Goal: Check status: Check status

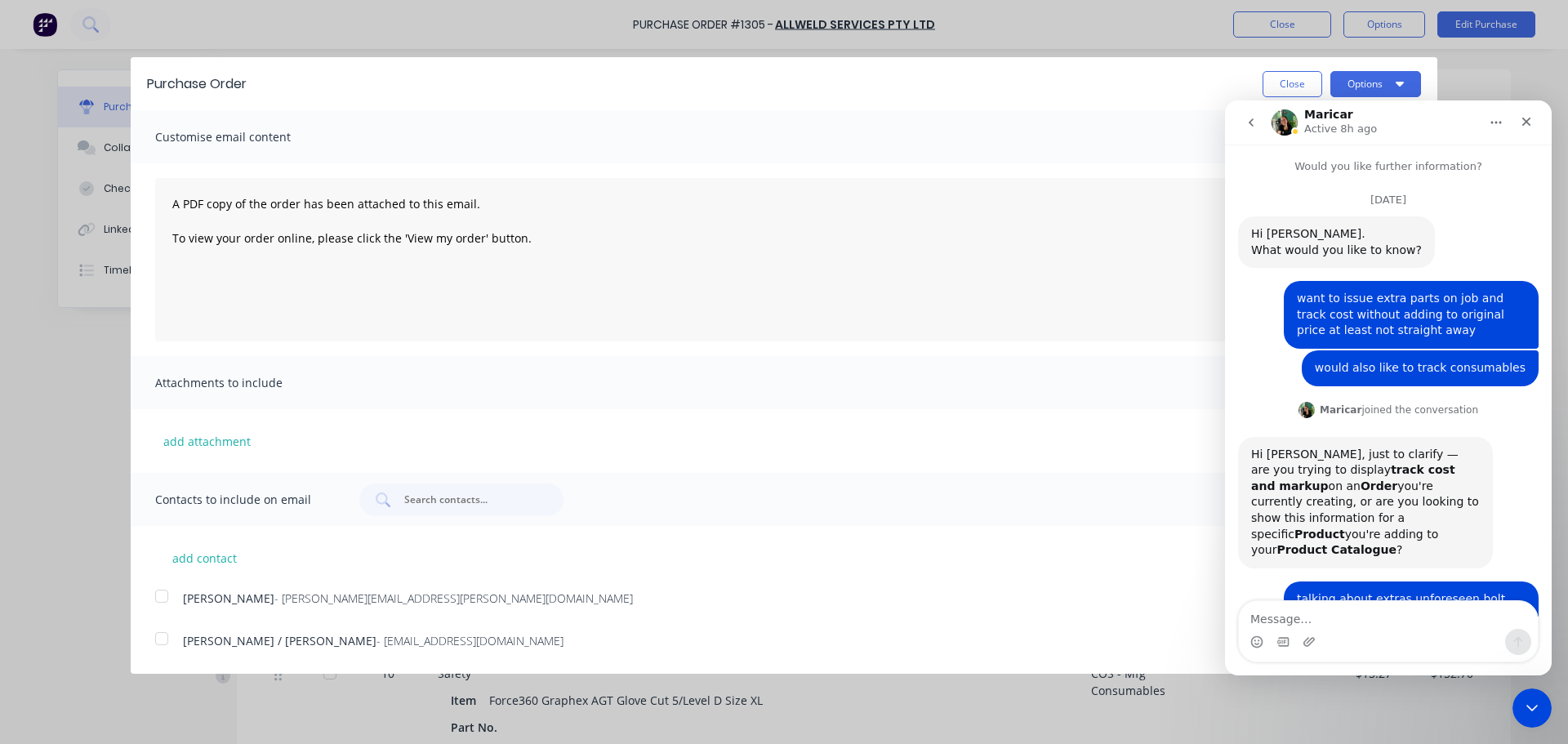
scroll to position [723, 0]
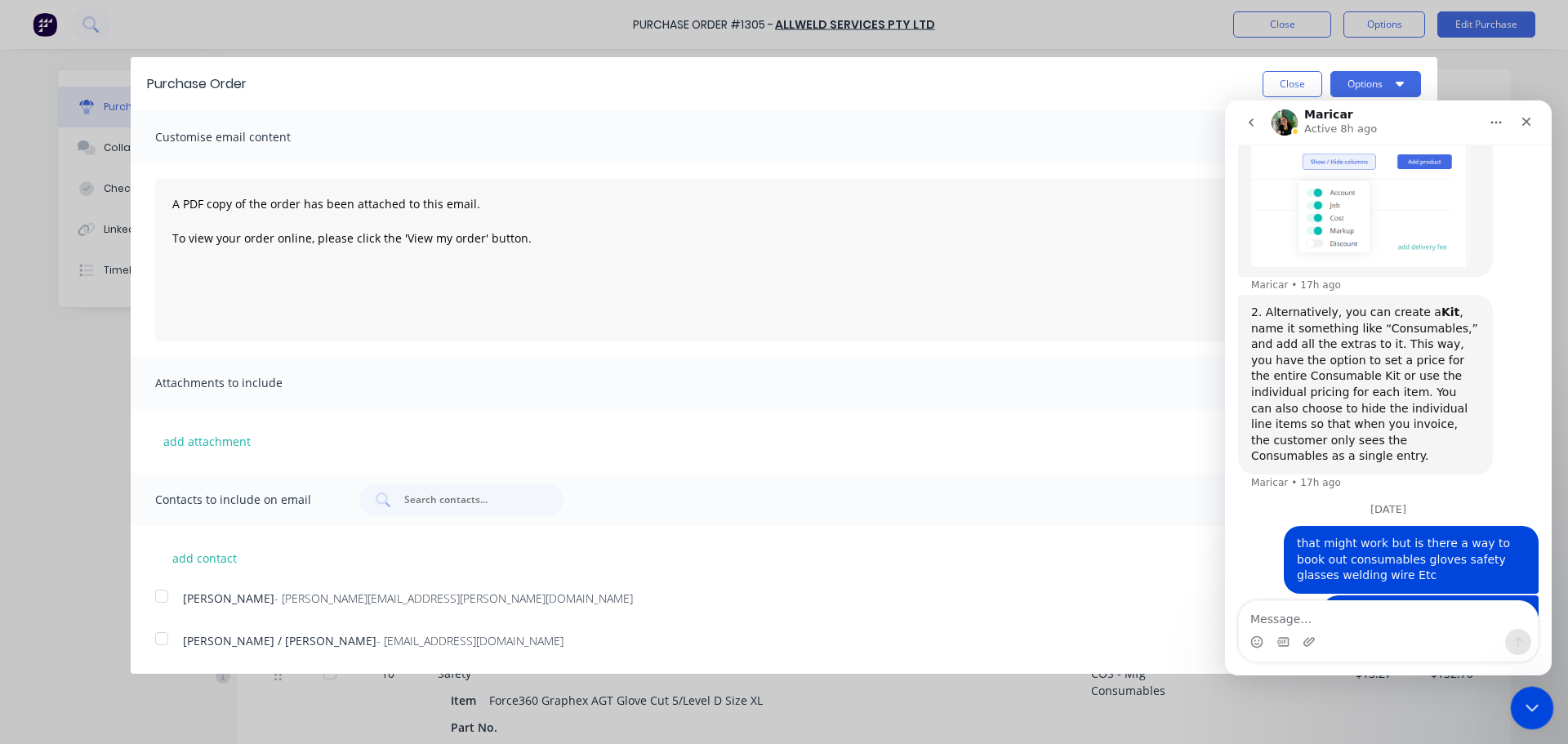
click at [1534, 713] on icon "Close Intercom Messenger" at bounding box center [1530, 706] width 20 height 20
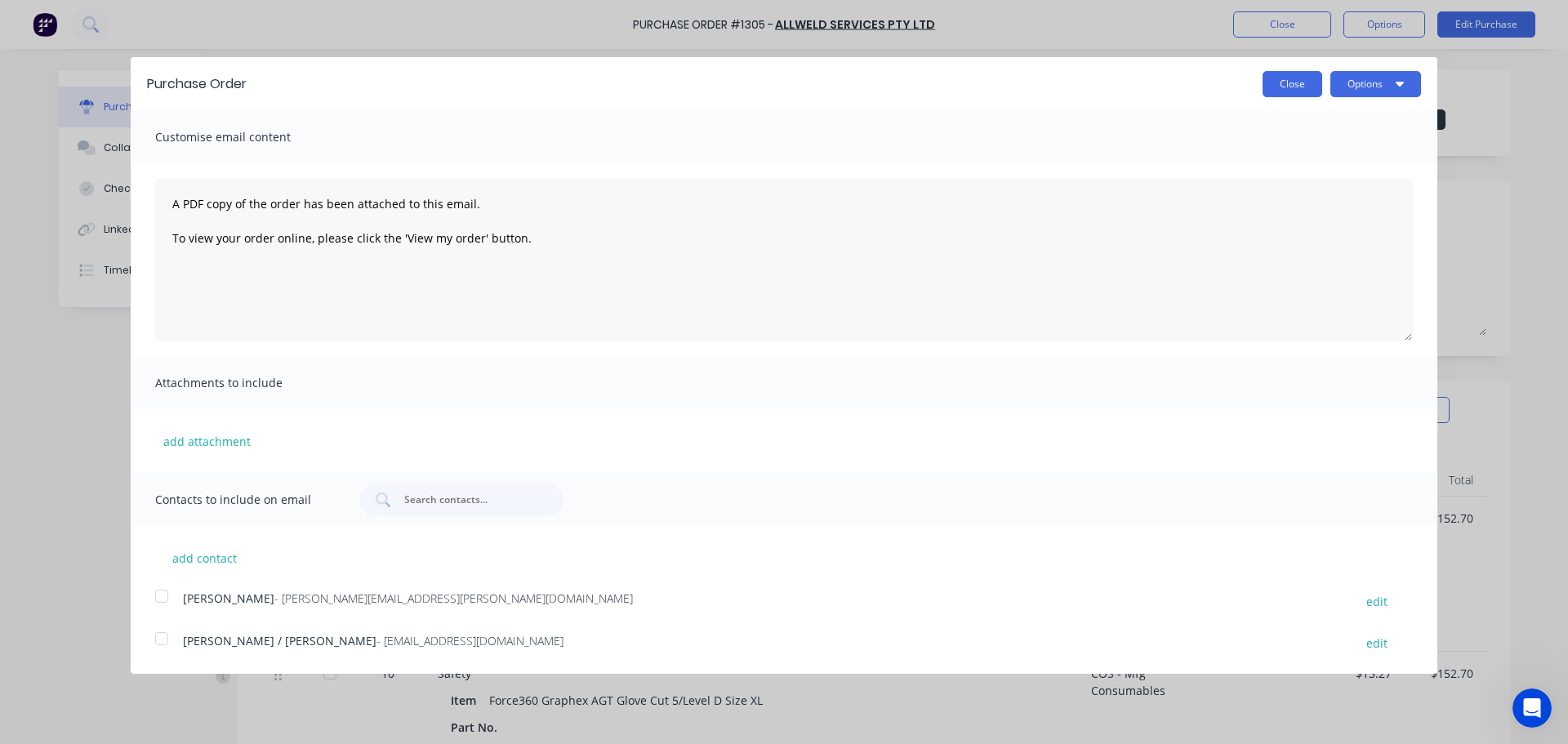
click at [1297, 84] on button "Close" at bounding box center [1293, 84] width 60 height 26
type textarea "x"
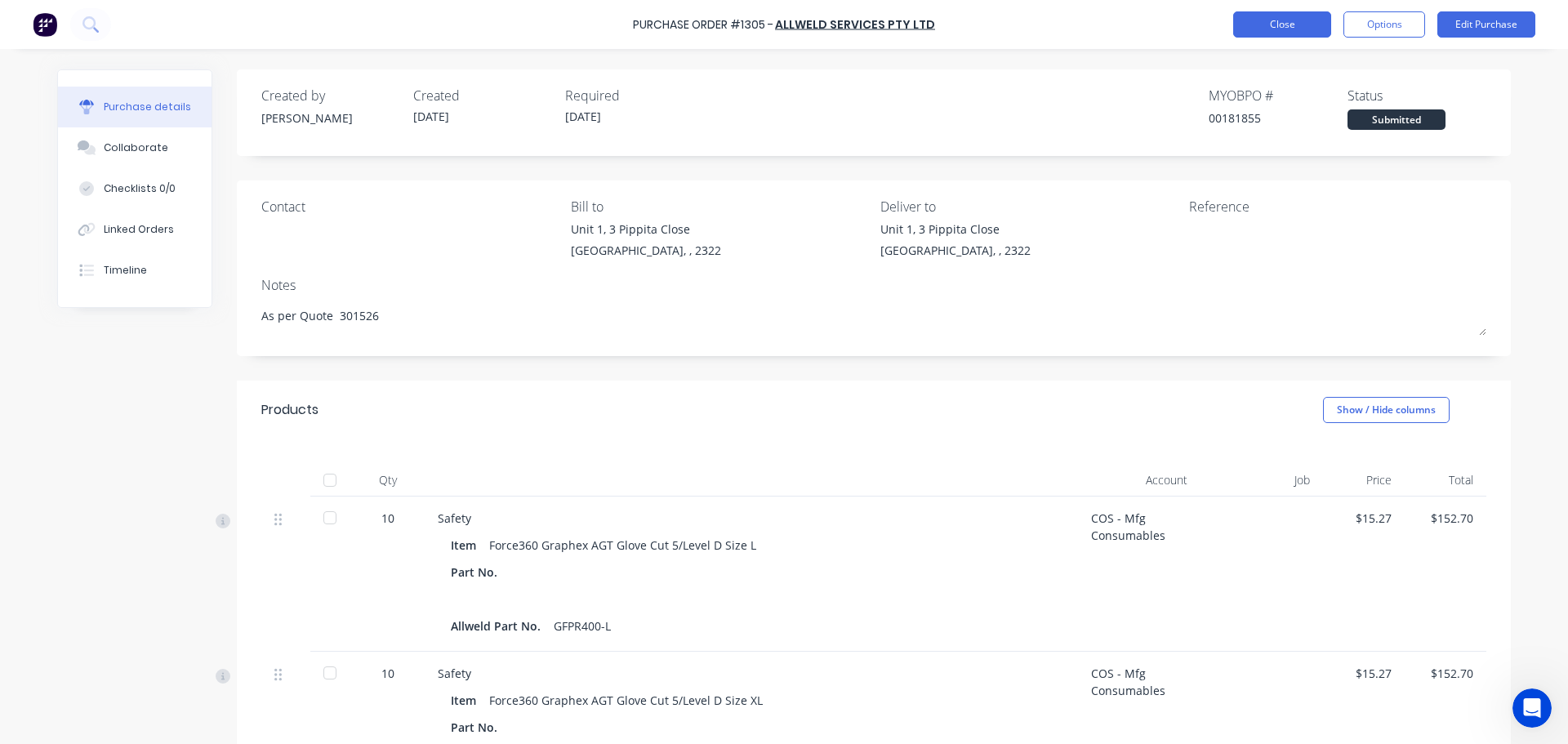
click at [1283, 30] on button "Close" at bounding box center [1282, 24] width 98 height 26
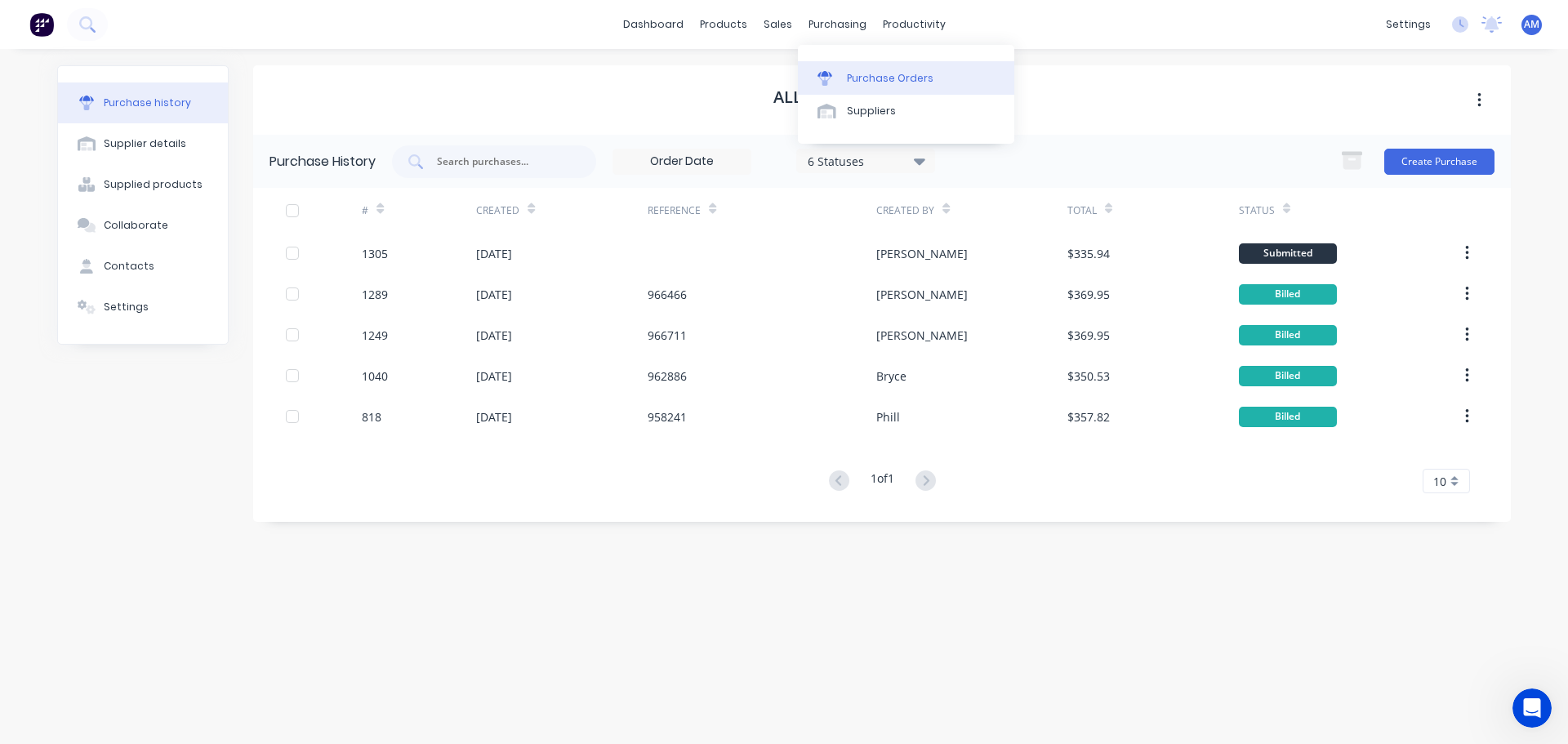
click at [887, 75] on div "Purchase Orders" at bounding box center [890, 78] width 86 height 15
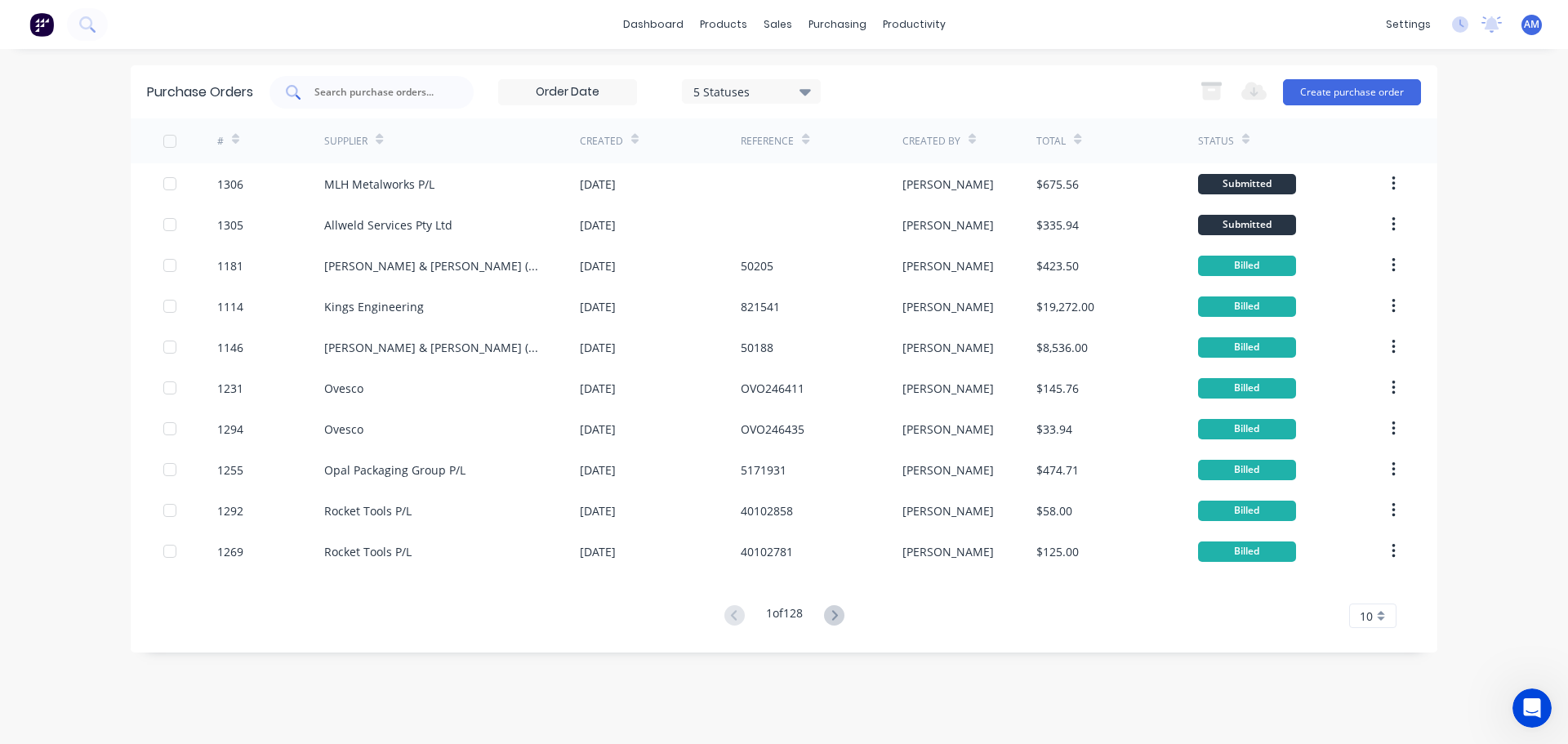
click at [409, 92] on input "text" at bounding box center [380, 92] width 136 height 16
type input "hunter"
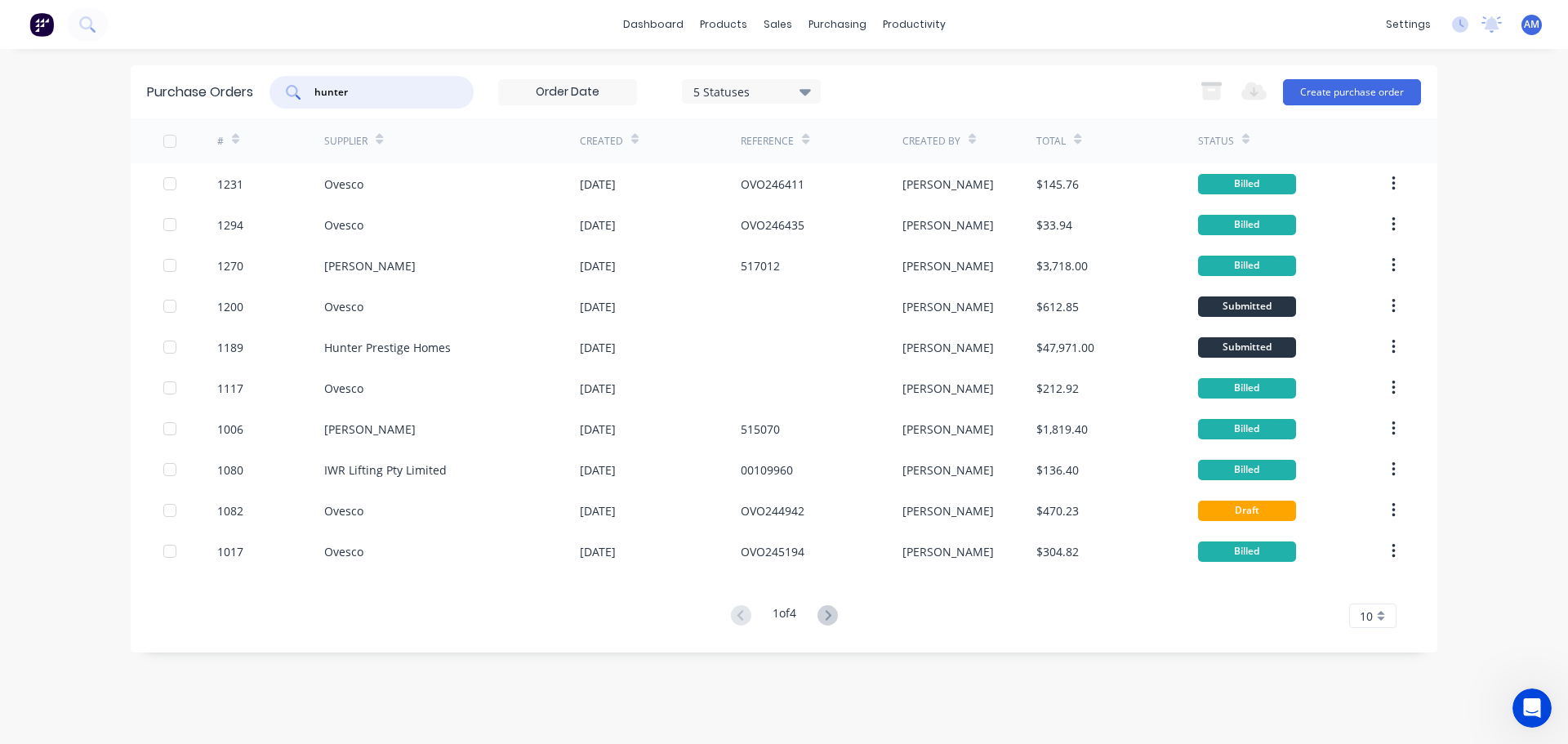
drag, startPoint x: 354, startPoint y: 97, endPoint x: 307, endPoint y: 91, distance: 47.4
click at [319, 92] on input "hunter" at bounding box center [380, 92] width 136 height 16
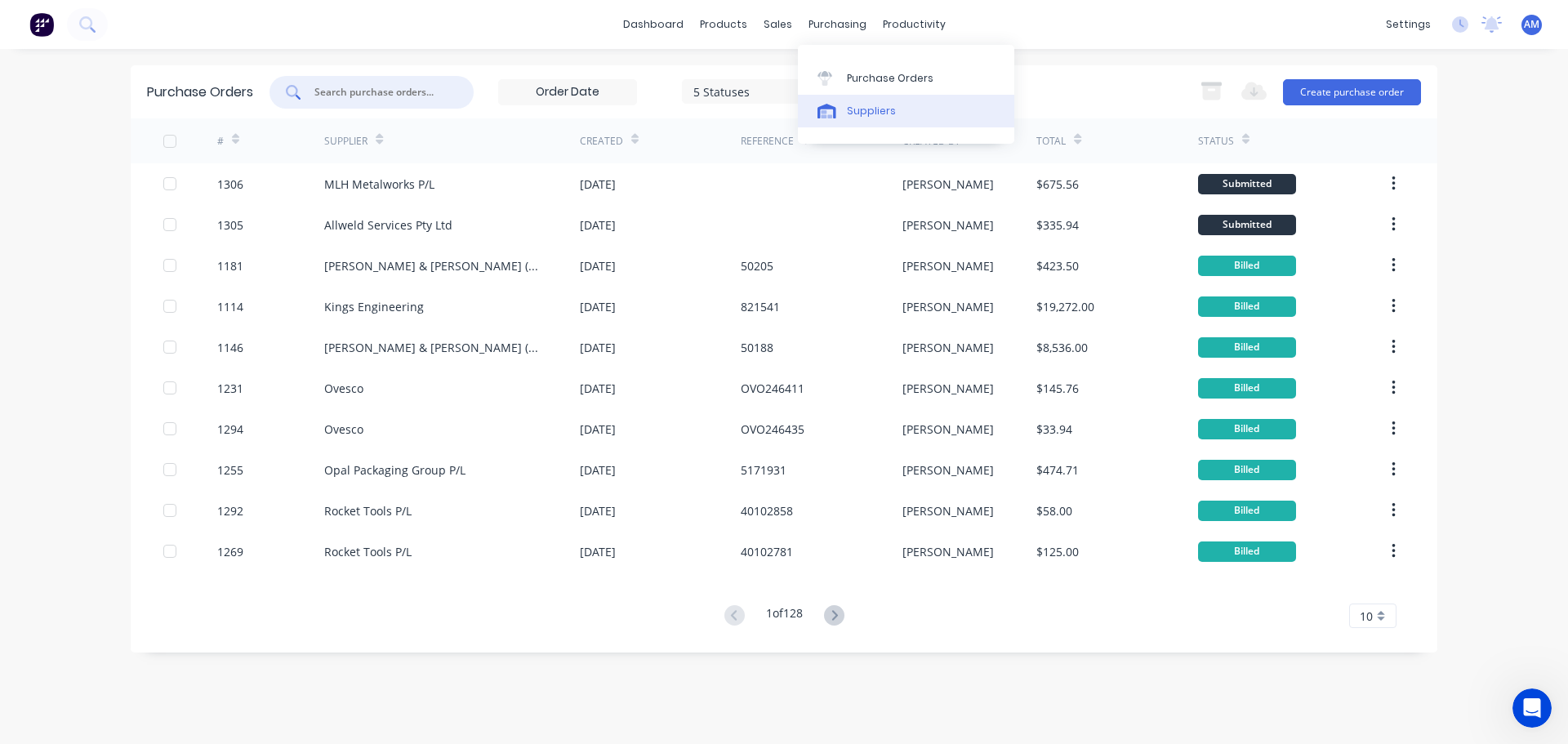
click at [873, 108] on div "Suppliers" at bounding box center [871, 110] width 49 height 15
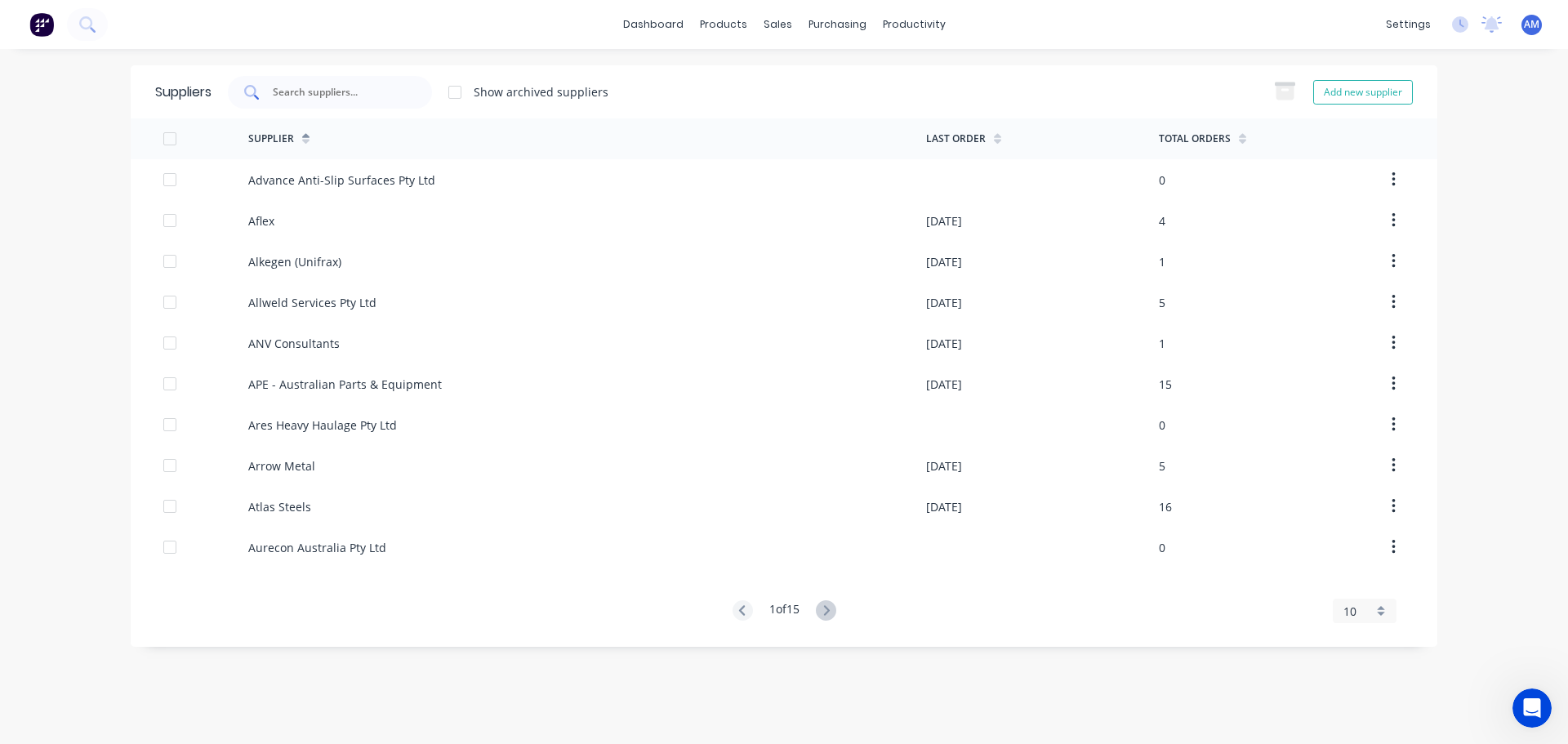
drag, startPoint x: 301, startPoint y: 89, endPoint x: 287, endPoint y: 79, distance: 17.2
click at [299, 89] on input "text" at bounding box center [339, 92] width 136 height 16
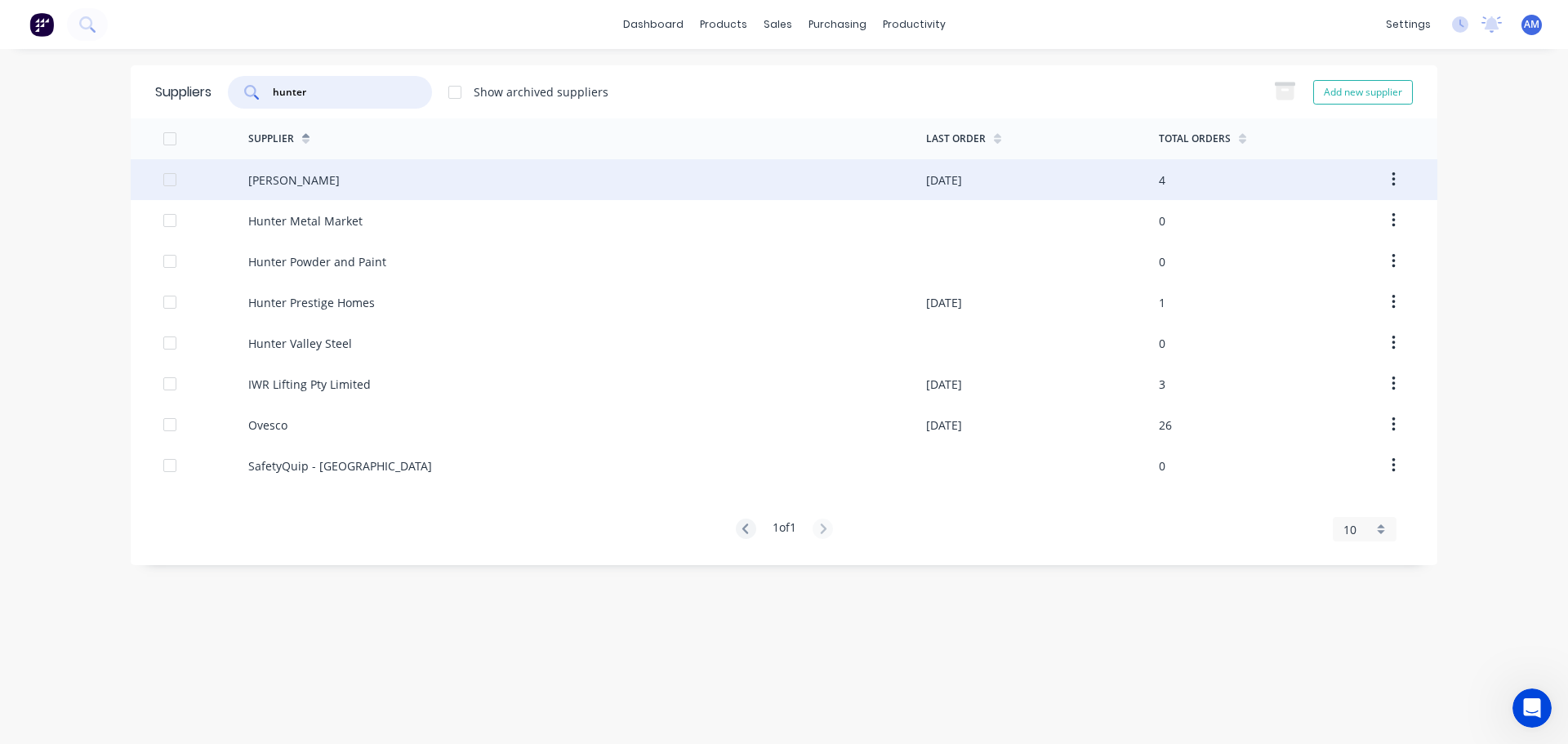
type input "hunter"
click at [314, 176] on div "Hunter Galvanizing" at bounding box center [294, 180] width 91 height 17
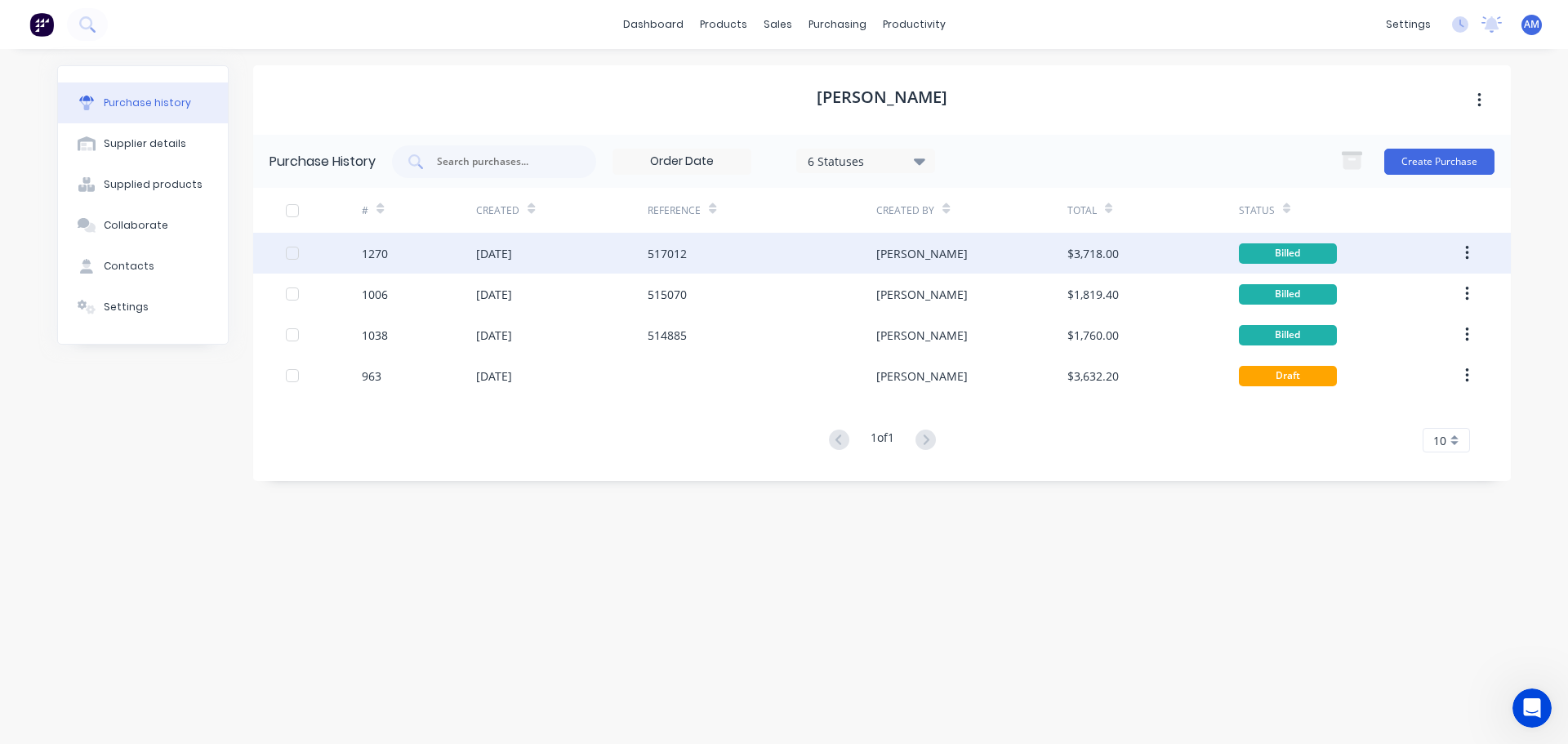
click at [673, 254] on div "517012" at bounding box center [667, 254] width 39 height 17
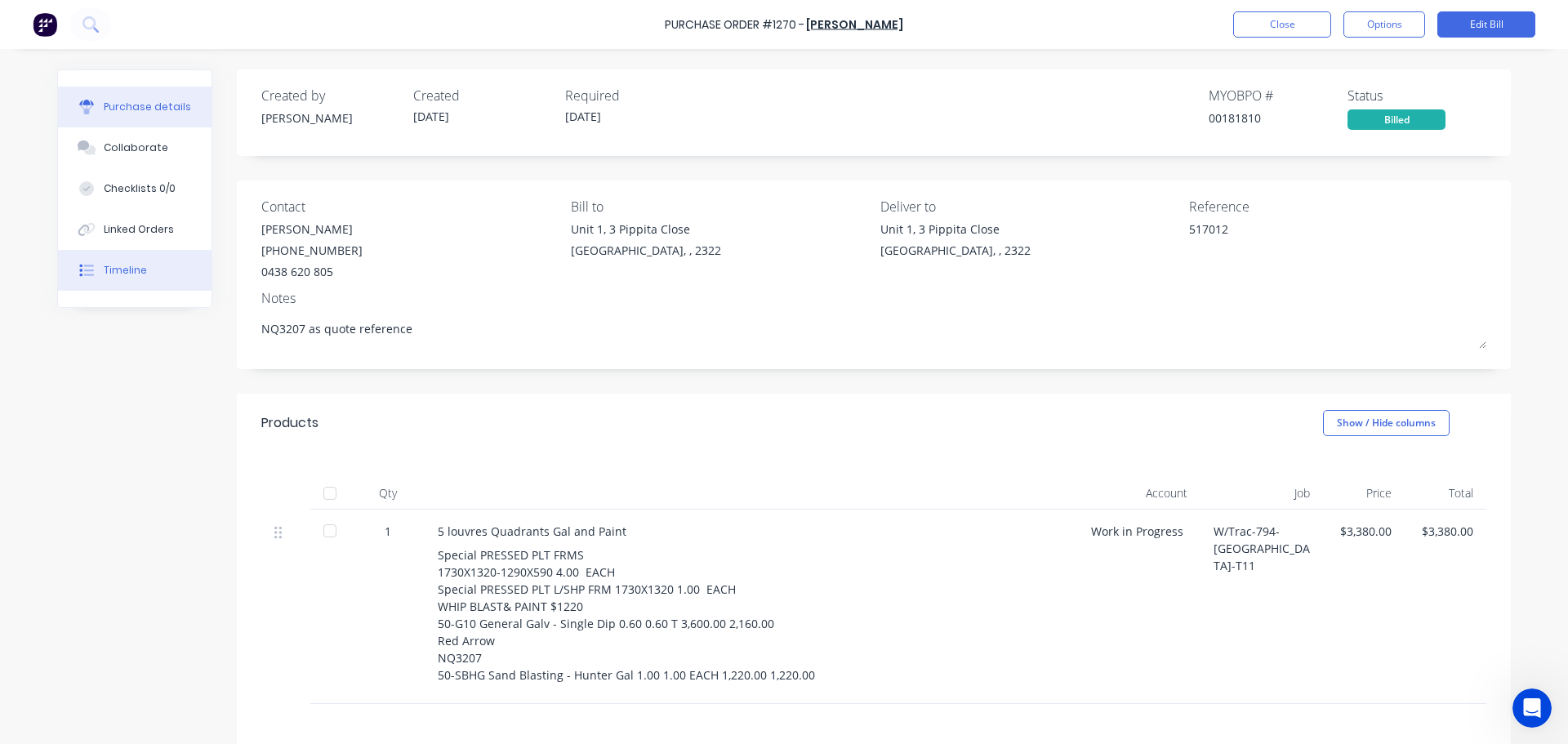
click at [123, 266] on div "Timeline" at bounding box center [125, 270] width 44 height 15
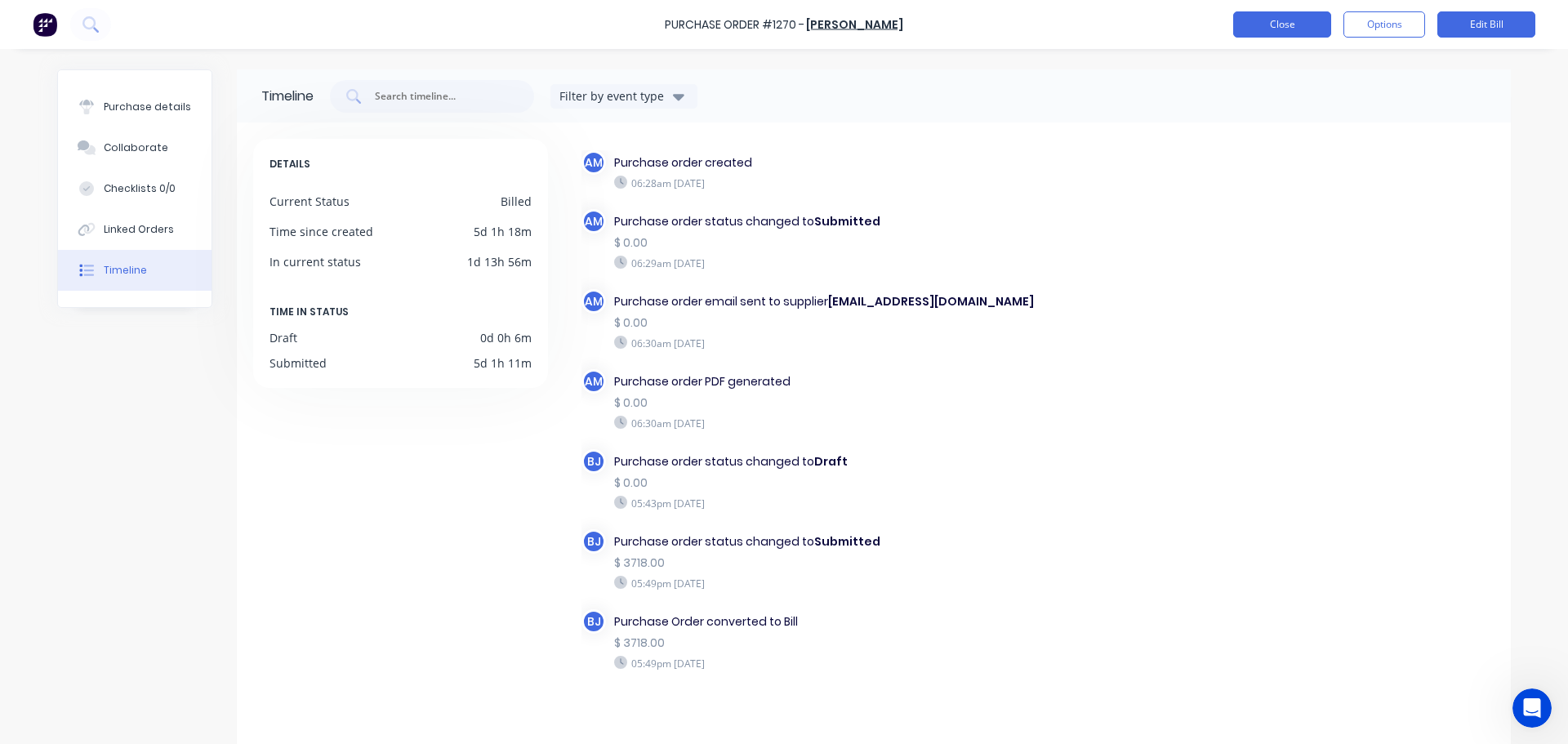
click at [1280, 32] on button "Close" at bounding box center [1282, 24] width 98 height 26
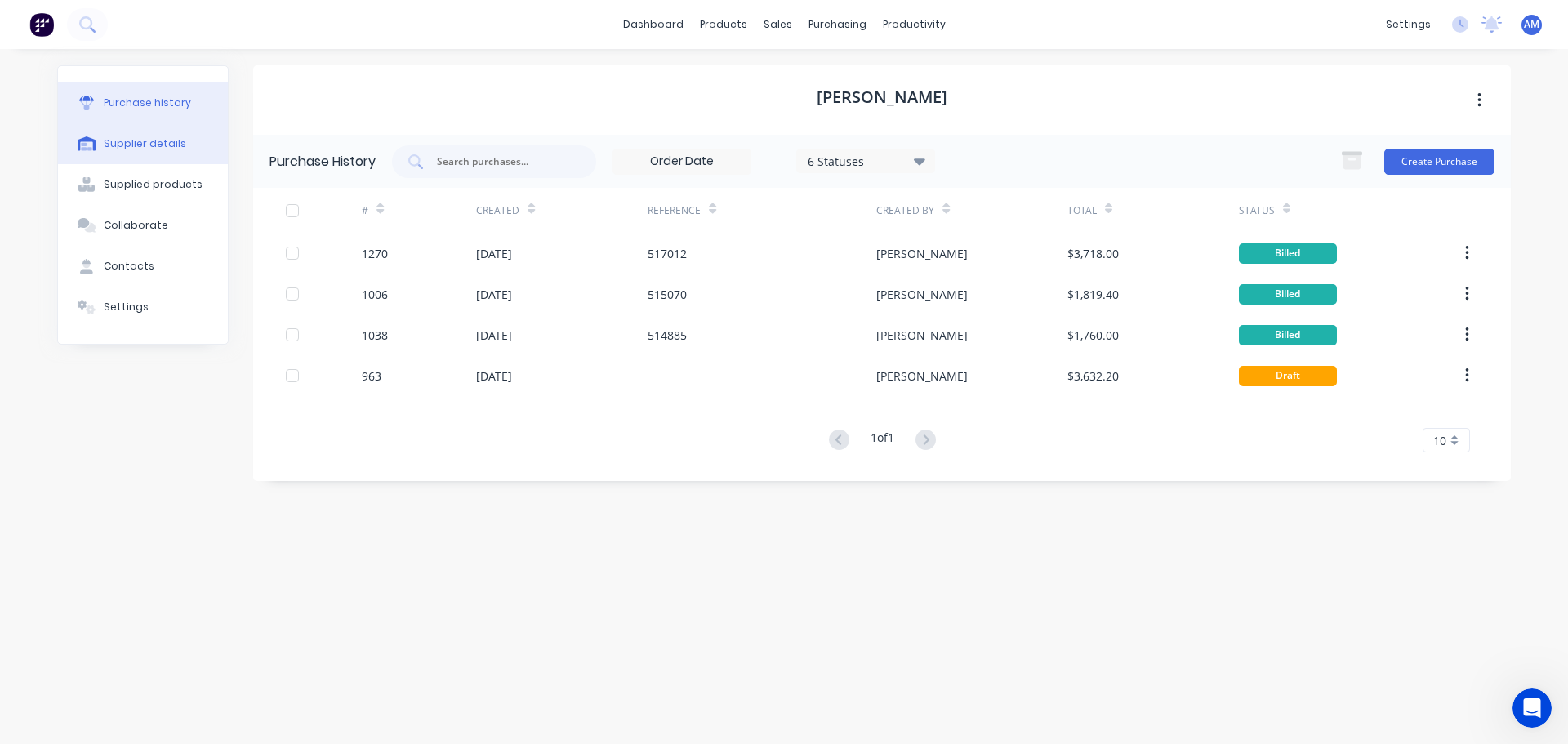
click at [160, 144] on div "Supplier details" at bounding box center [144, 144] width 83 height 15
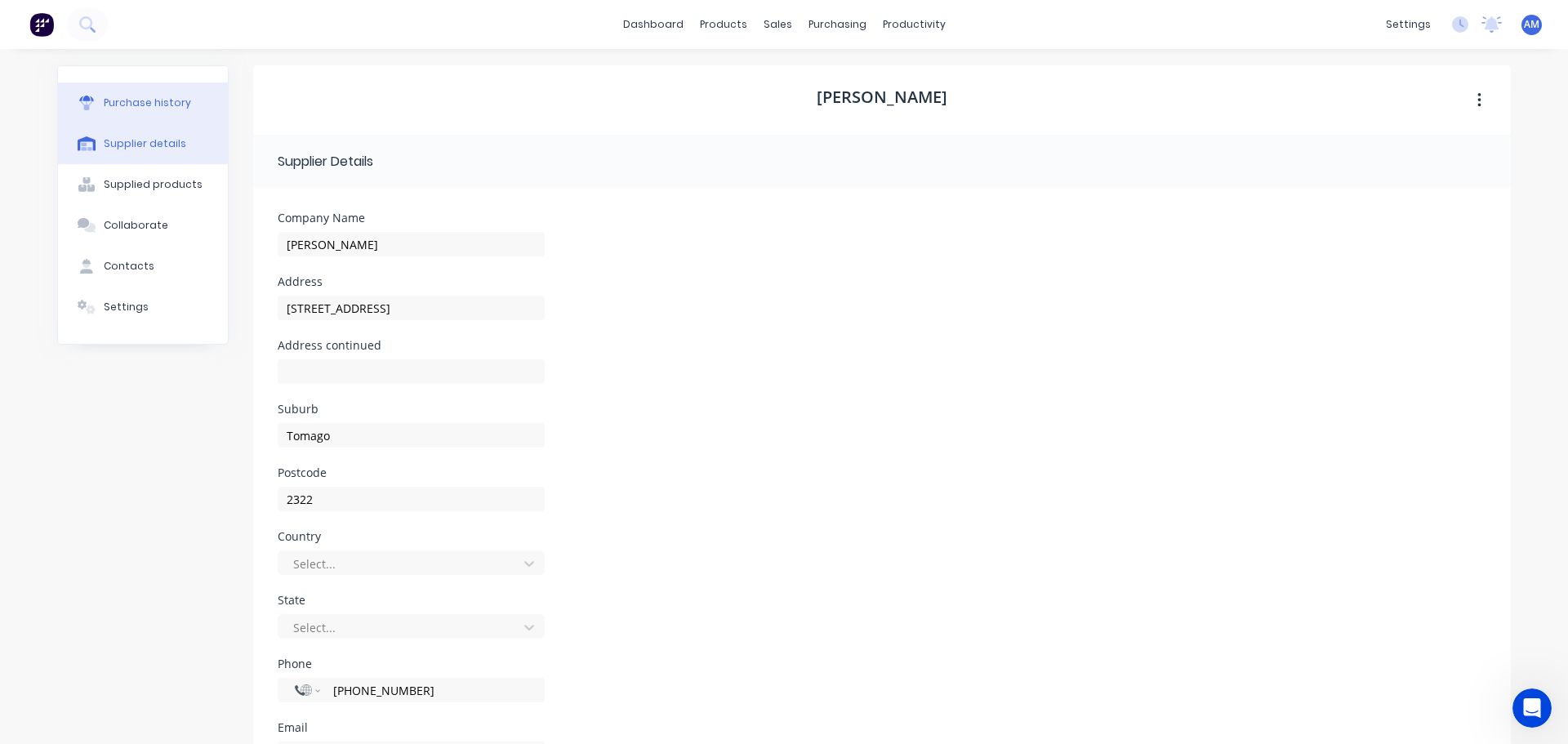
click at [137, 103] on div "Purchase history" at bounding box center [147, 103] width 87 height 15
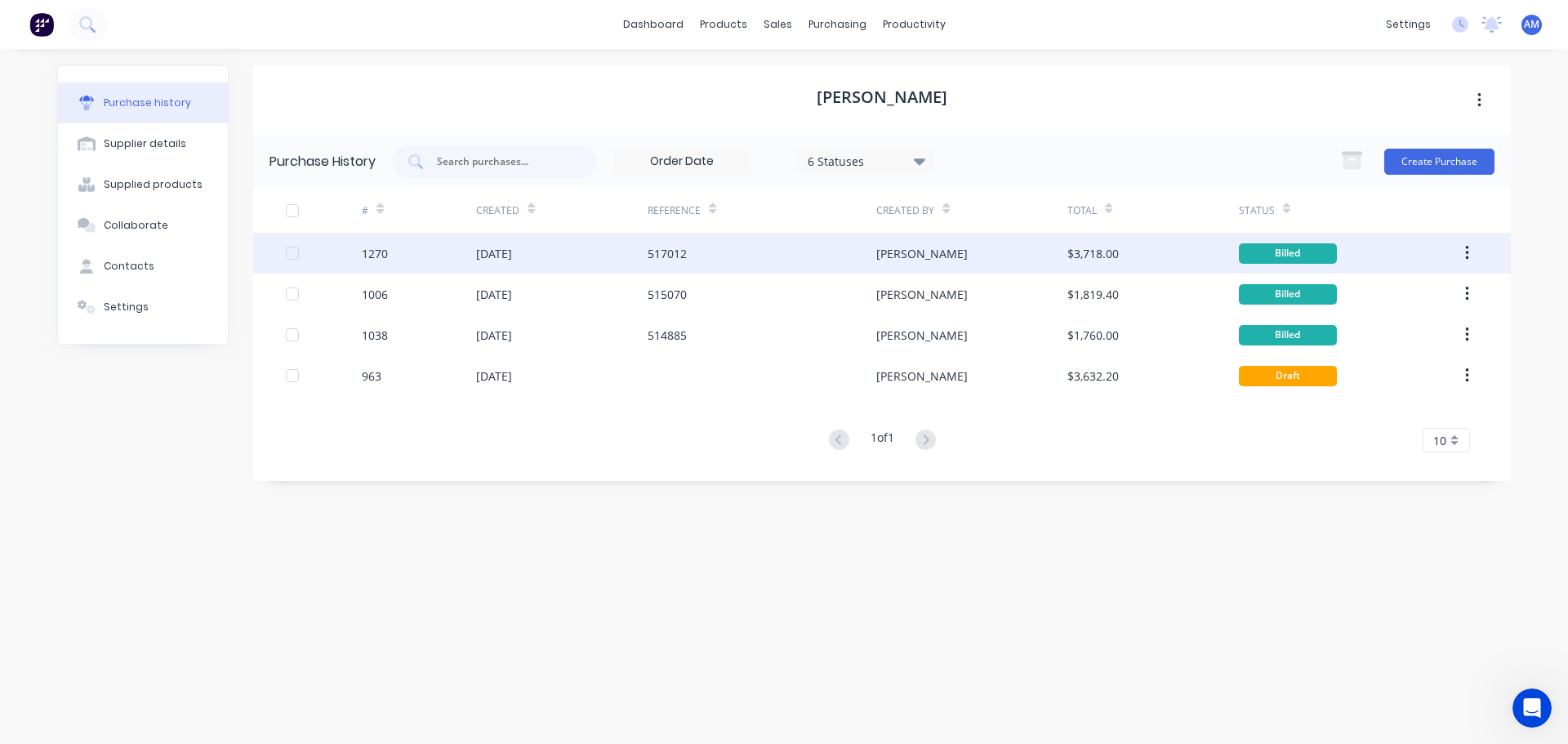
click at [512, 253] on div "[DATE]" at bounding box center [494, 254] width 36 height 17
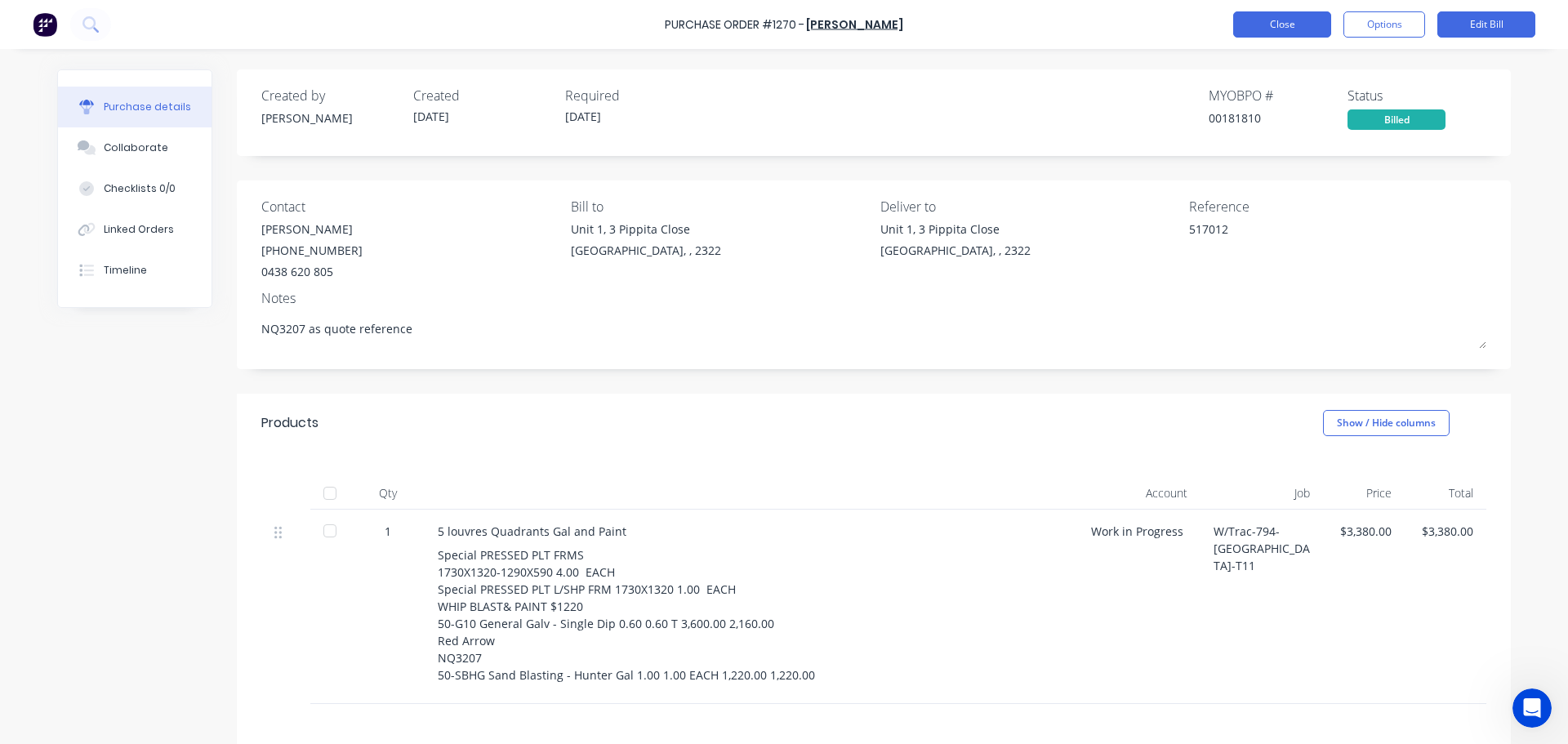
click at [1273, 29] on button "Close" at bounding box center [1282, 24] width 98 height 26
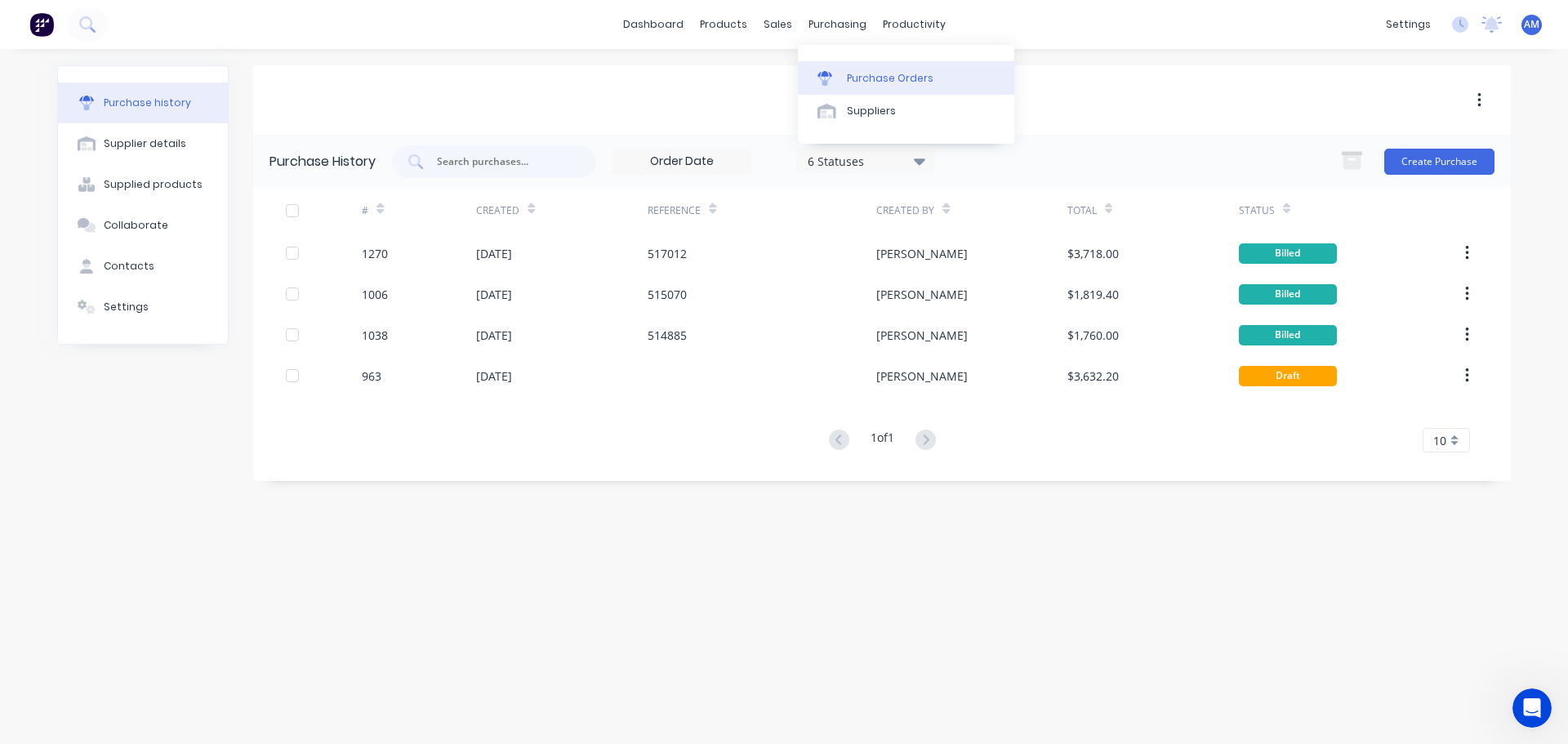
click at [873, 84] on div "Purchase Orders" at bounding box center [890, 78] width 86 height 15
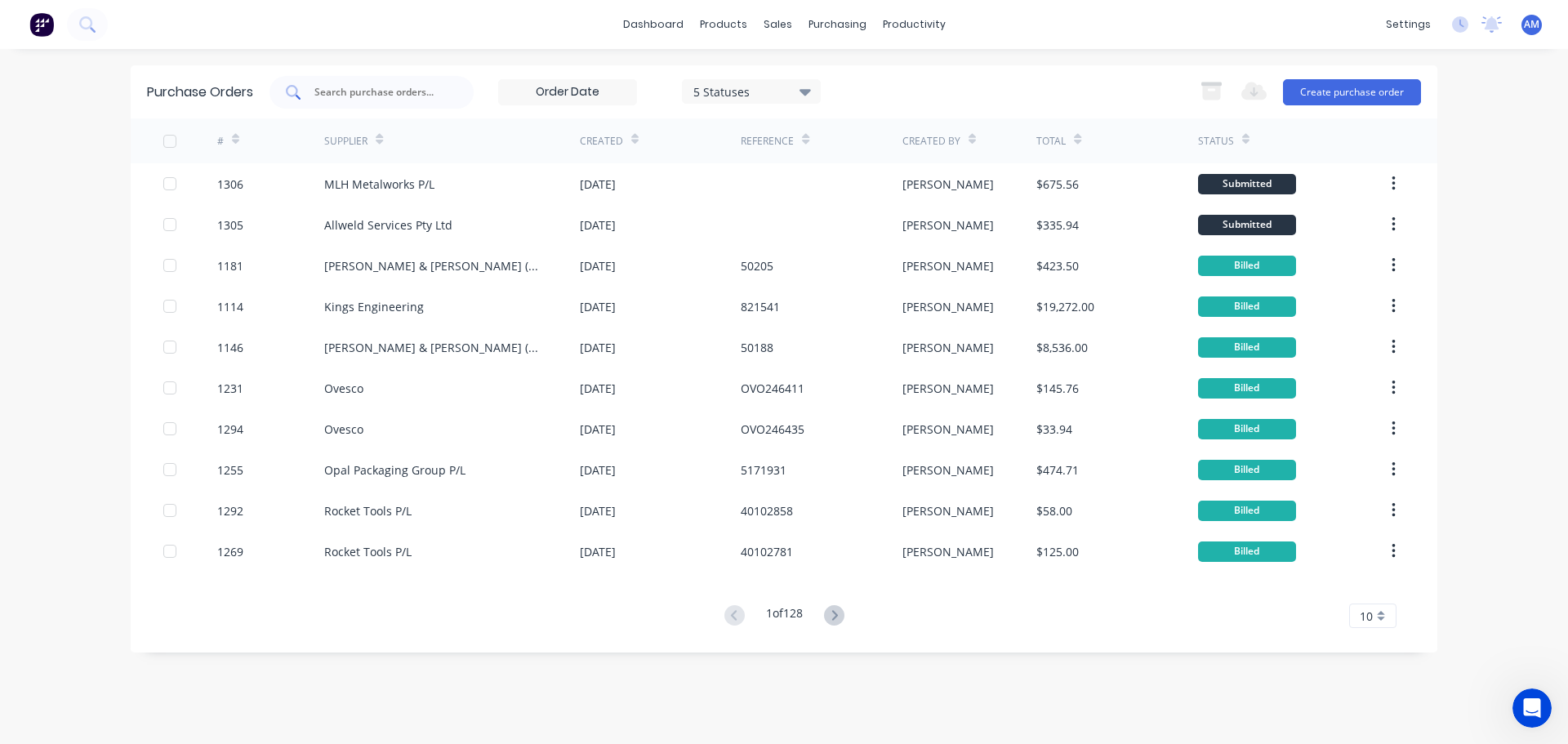
click at [374, 93] on input "text" at bounding box center [380, 92] width 136 height 16
type input "1274"
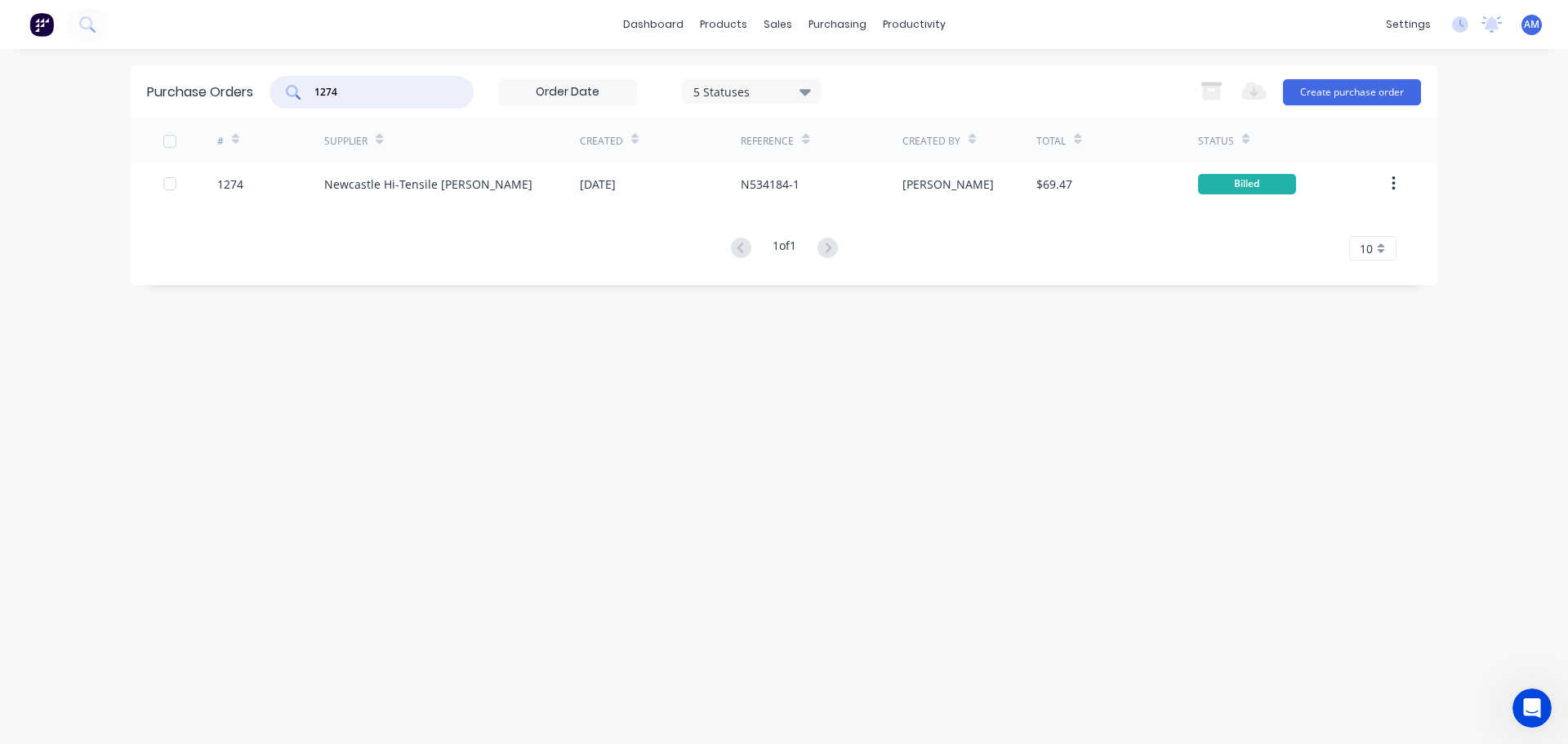
click at [466, 192] on div "Newcastle Hi-Tensile Bolt Coy" at bounding box center [429, 185] width 208 height 17
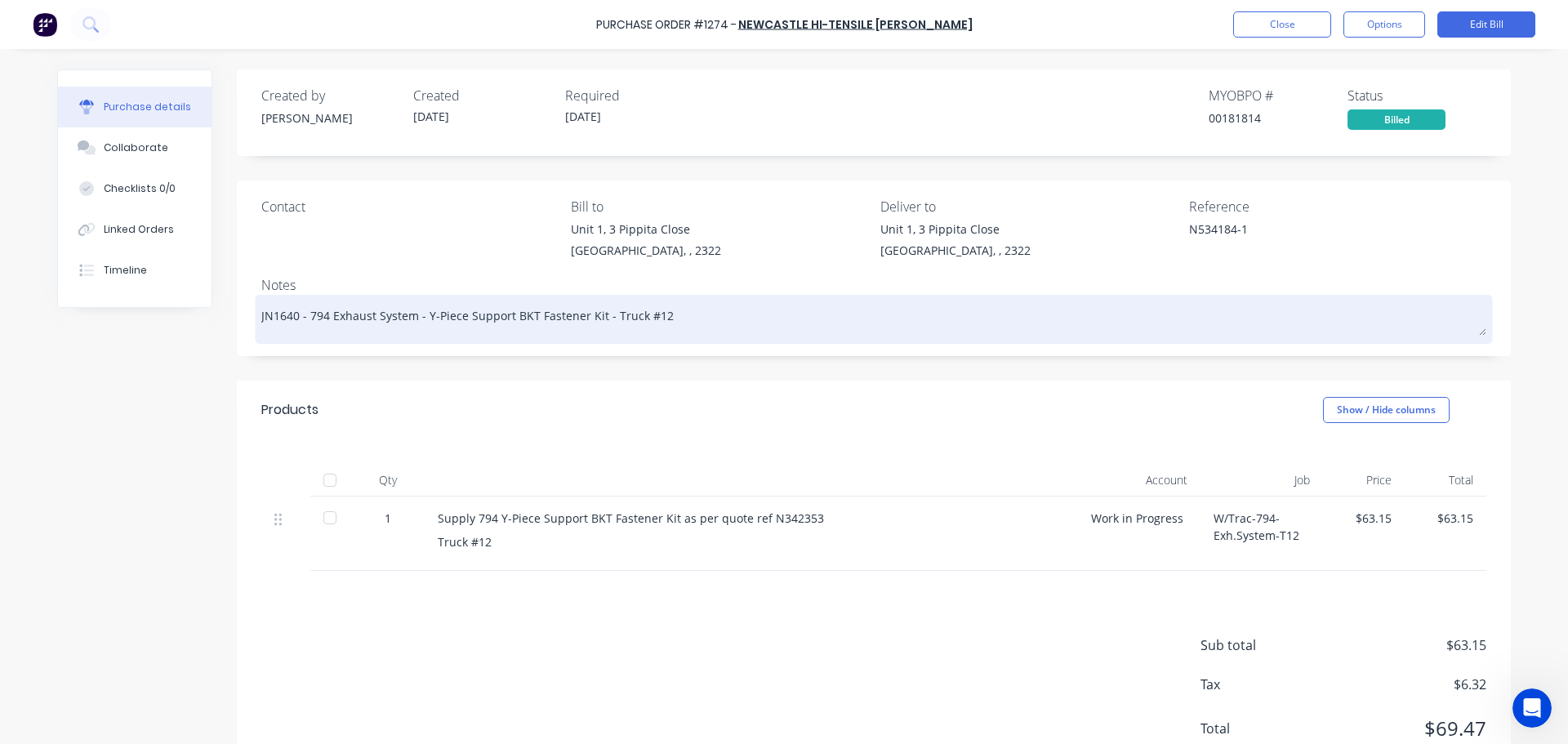
drag, startPoint x: 294, startPoint y: 319, endPoint x: 262, endPoint y: 316, distance: 32.1
click at [262, 316] on textarea "JN1640 - 794 Exhaust System - Y-Piece Support BKT Fastener Kit - Truck #12" at bounding box center [874, 317] width 1226 height 37
drag, startPoint x: 291, startPoint y: 318, endPoint x: 269, endPoint y: 316, distance: 22.1
click at [269, 316] on textarea "JN1640 - 794 Exhaust System - Y-Piece Support BKT Fastener Kit - Truck #12" at bounding box center [874, 317] width 1226 height 37
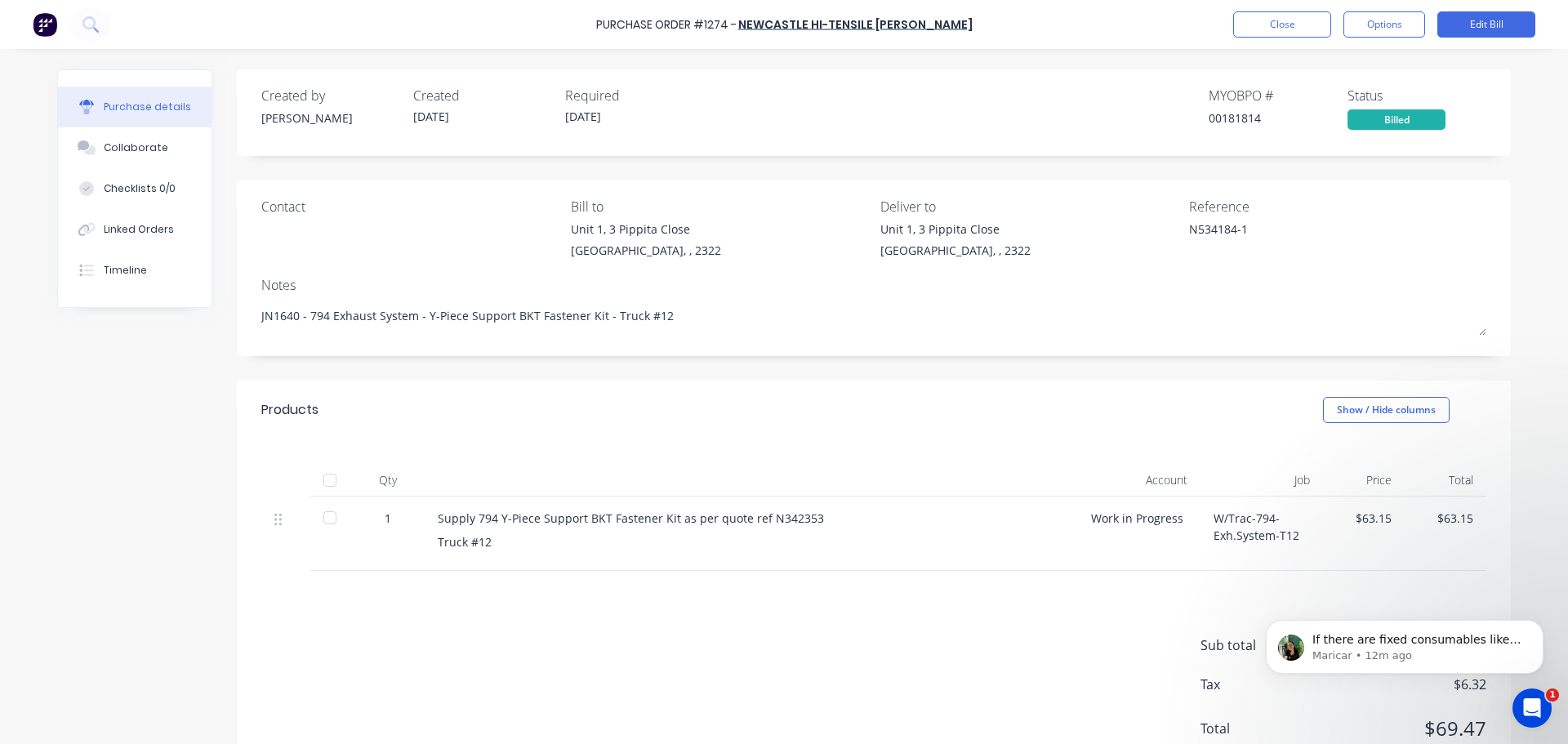
scroll to position [916, 0]
click at [1534, 710] on icon "Open Intercom Messenger" at bounding box center [1530, 706] width 27 height 27
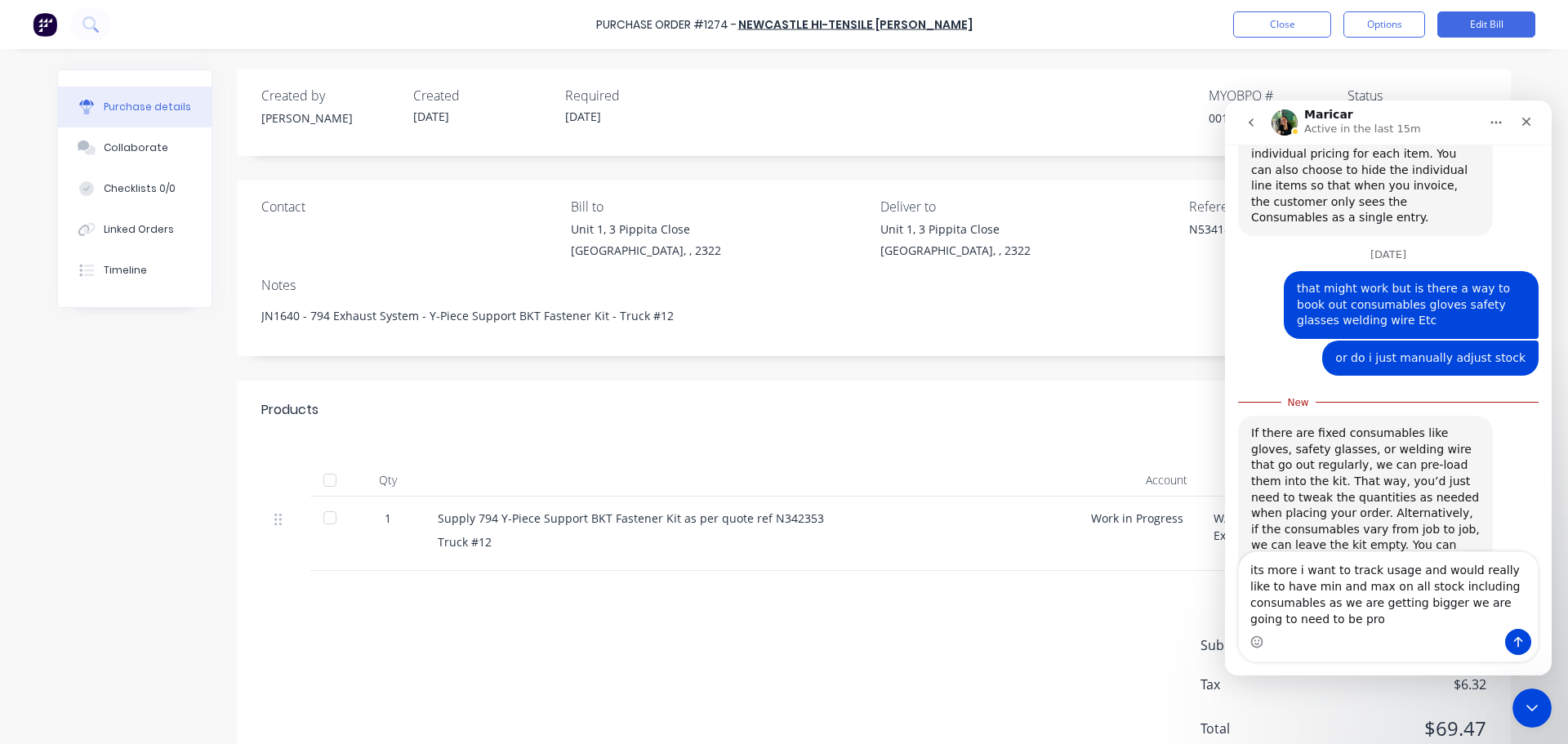
scroll to position [959, 0]
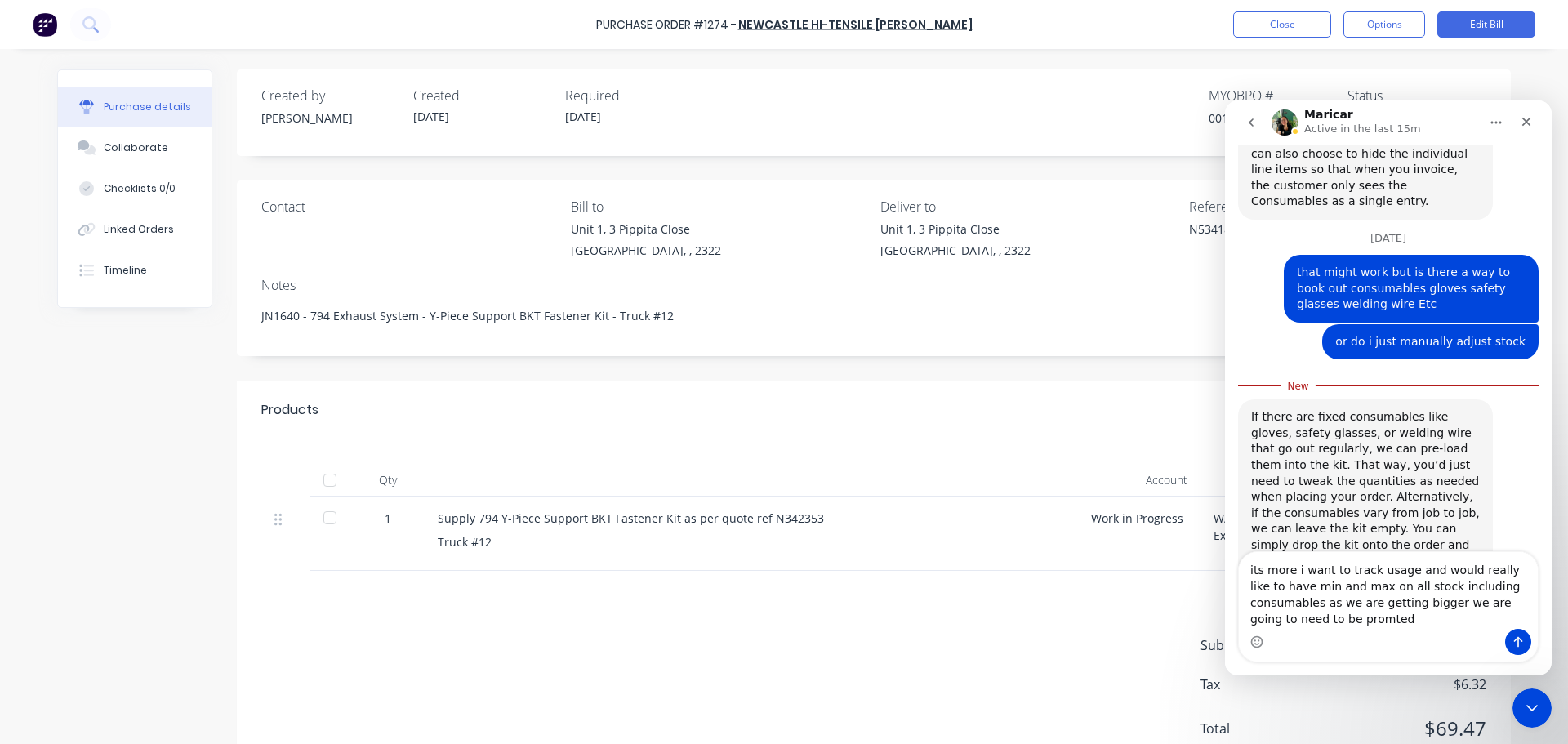
click at [1267, 618] on textarea "its more i want to track usage and would really like to have min and max on all…" at bounding box center [1389, 591] width 299 height 77
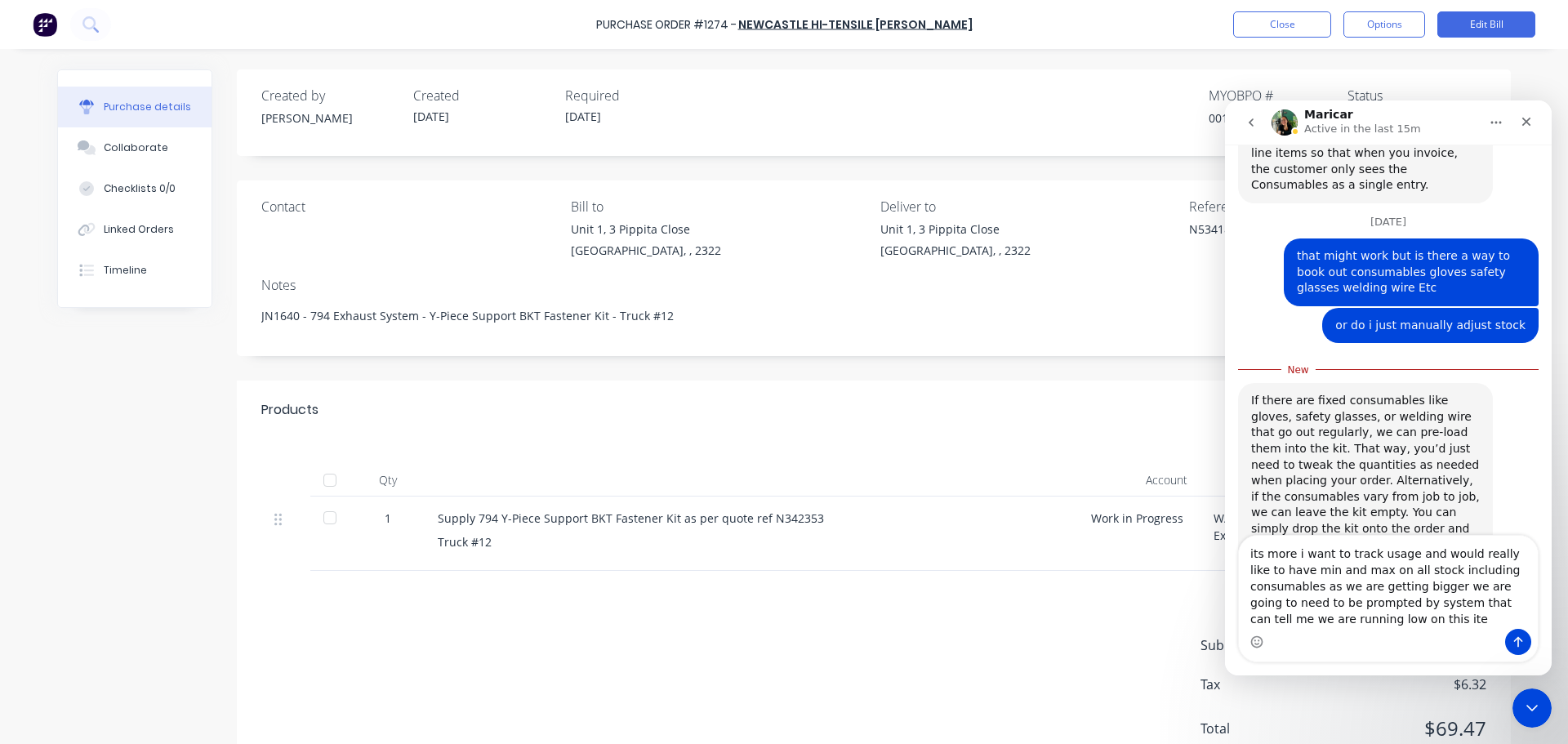
type textarea "its more i want to track usage and would really like to have min and max on all…"
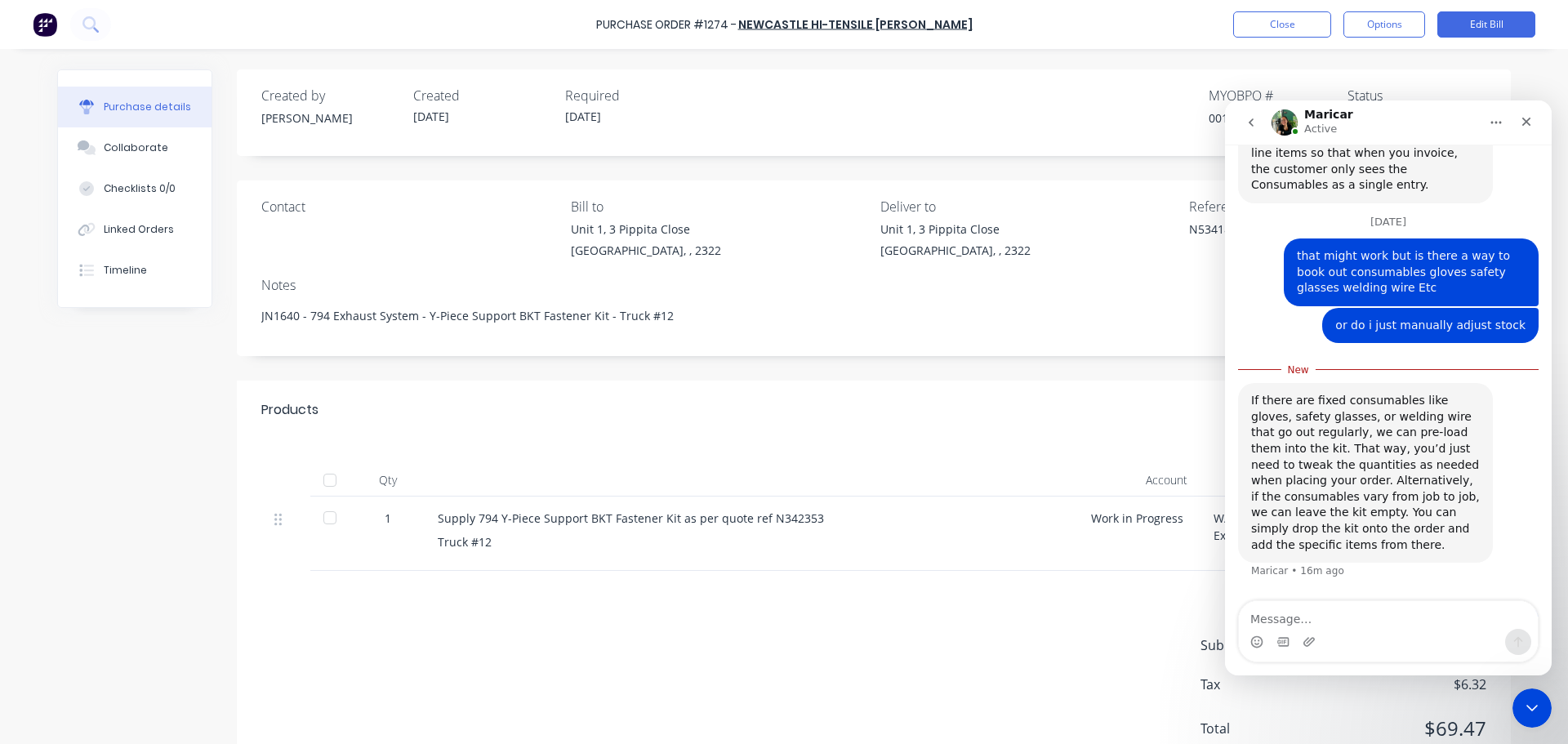
scroll to position [1011, 0]
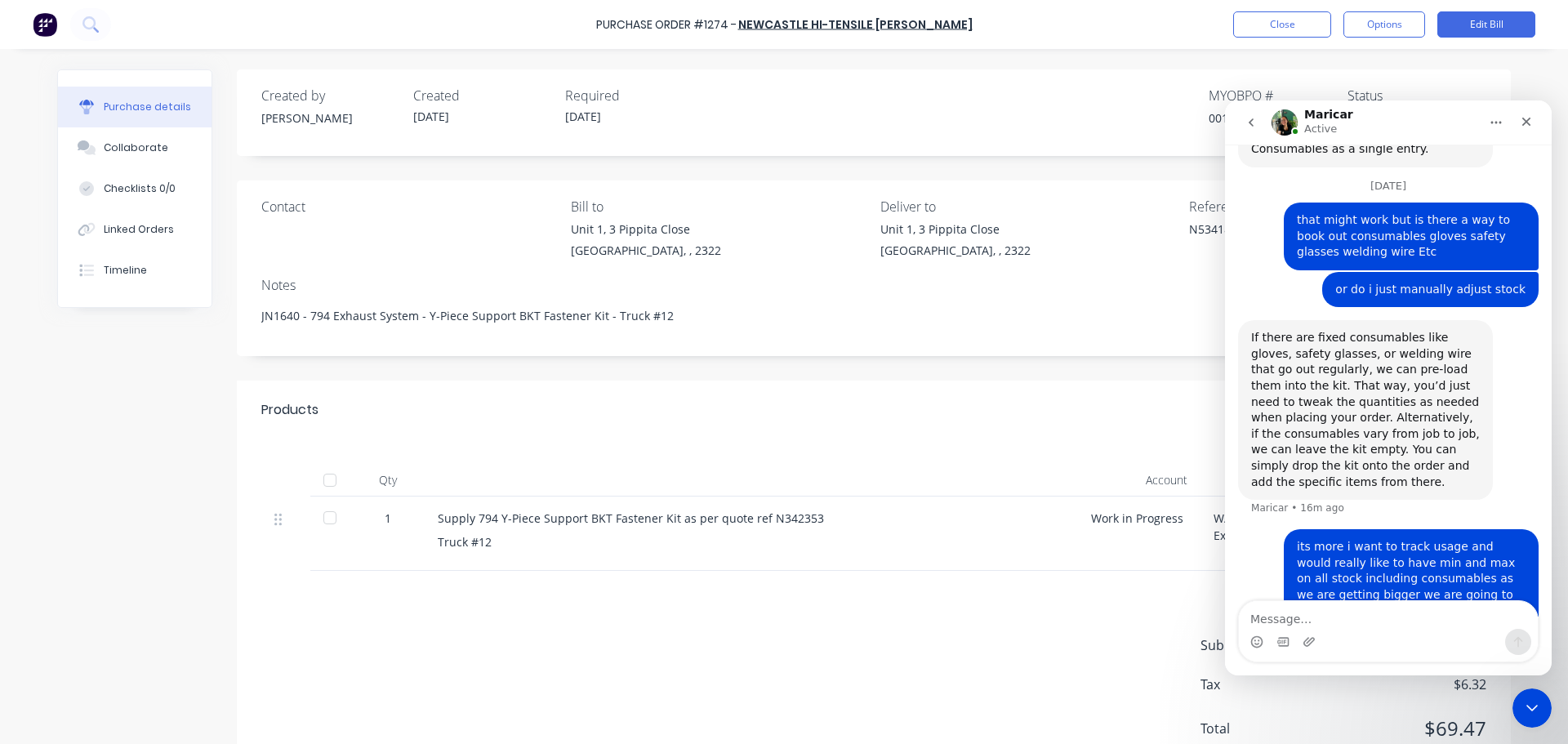
click at [328, 478] on div at bounding box center [330, 480] width 32 height 32
click at [1522, 707] on icon "Close Intercom Messenger" at bounding box center [1530, 706] width 20 height 20
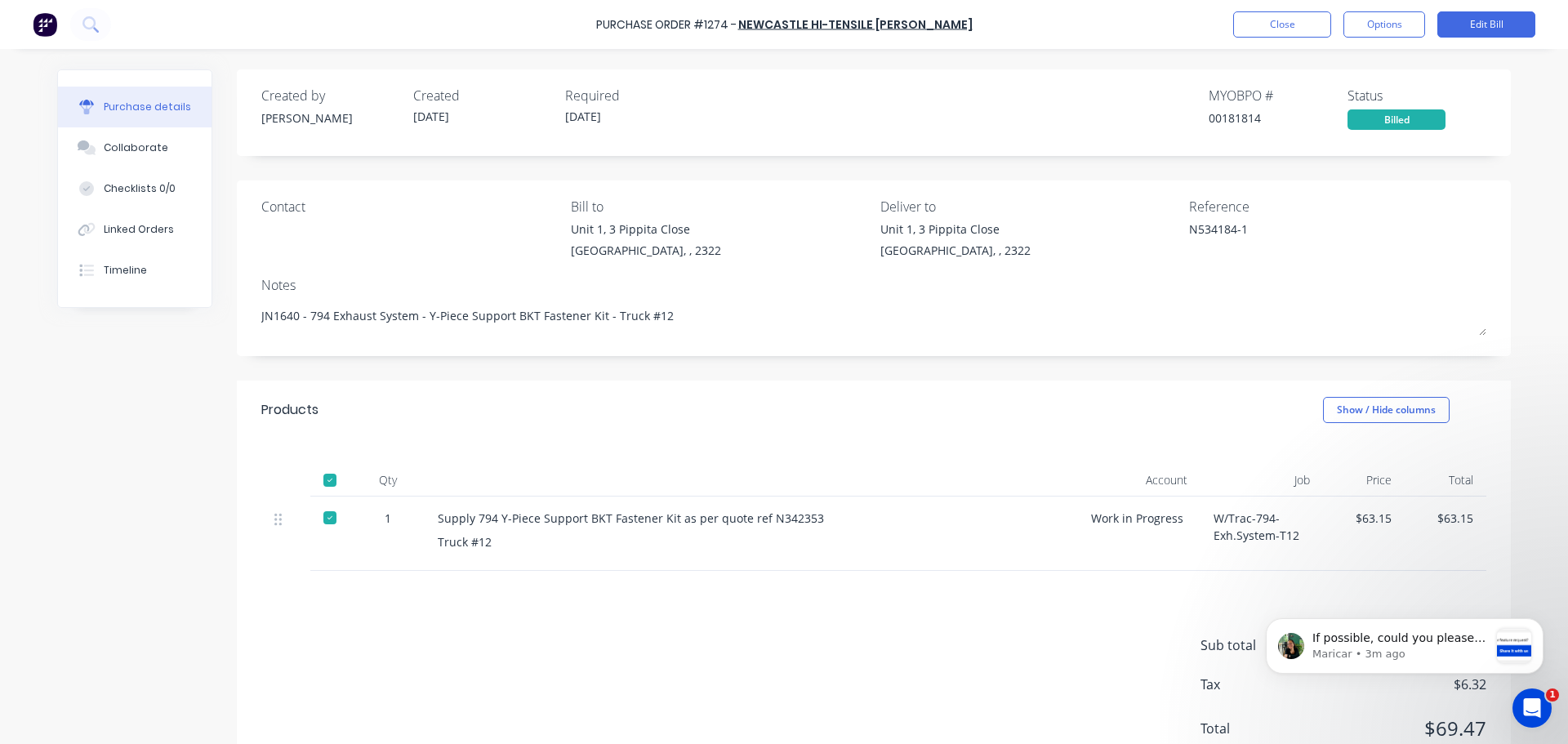
scroll to position [1419, 0]
click at [1533, 712] on icon "Open Intercom Messenger" at bounding box center [1530, 706] width 27 height 27
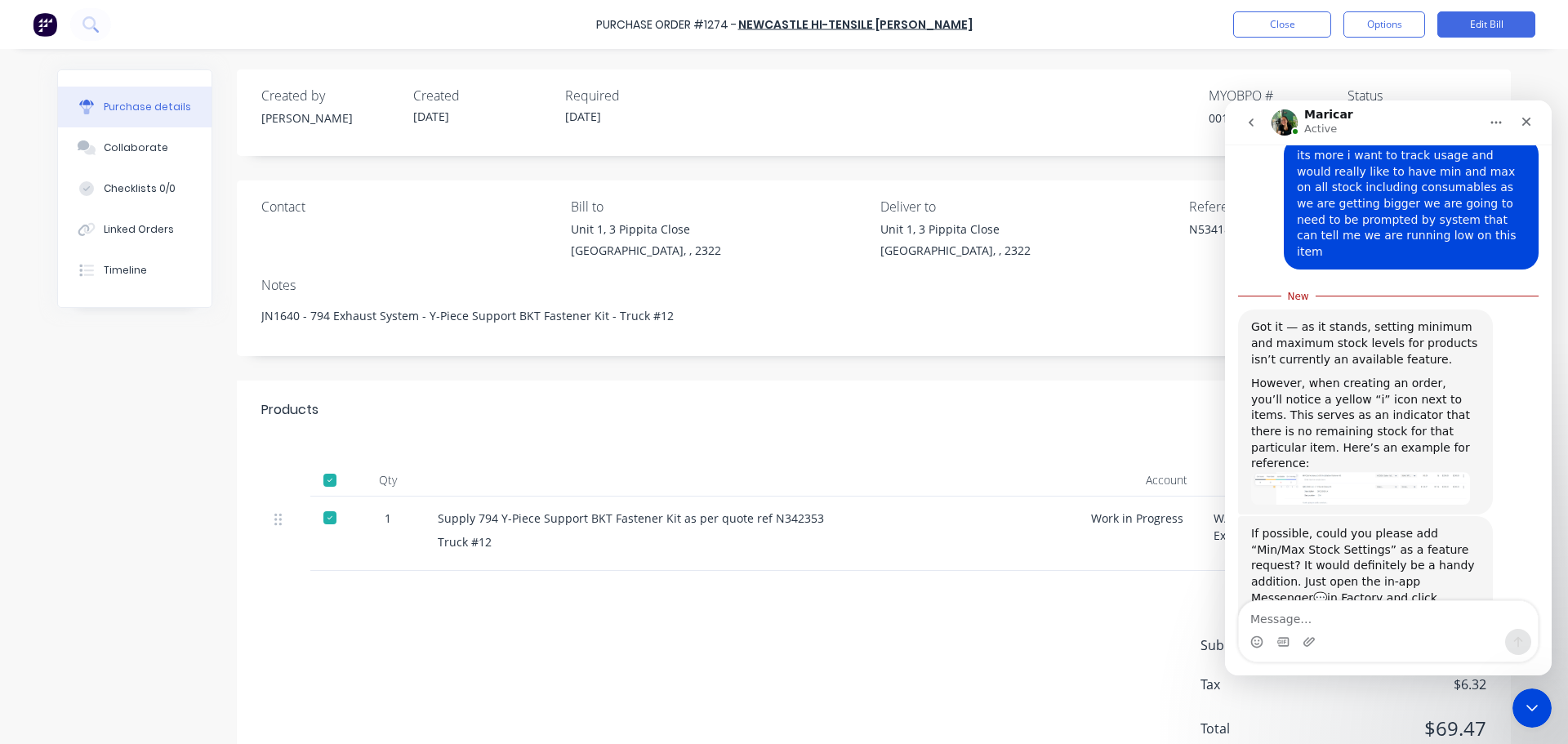
scroll to position [1446, 0]
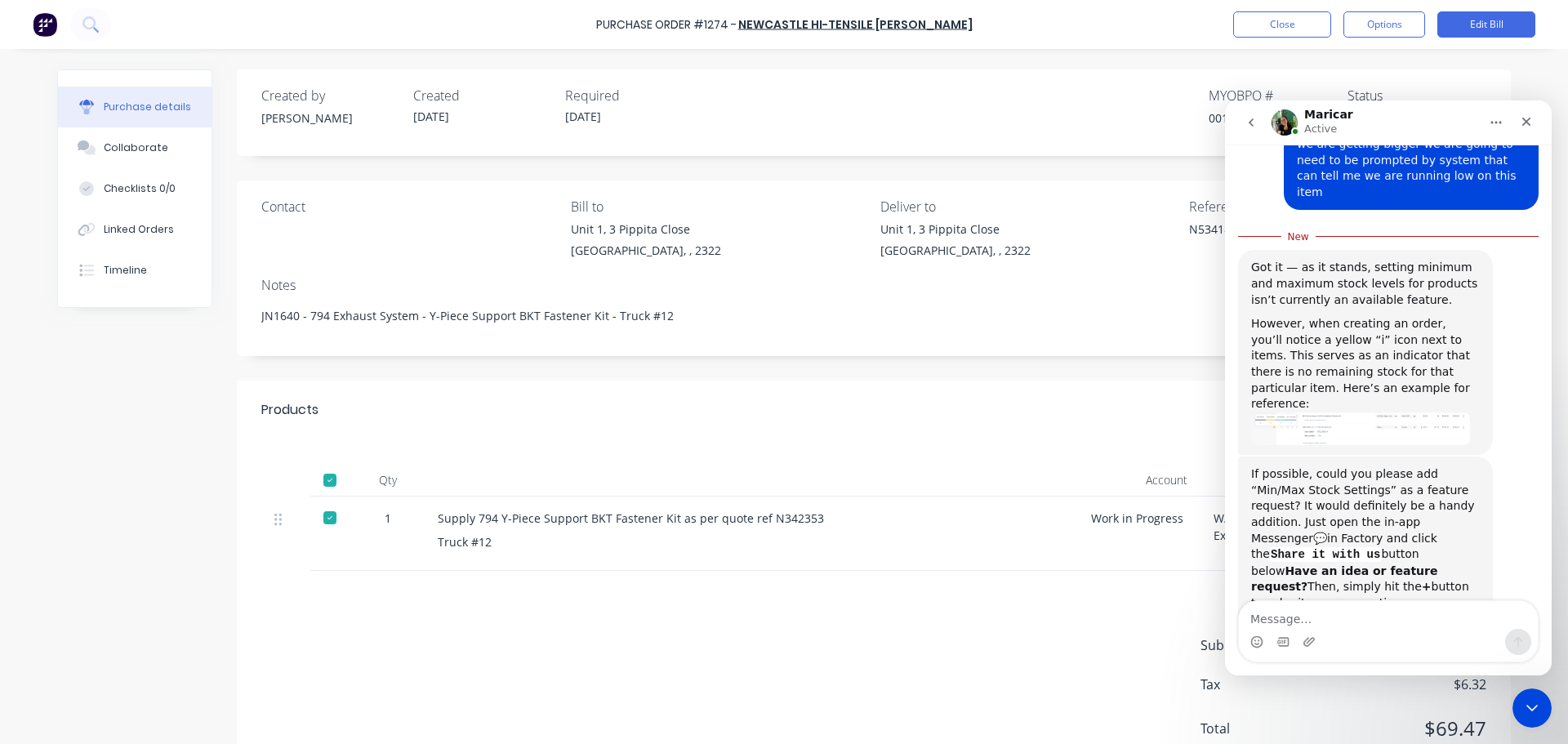
click at [1382, 612] on img "Maricar says…" at bounding box center [1360, 647] width 219 height 71
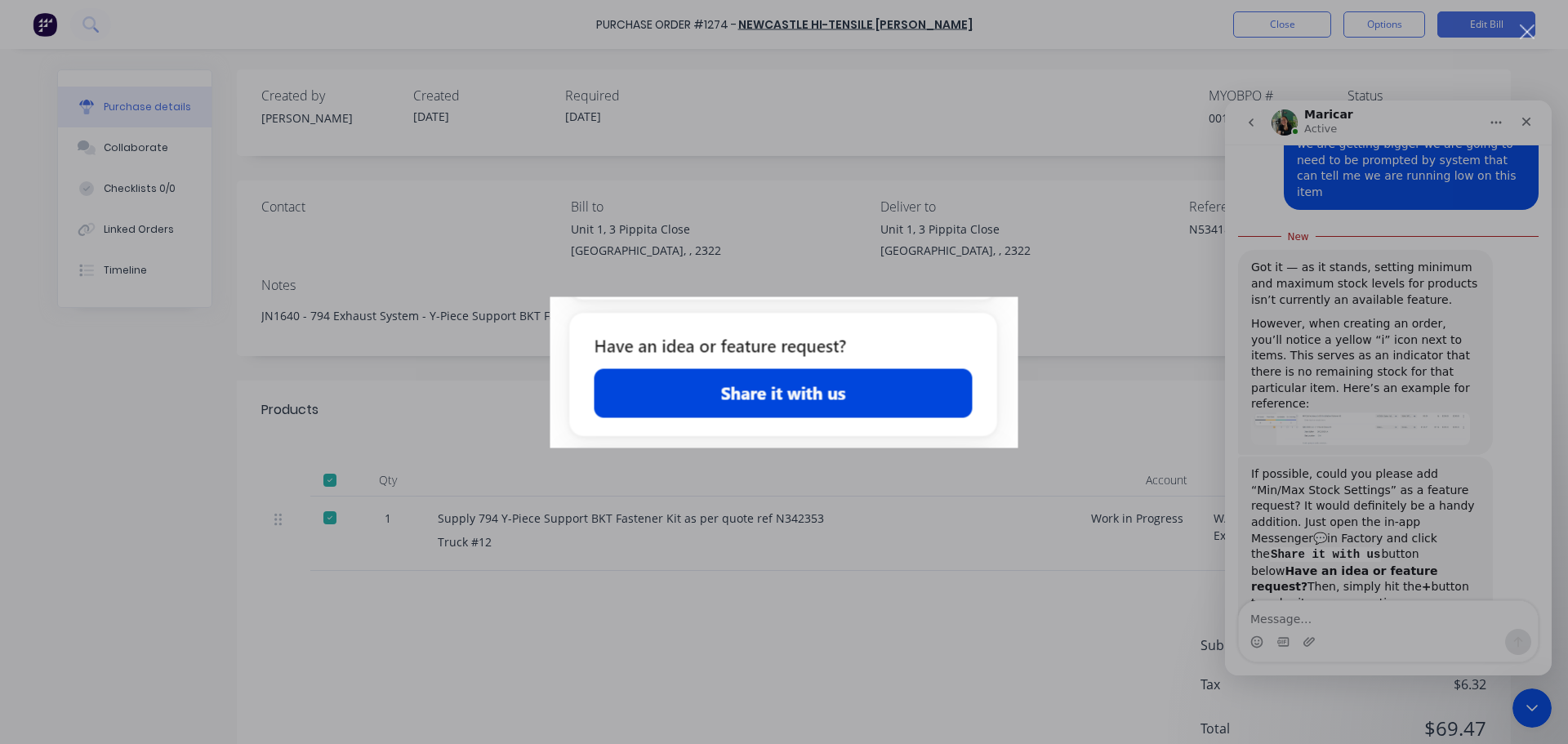
scroll to position [0, 0]
click at [1130, 395] on div "Intercom messenger" at bounding box center [784, 372] width 1568 height 744
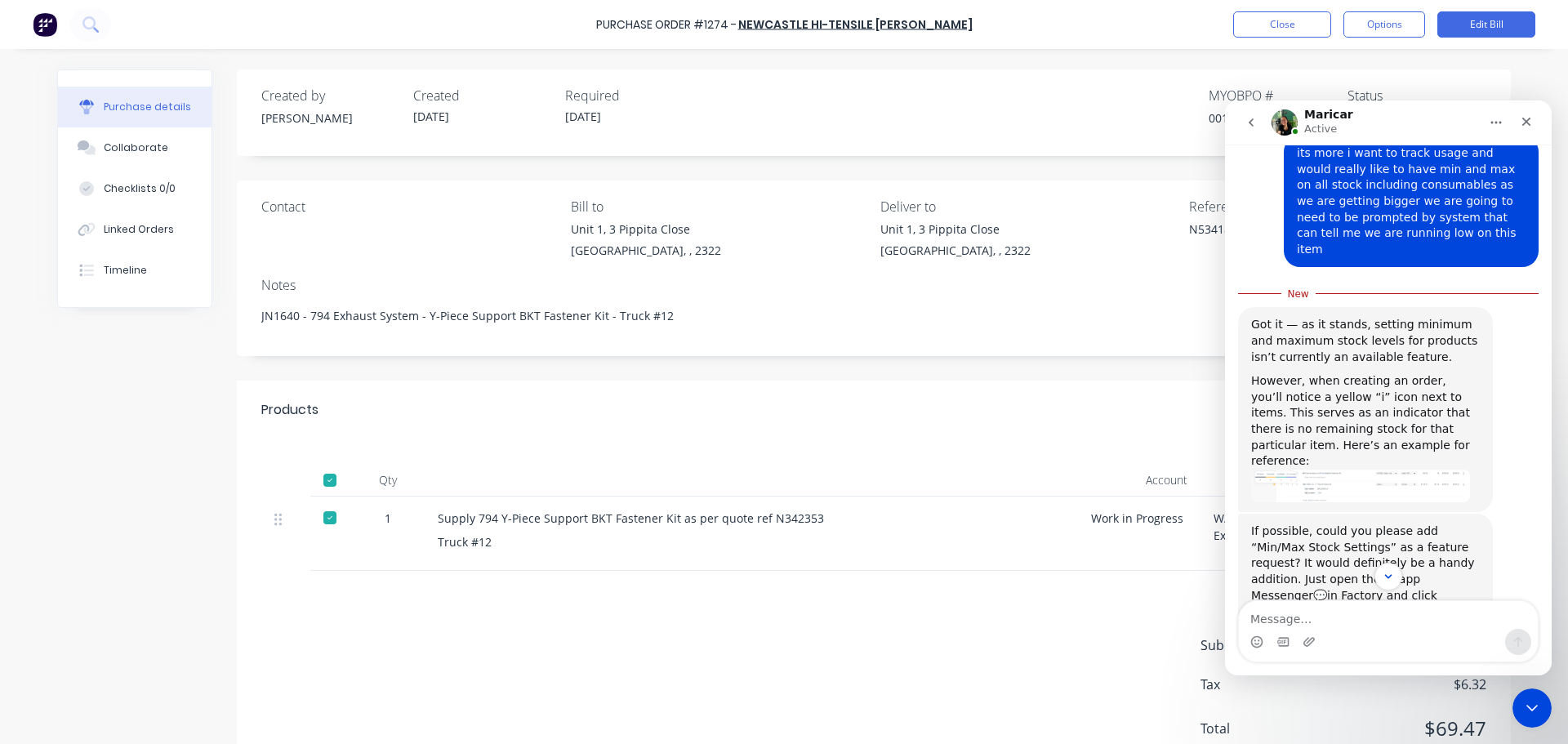
scroll to position [1446, 0]
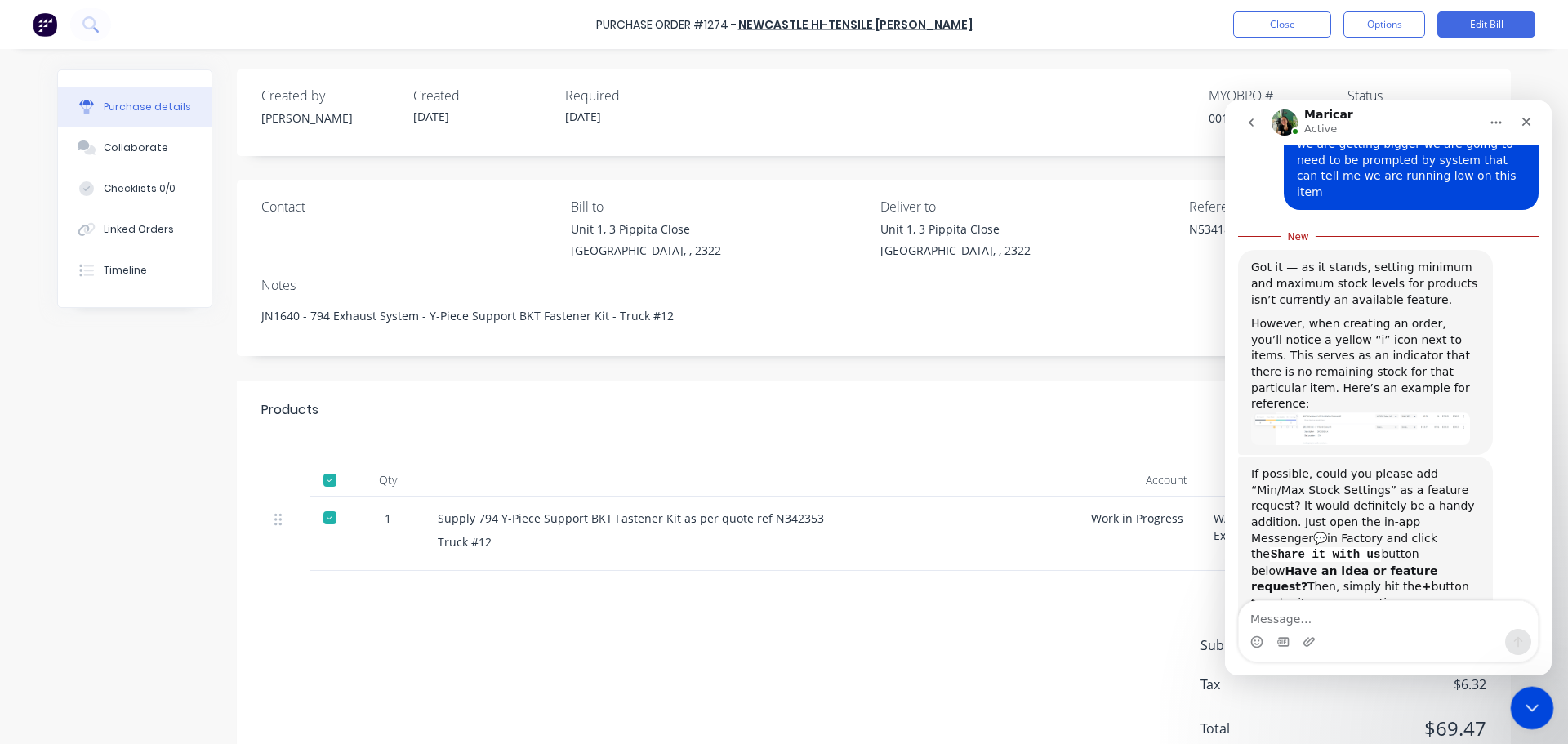
click at [1541, 708] on div "Close Intercom Messenger" at bounding box center [1530, 706] width 39 height 39
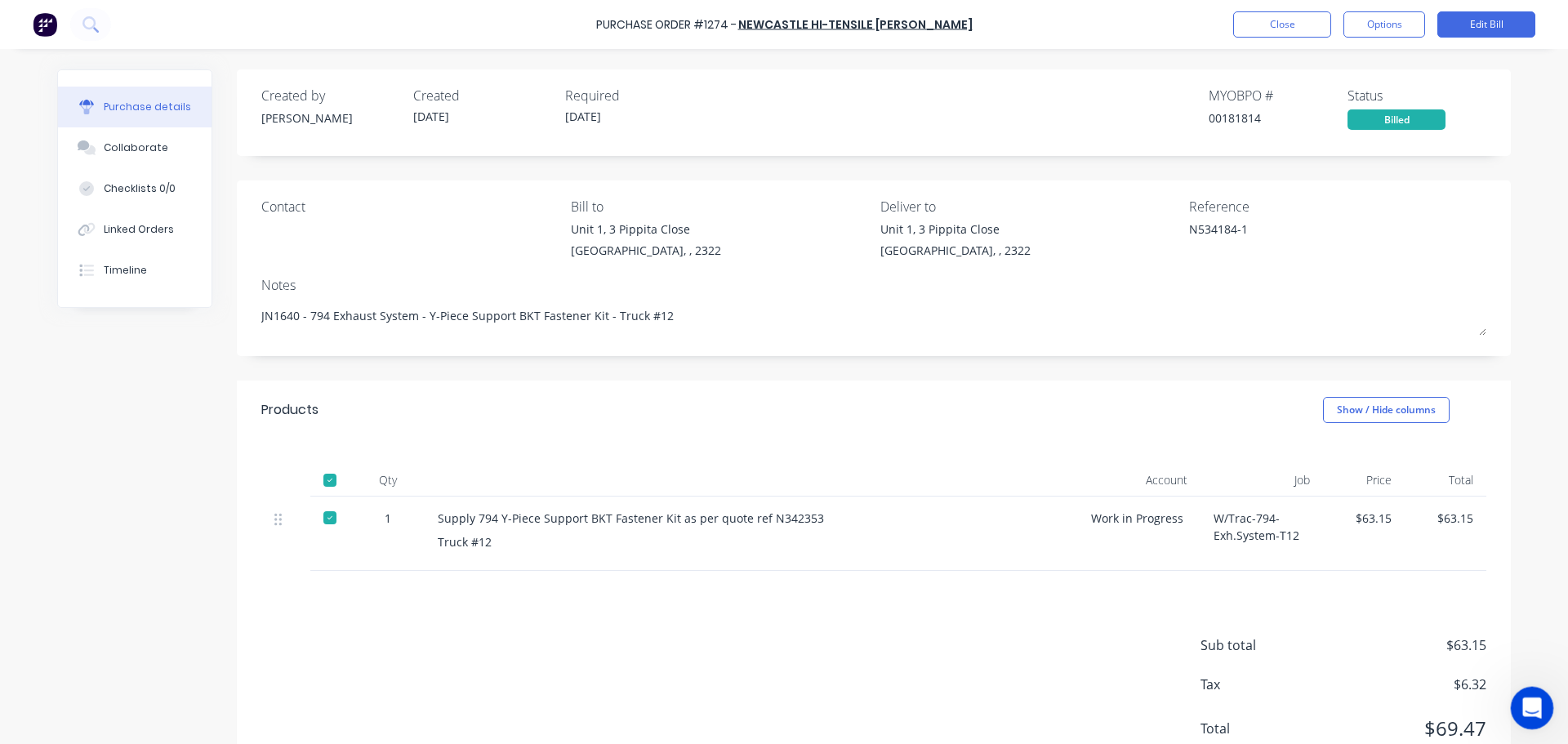
click at [1541, 708] on div "Open Intercom Messenger" at bounding box center [1530, 706] width 54 height 54
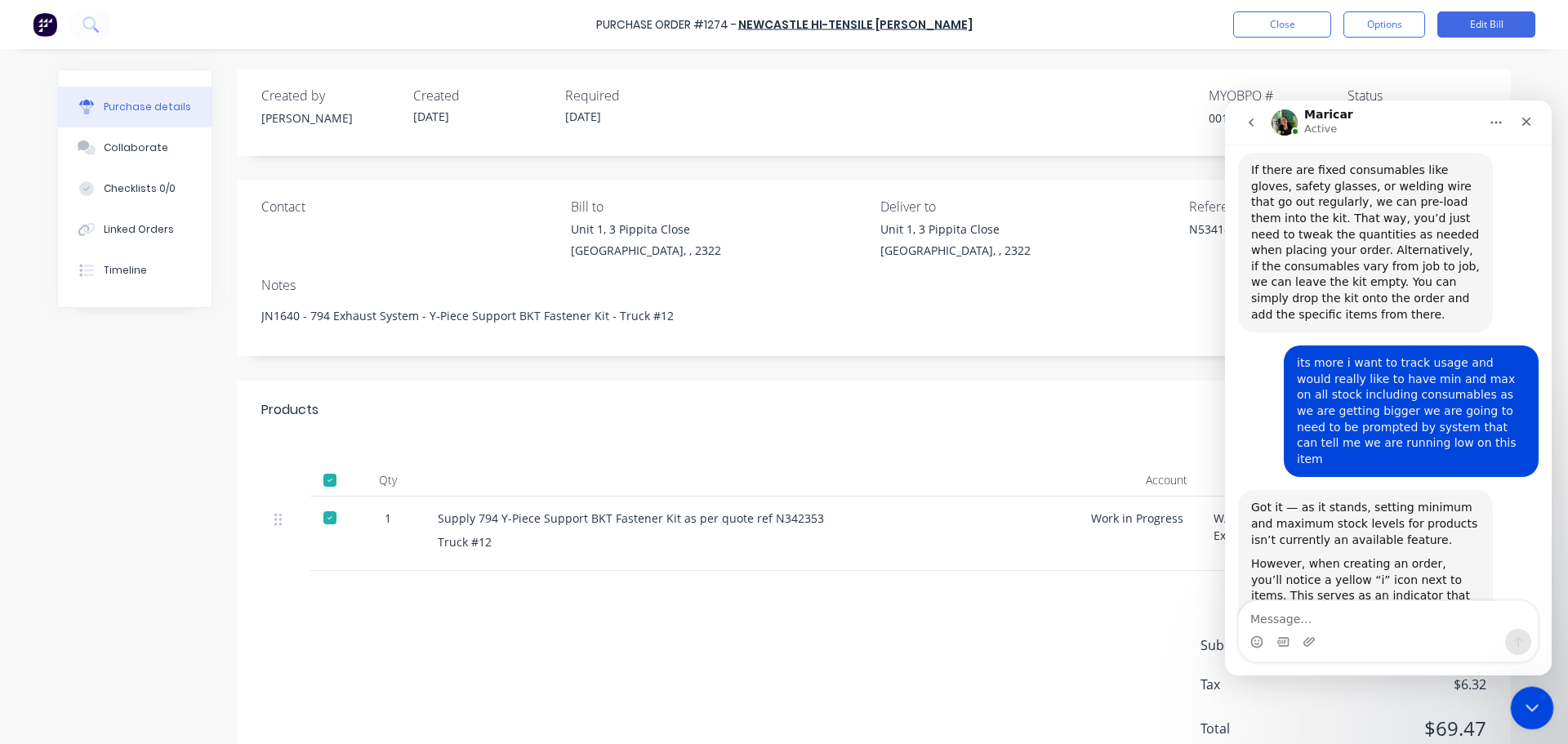
scroll to position [1419, 0]
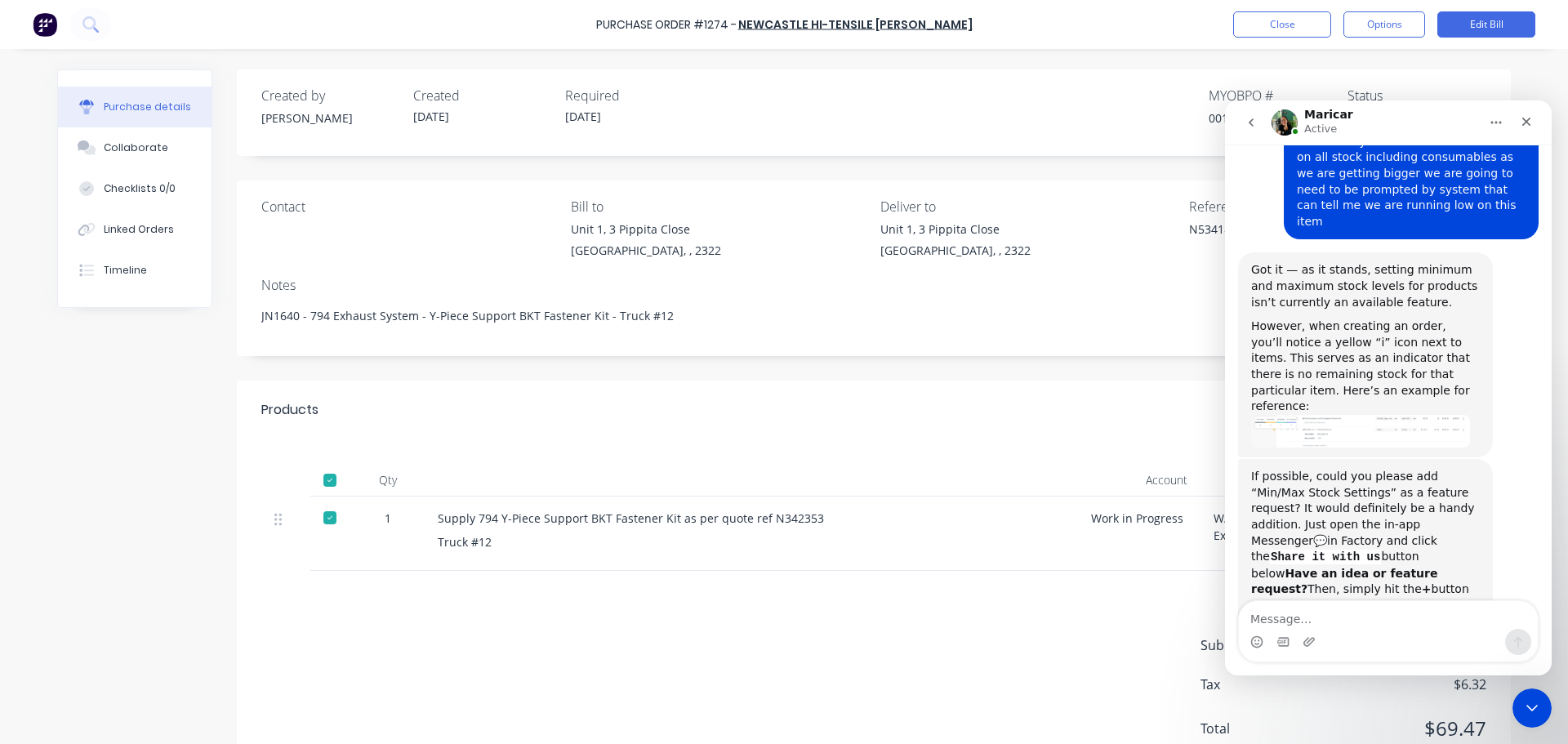
click at [1252, 122] on icon "go back" at bounding box center [1251, 122] width 13 height 13
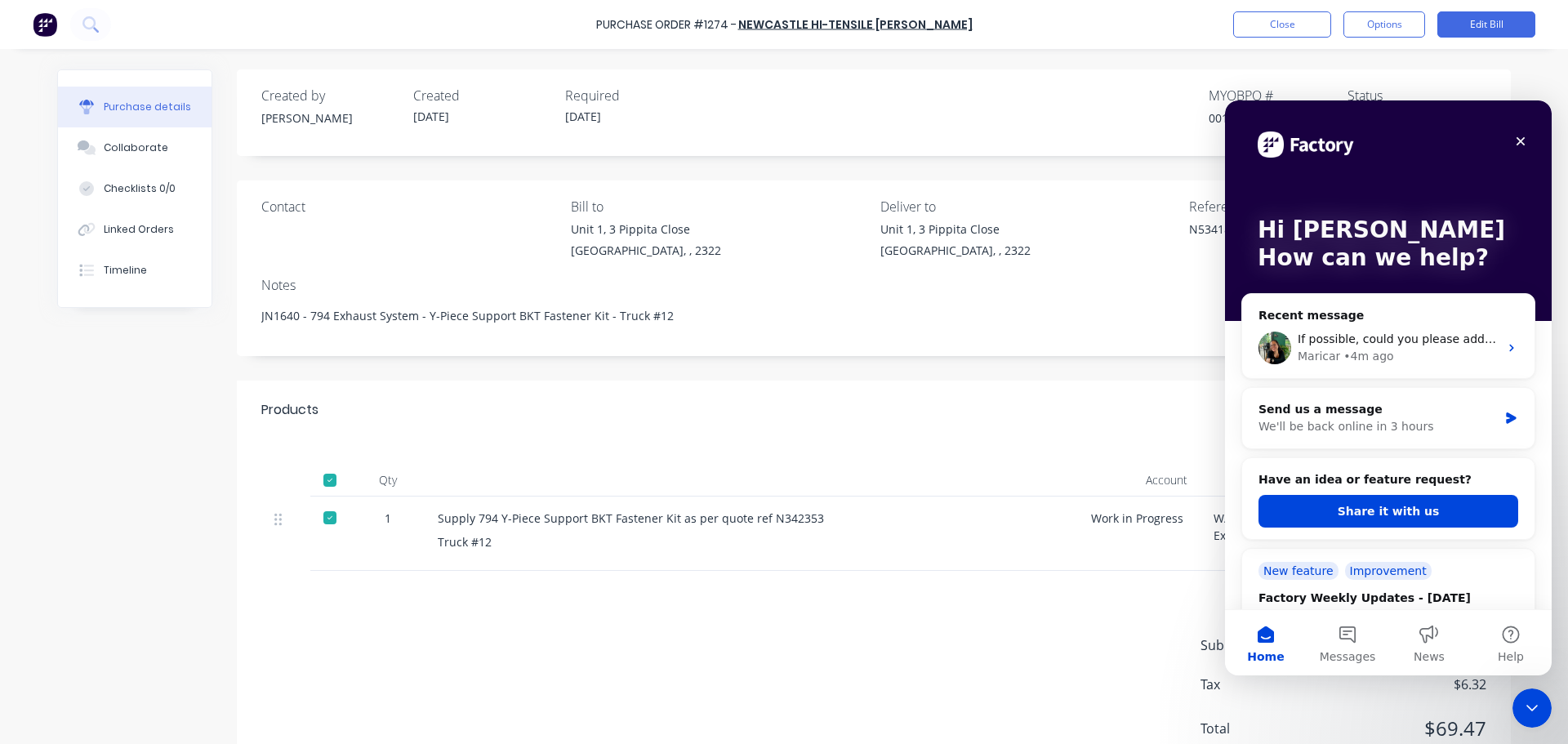
scroll to position [0, 0]
click at [1377, 513] on button "Share it with us" at bounding box center [1389, 512] width 260 height 32
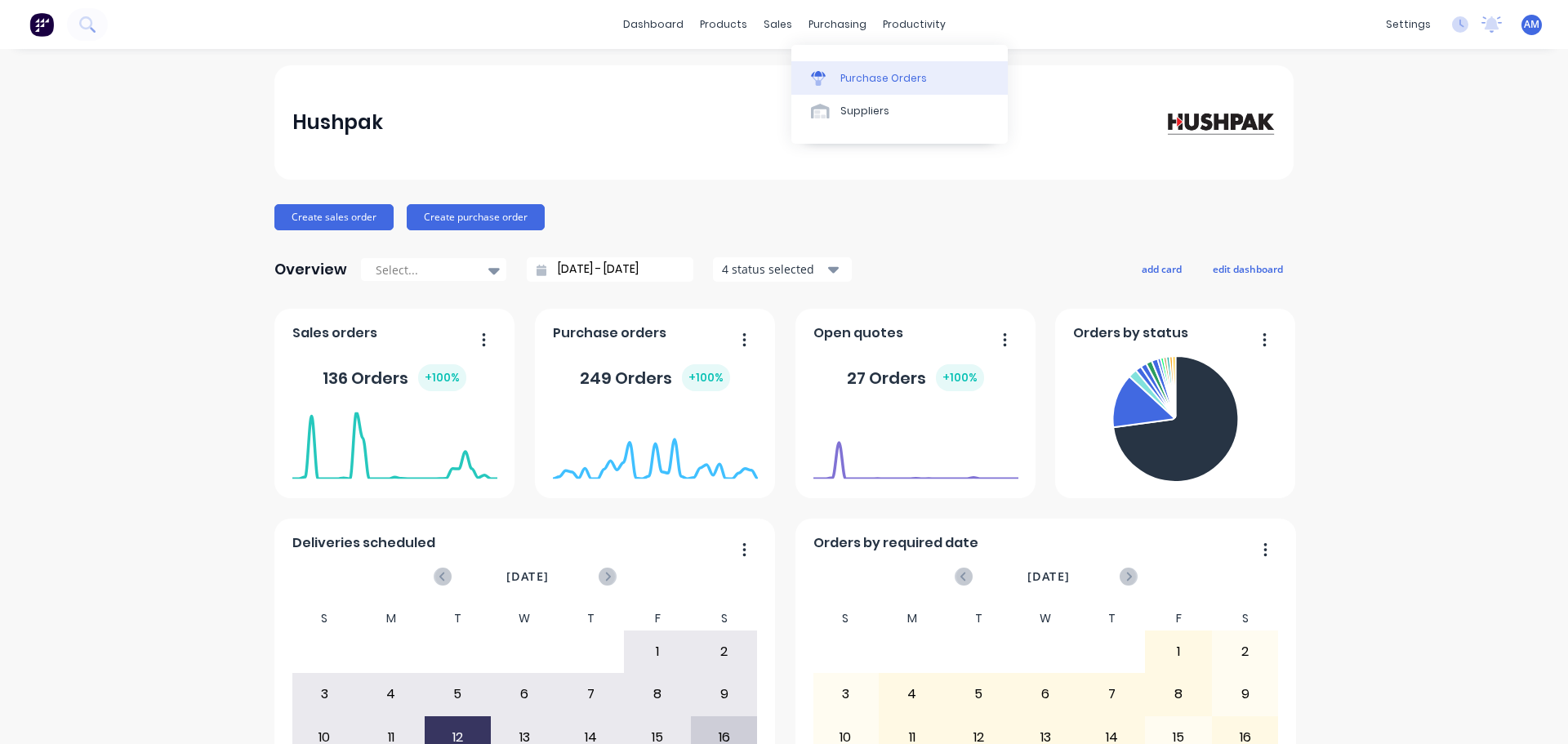
click at [878, 79] on div "Purchase Orders" at bounding box center [883, 78] width 86 height 15
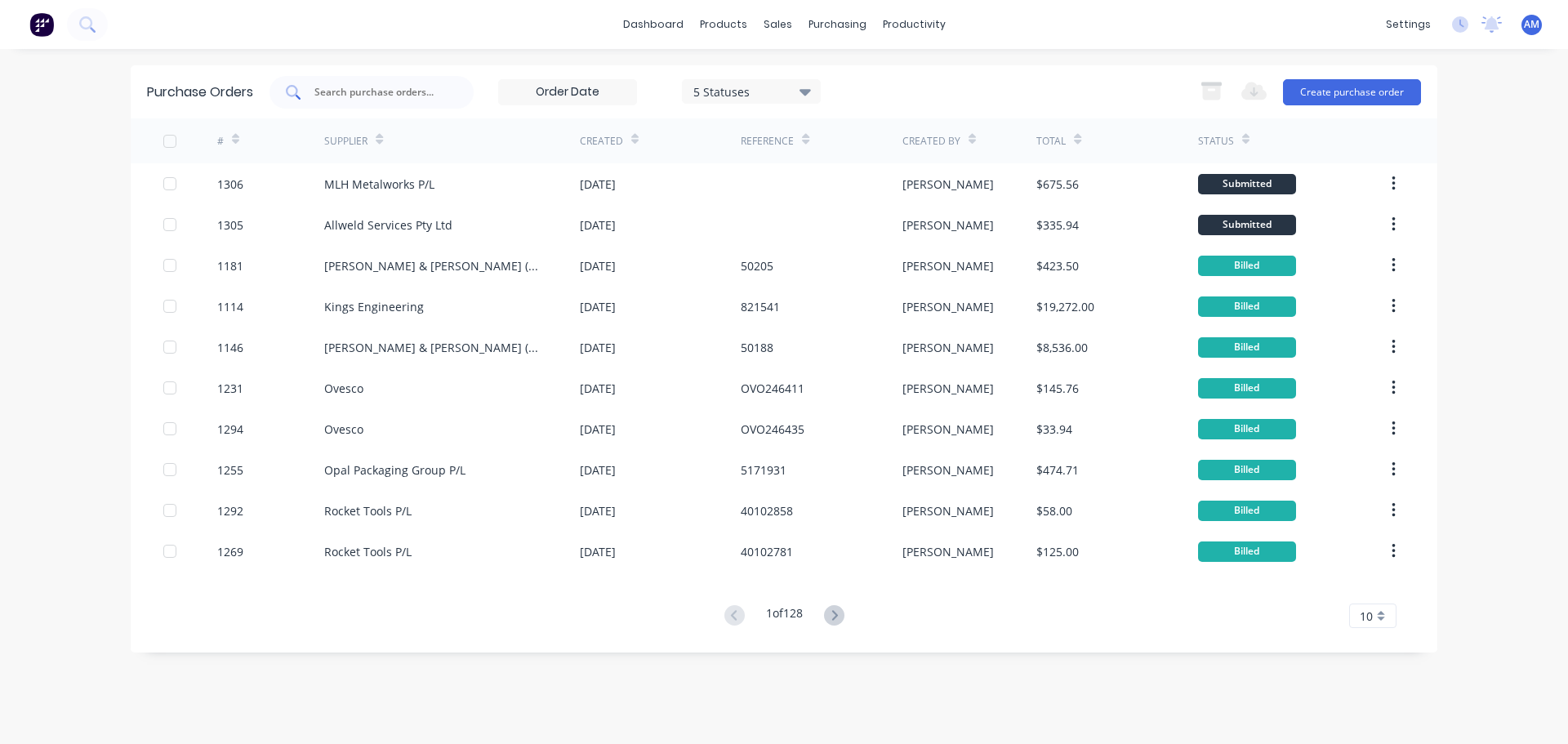
click at [359, 91] on input "text" at bounding box center [380, 92] width 136 height 16
type input "1256"
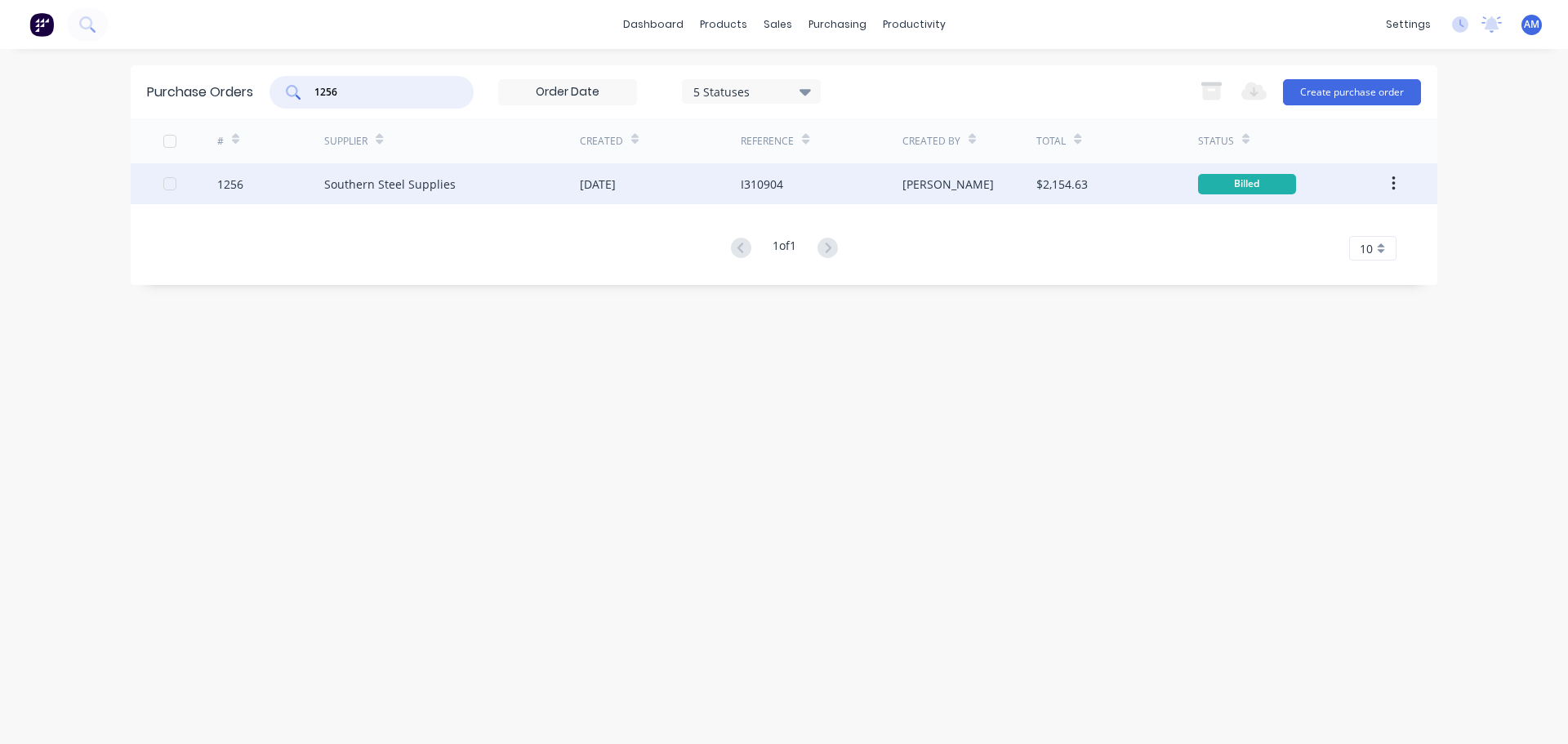
click at [461, 187] on div "Southern Steel Supplies" at bounding box center [452, 184] width 255 height 41
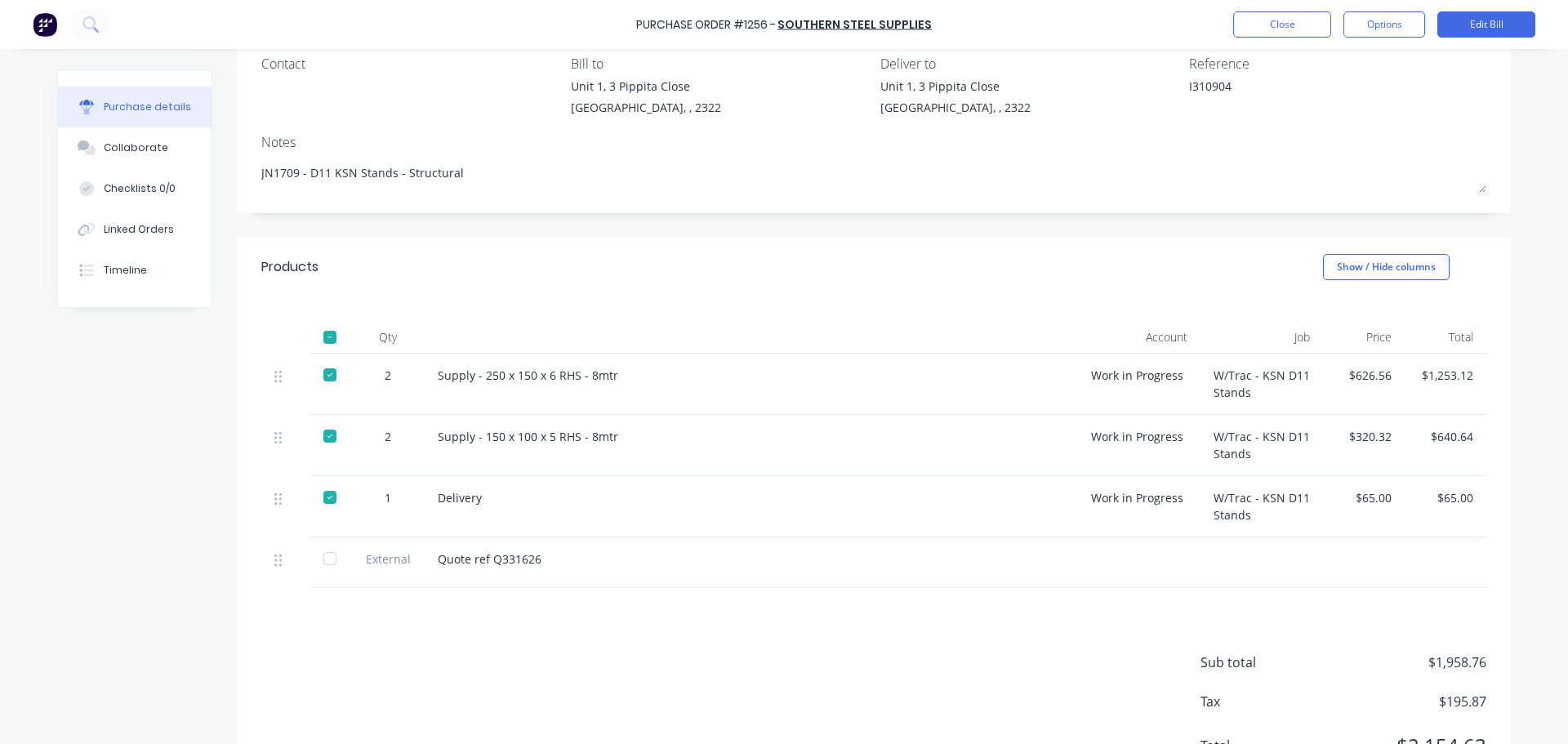
scroll to position [163, 0]
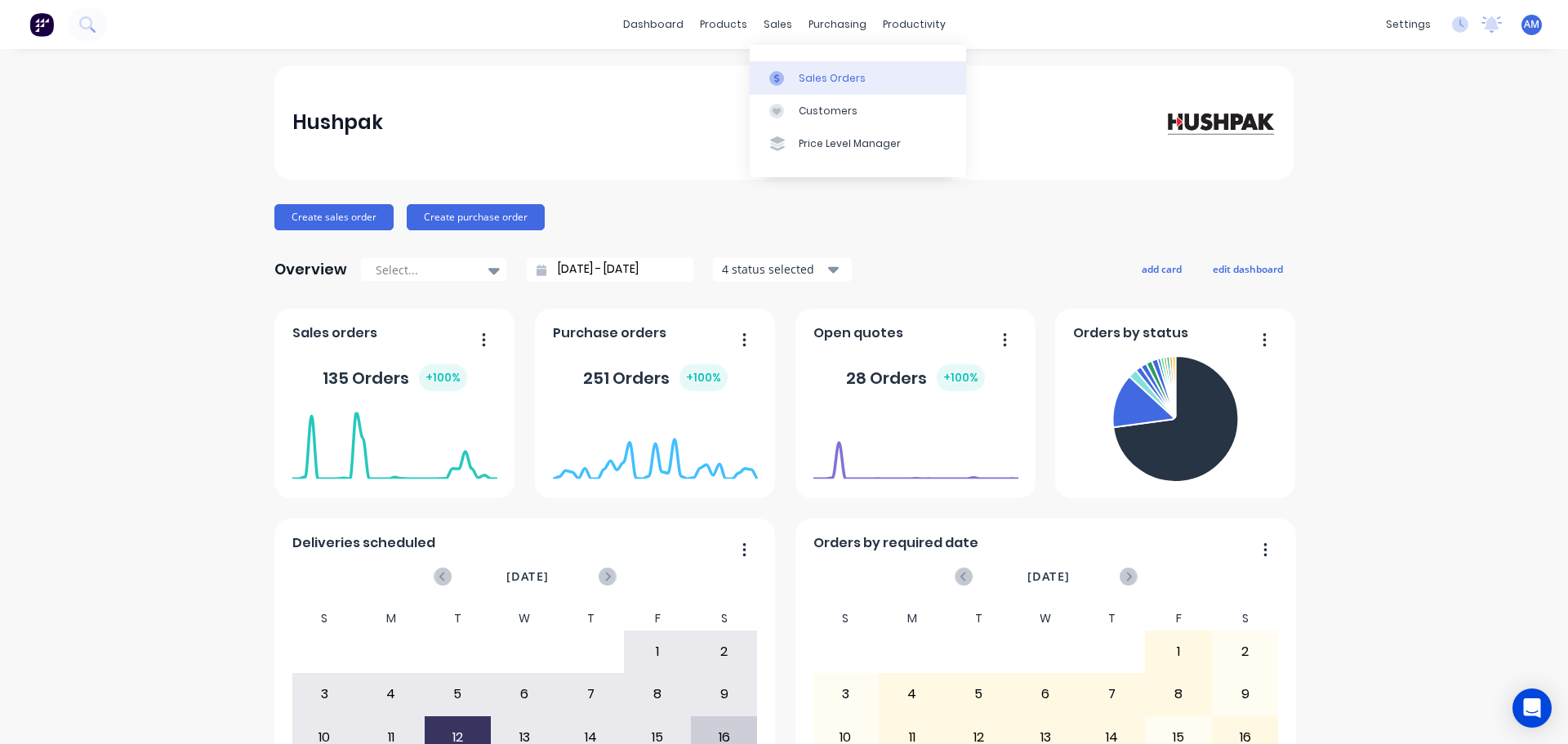
click at [820, 75] on div "Sales Orders" at bounding box center [832, 78] width 67 height 15
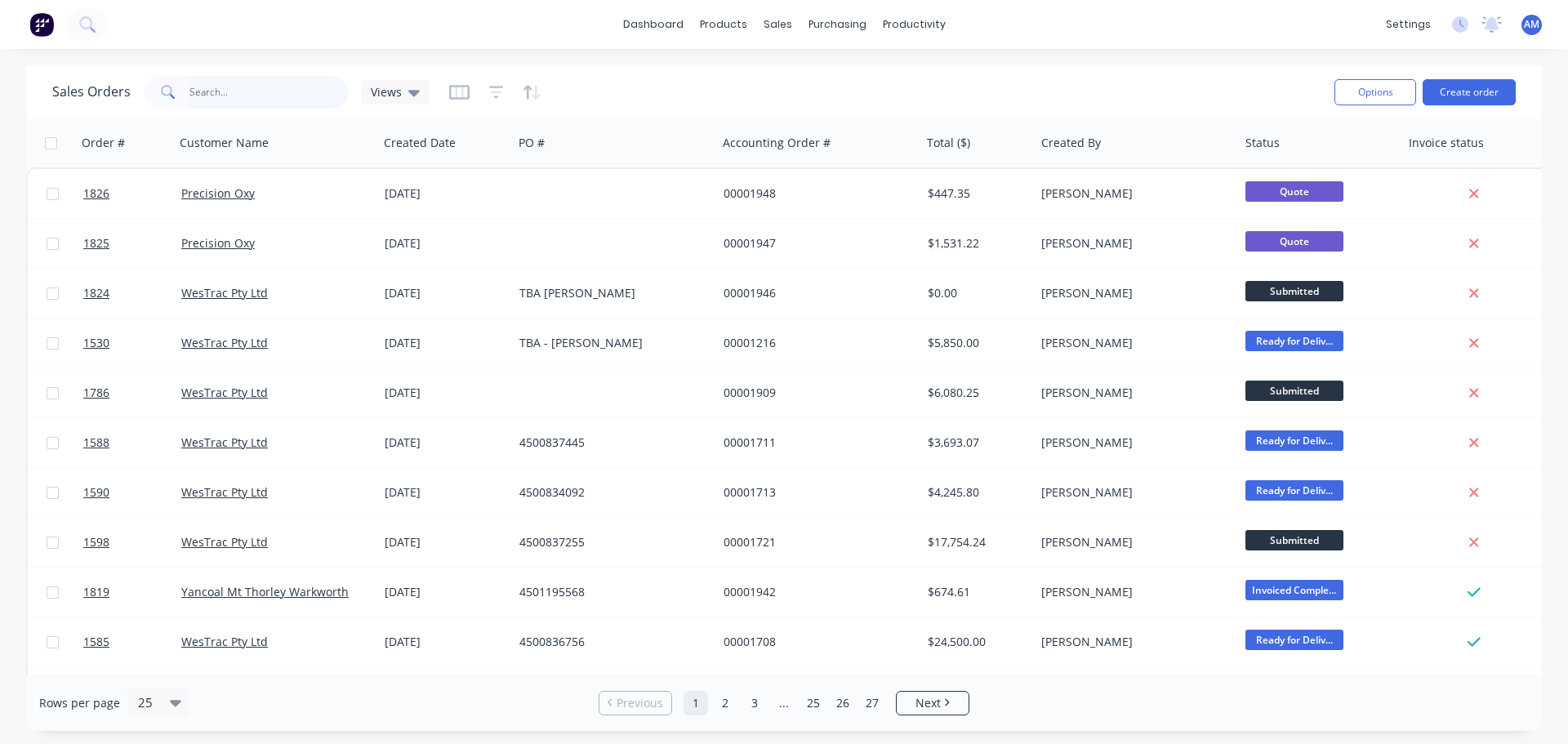
click at [218, 89] on input "text" at bounding box center [269, 92] width 160 height 32
type input "1528"
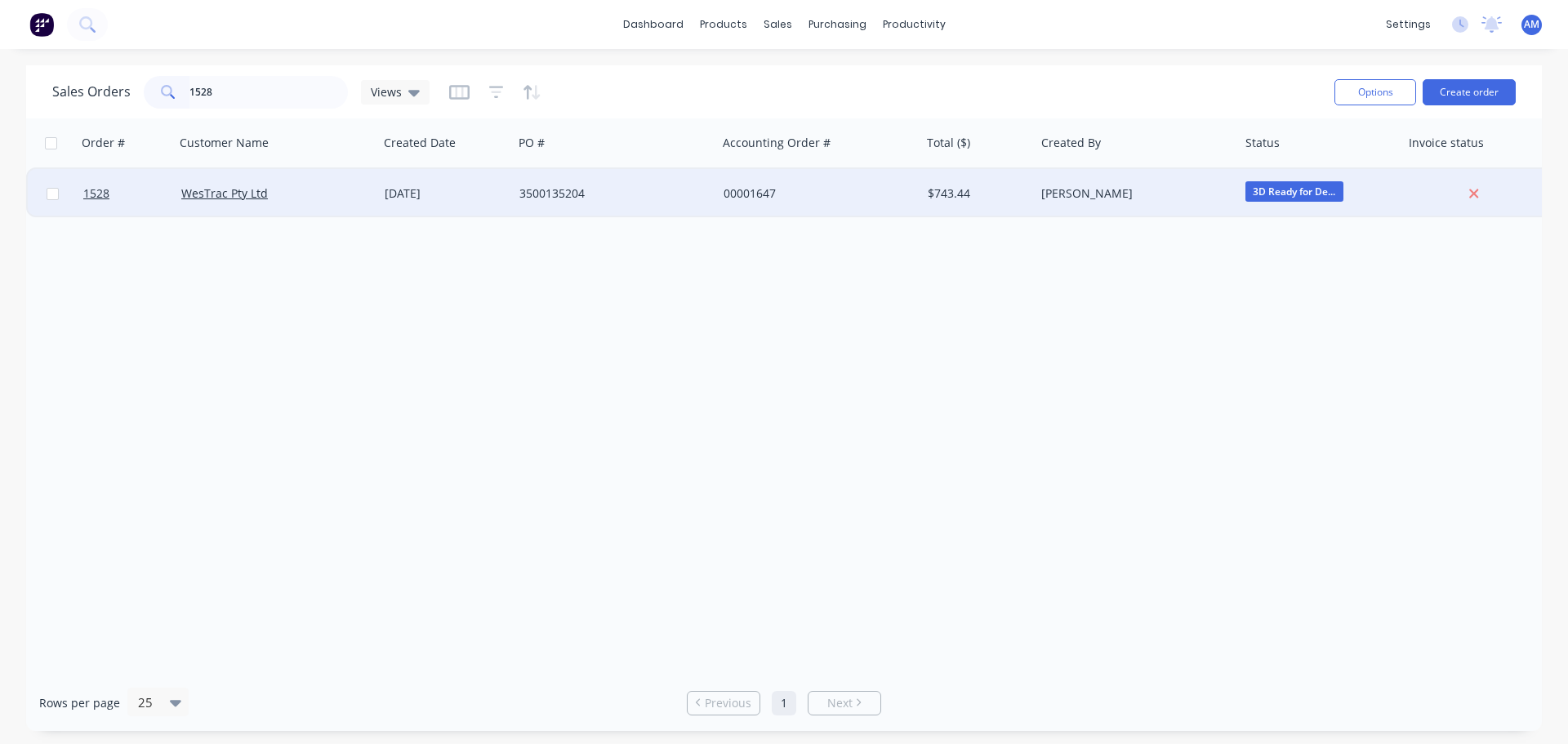
click at [412, 190] on div "25 Jun 2025" at bounding box center [445, 193] width 122 height 16
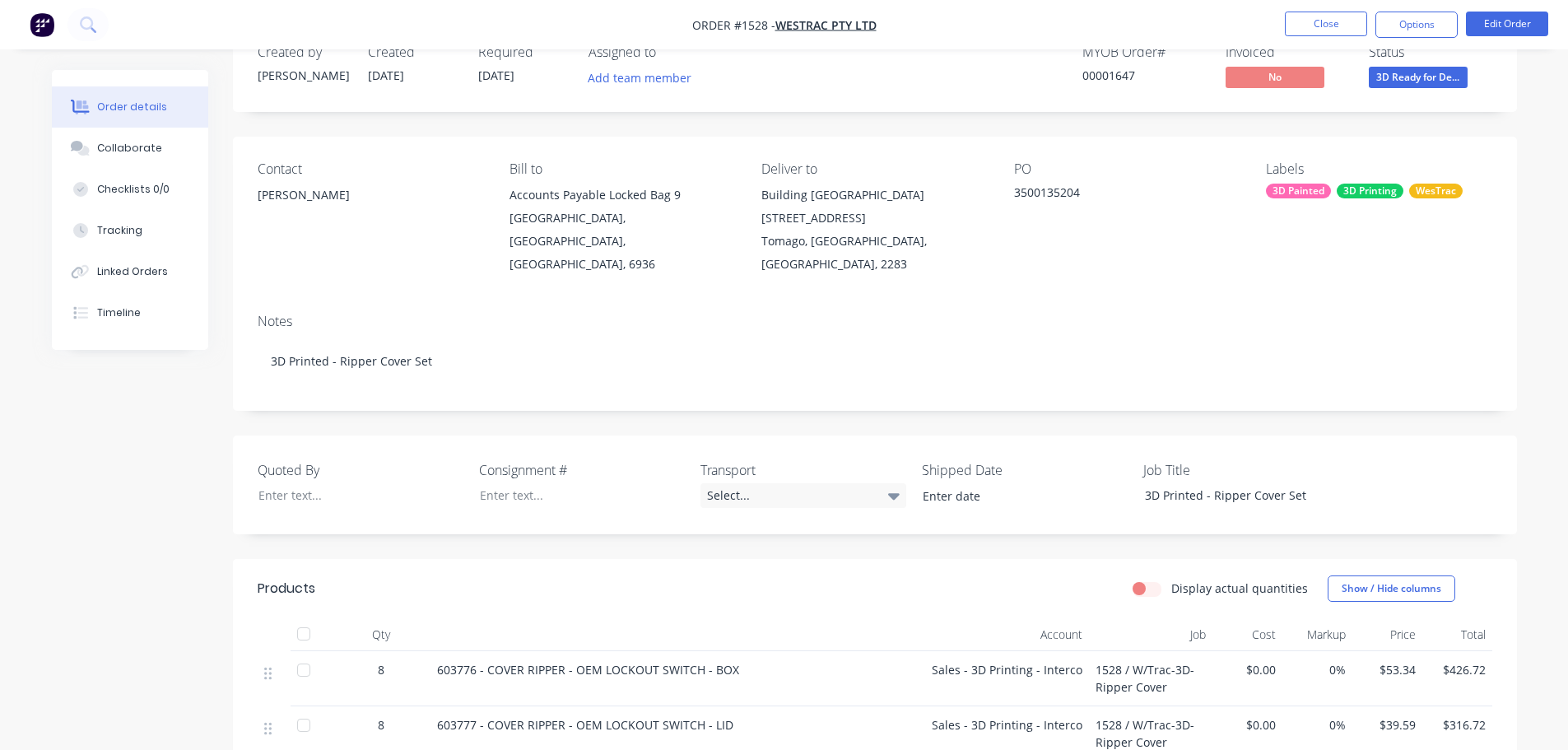
scroll to position [83, 0]
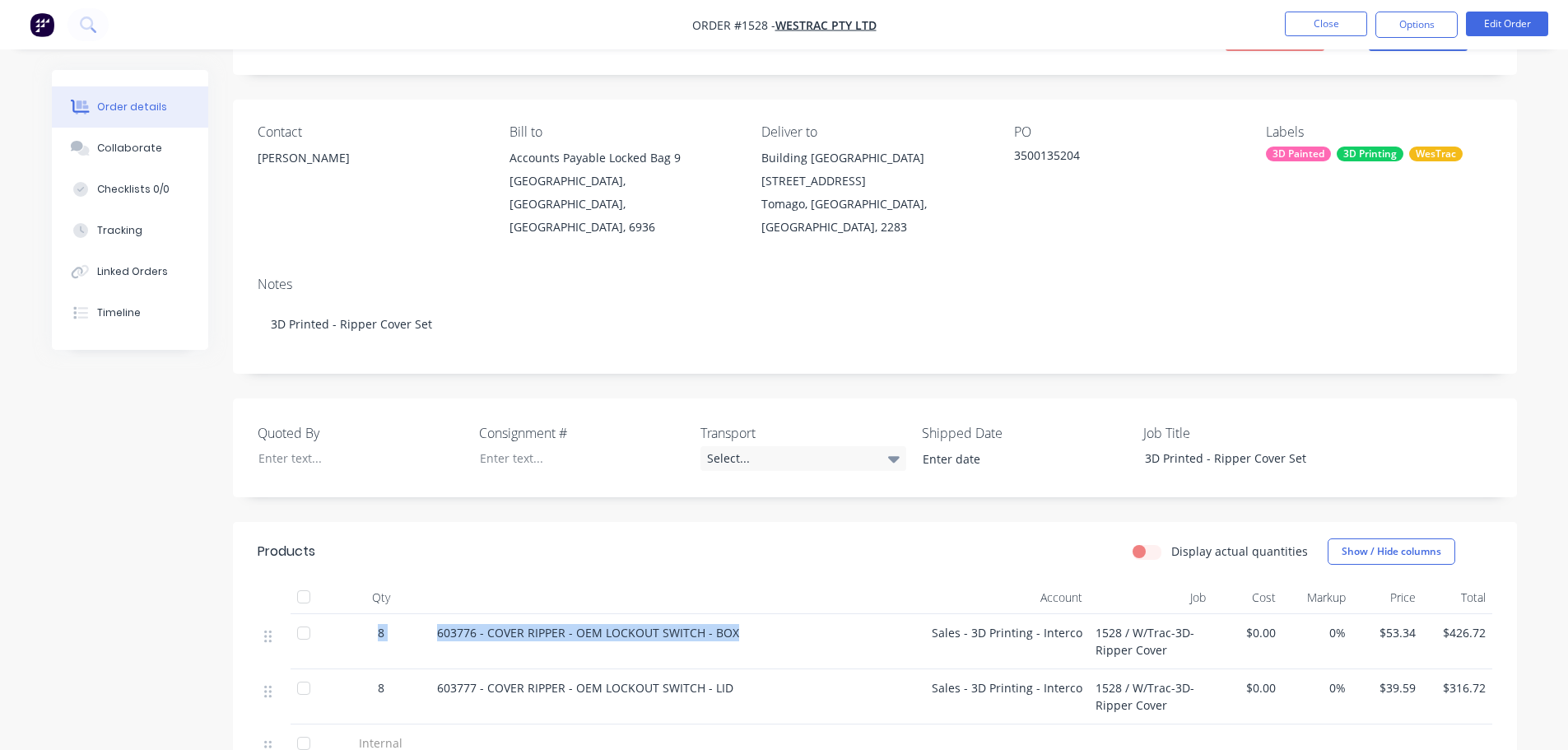
drag, startPoint x: 739, startPoint y: 607, endPoint x: 380, endPoint y: 617, distance: 359.1
click at [380, 617] on div "8 603776 - COVER RIPPER - OEM LOCKOUT SWITCH - BOX Sales - 3D Printing - Interc…" at bounding box center [874, 642] width 1235 height 55
copy div "8 603776 - COVER RIPPER - OEM LOCKOUT SWITCH - BOX"
drag, startPoint x: 1077, startPoint y: 154, endPoint x: 1014, endPoint y: 159, distance: 63.2
click at [1014, 159] on div "3500135204" at bounding box center [1116, 158] width 206 height 23
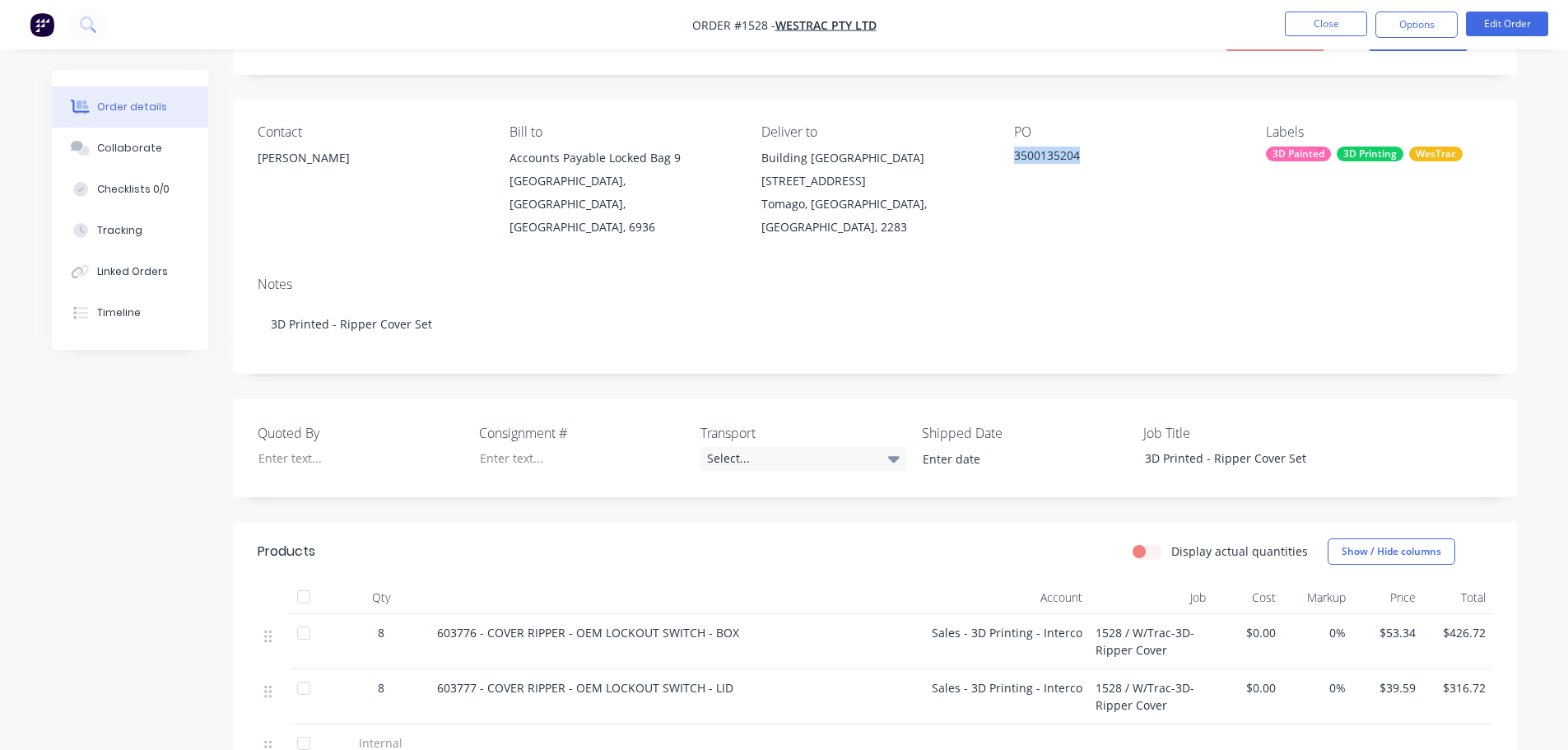
copy div "3500135204"
drag, startPoint x: 728, startPoint y: 663, endPoint x: 364, endPoint y: 652, distance: 364.2
click at [364, 670] on div "8 603777 - COVER RIPPER - OEM LOCKOUT SWITCH - LID Sales - 3D Printing - Interc…" at bounding box center [874, 697] width 1235 height 55
copy div "8 603777 - COVER RIPPER - OEM LOCKOUT SWITCH - LID"
drag, startPoint x: 334, startPoint y: 157, endPoint x: 253, endPoint y: 164, distance: 81.3
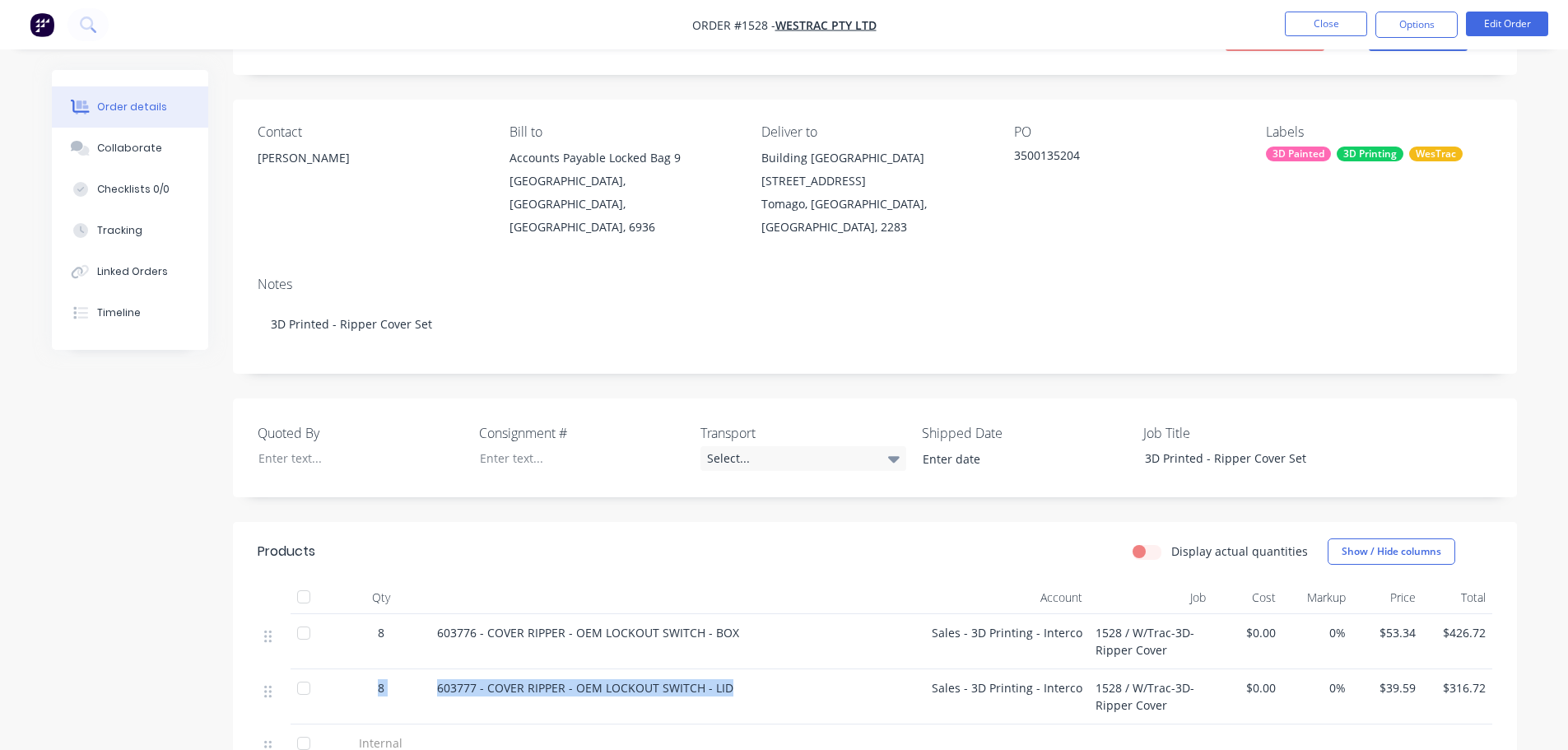
click at [253, 164] on div "Contact Eric Patterson Bill to Accounts Payable Locked Bag 9 MIDLAND, Western A…" at bounding box center [875, 182] width 1284 height 164
copy div "Eric Patterson"
drag, startPoint x: 1089, startPoint y: 154, endPoint x: 1004, endPoint y: 155, distance: 85.0
click at [1004, 155] on div "Contact Eric Patterson Bill to Accounts Payable Locked Bag 9 MIDLAND, Western A…" at bounding box center [875, 182] width 1284 height 164
copy div "3500135204"
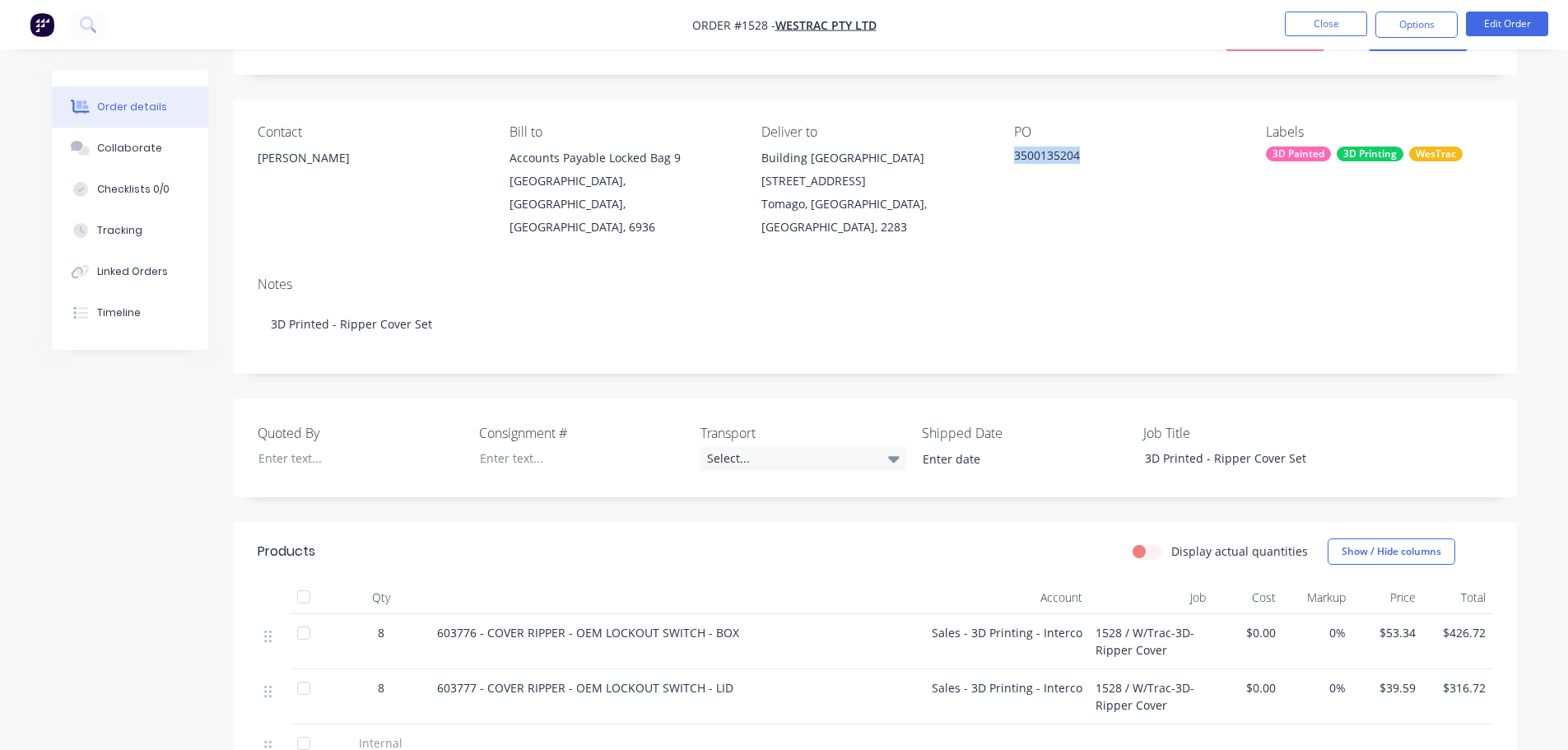
drag, startPoint x: 350, startPoint y: 152, endPoint x: 250, endPoint y: 158, distance: 100.2
click at [250, 158] on div "Contact Eric Patterson Bill to Accounts Payable Locked Bag 9 MIDLAND, Western A…" at bounding box center [875, 182] width 1284 height 164
copy div "Eric Patterson"
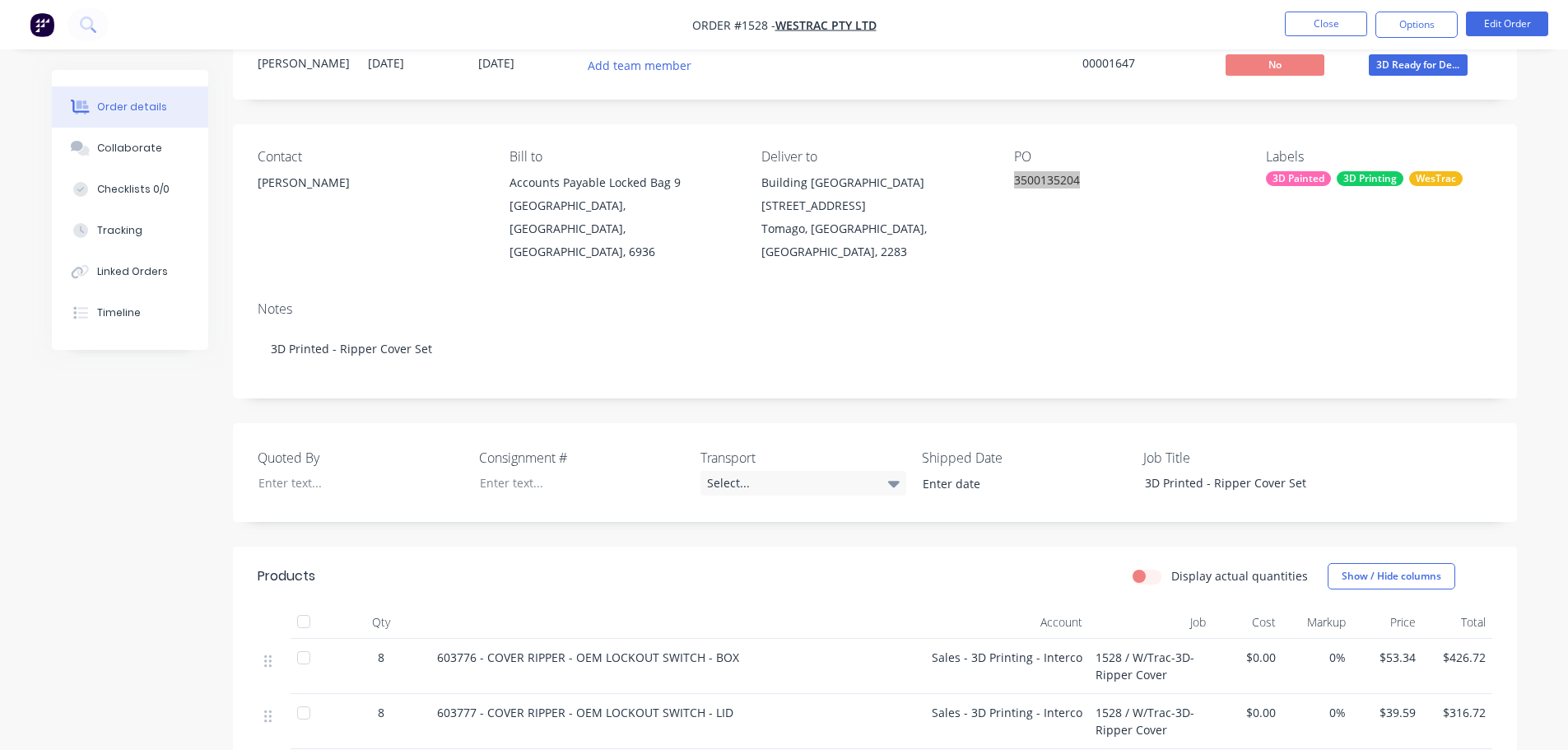
scroll to position [164, 0]
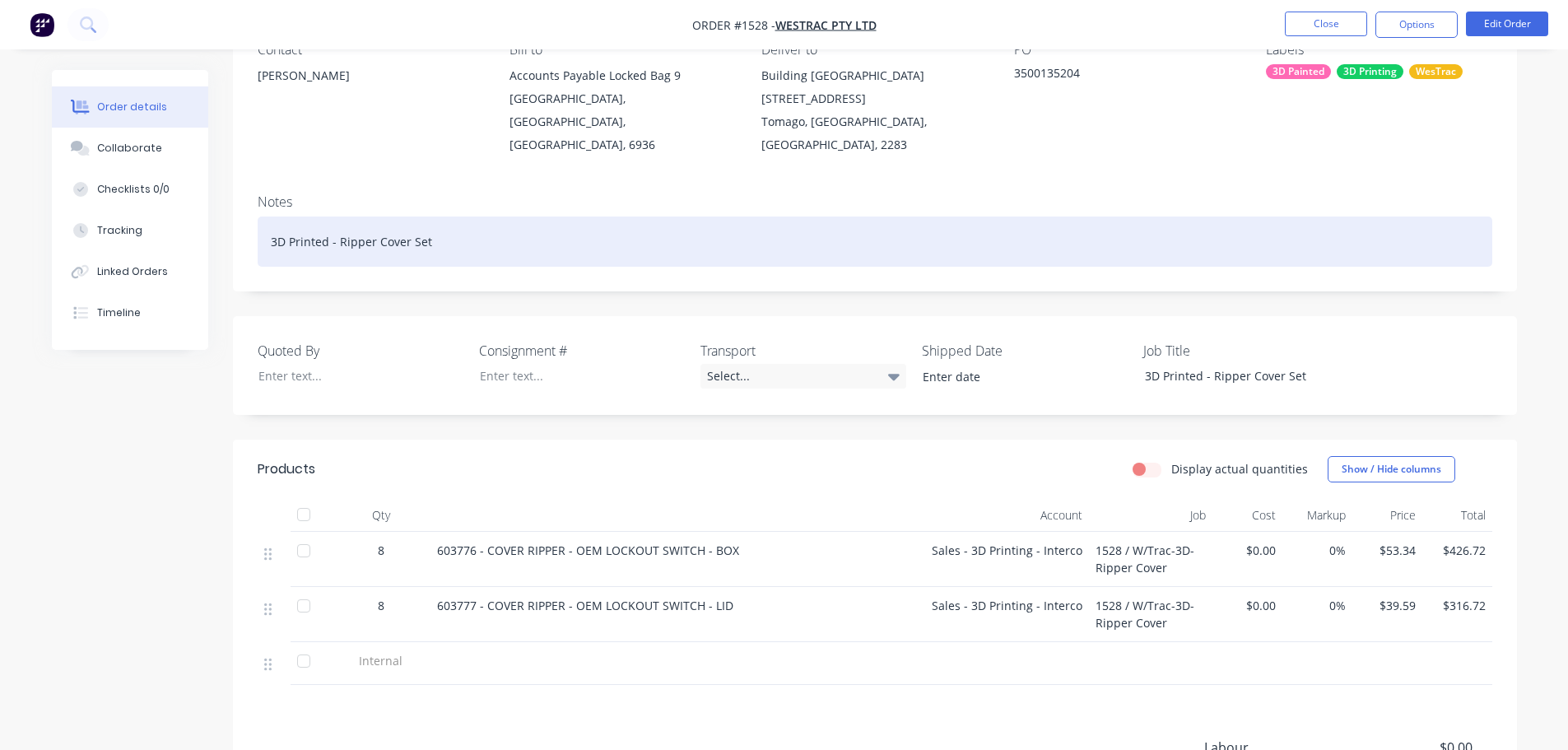
click at [475, 219] on div "3D Printed - Ripper Cover Set" at bounding box center [874, 242] width 1235 height 50
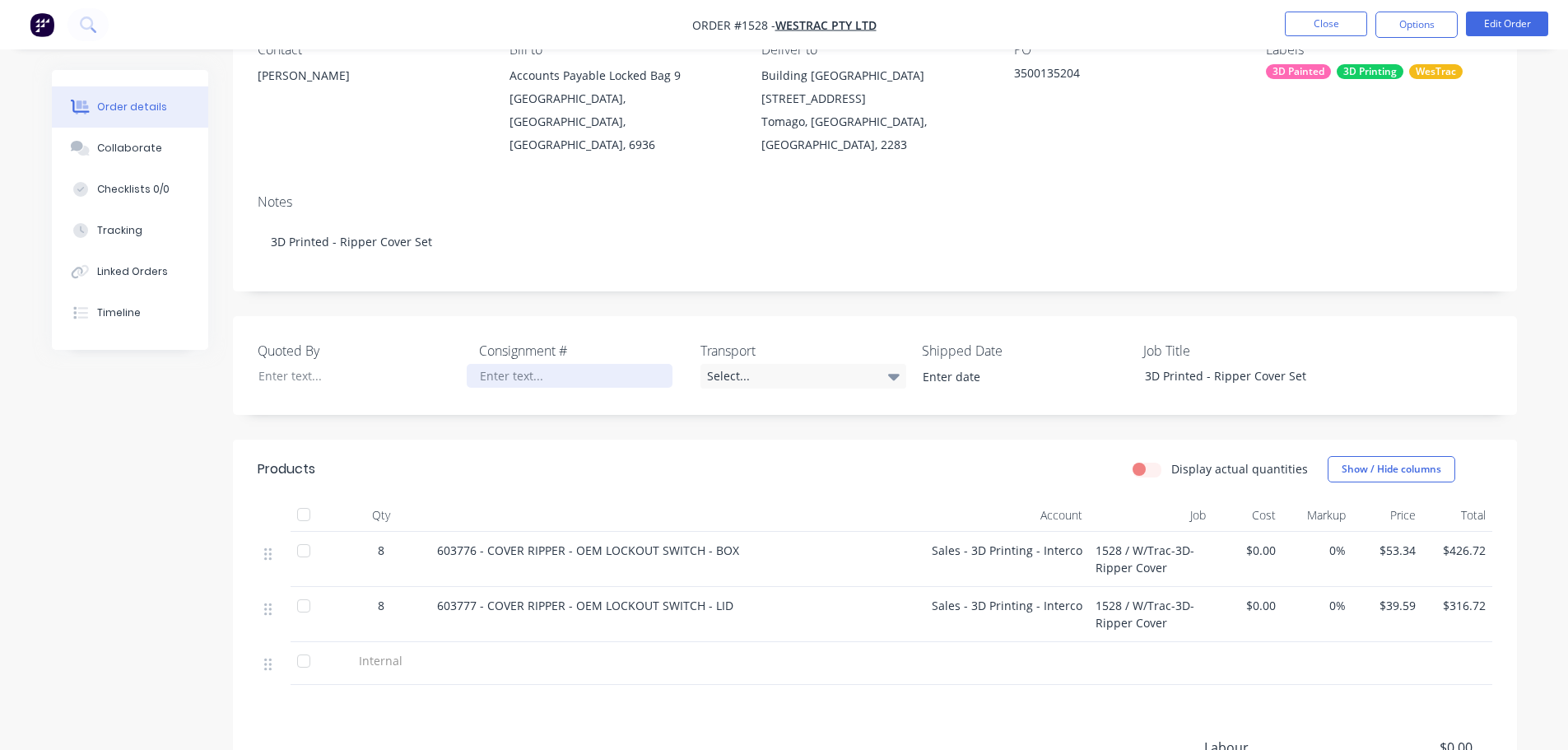
click at [520, 364] on div at bounding box center [569, 376] width 206 height 24
paste div
click at [723, 364] on div "Select..." at bounding box center [803, 376] width 206 height 25
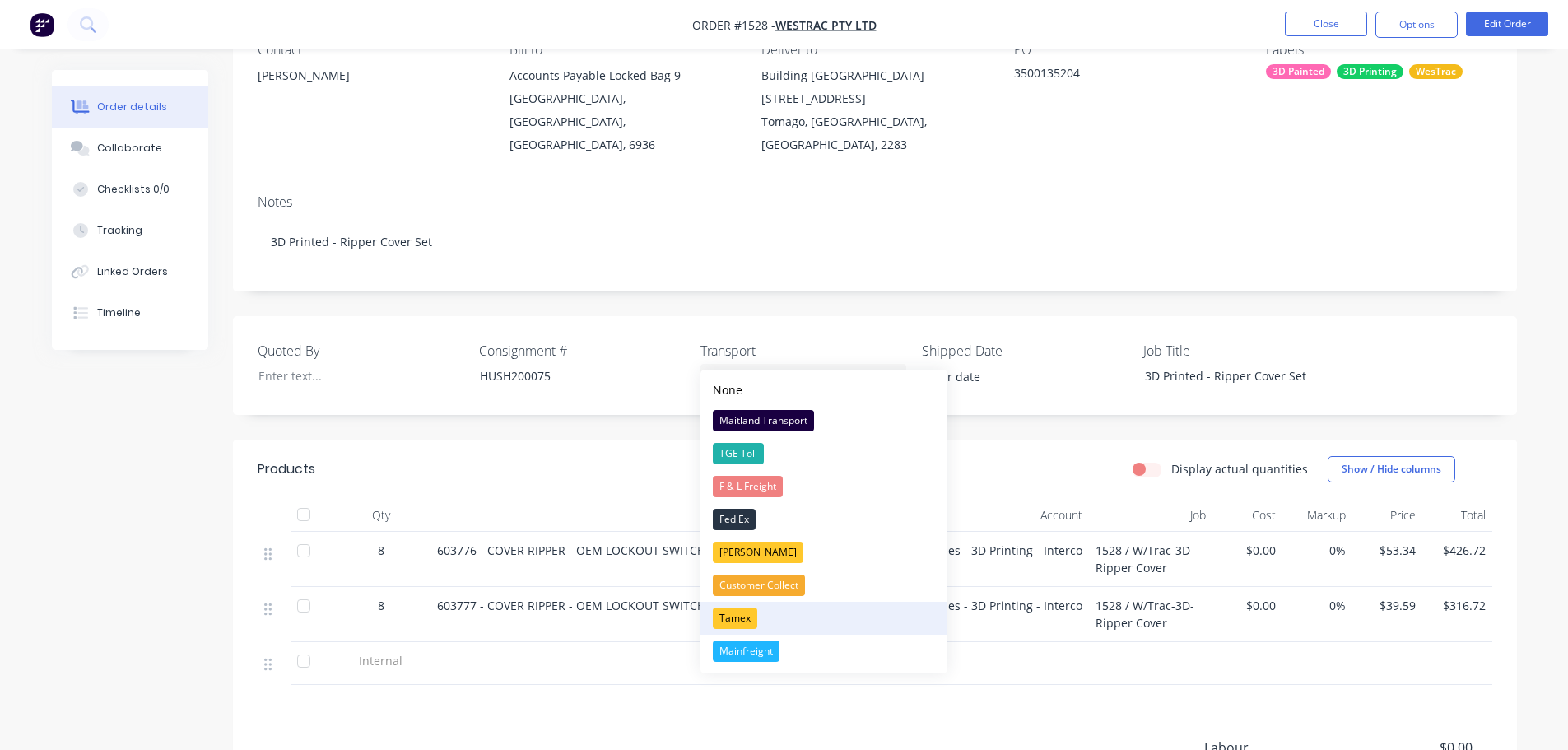
click at [734, 615] on div "Tamex" at bounding box center [735, 618] width 45 height 22
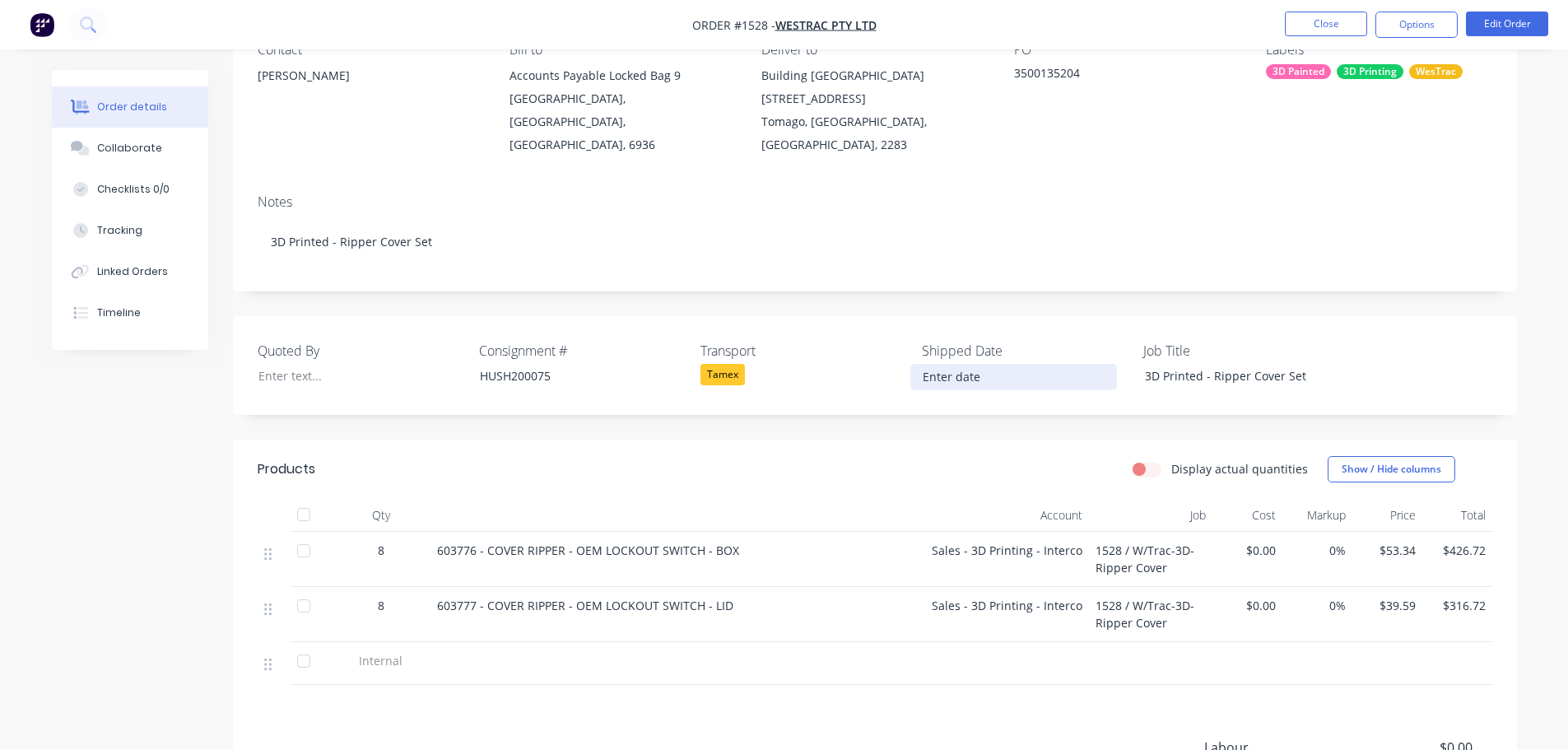
click at [971, 365] on input at bounding box center [1014, 377] width 205 height 25
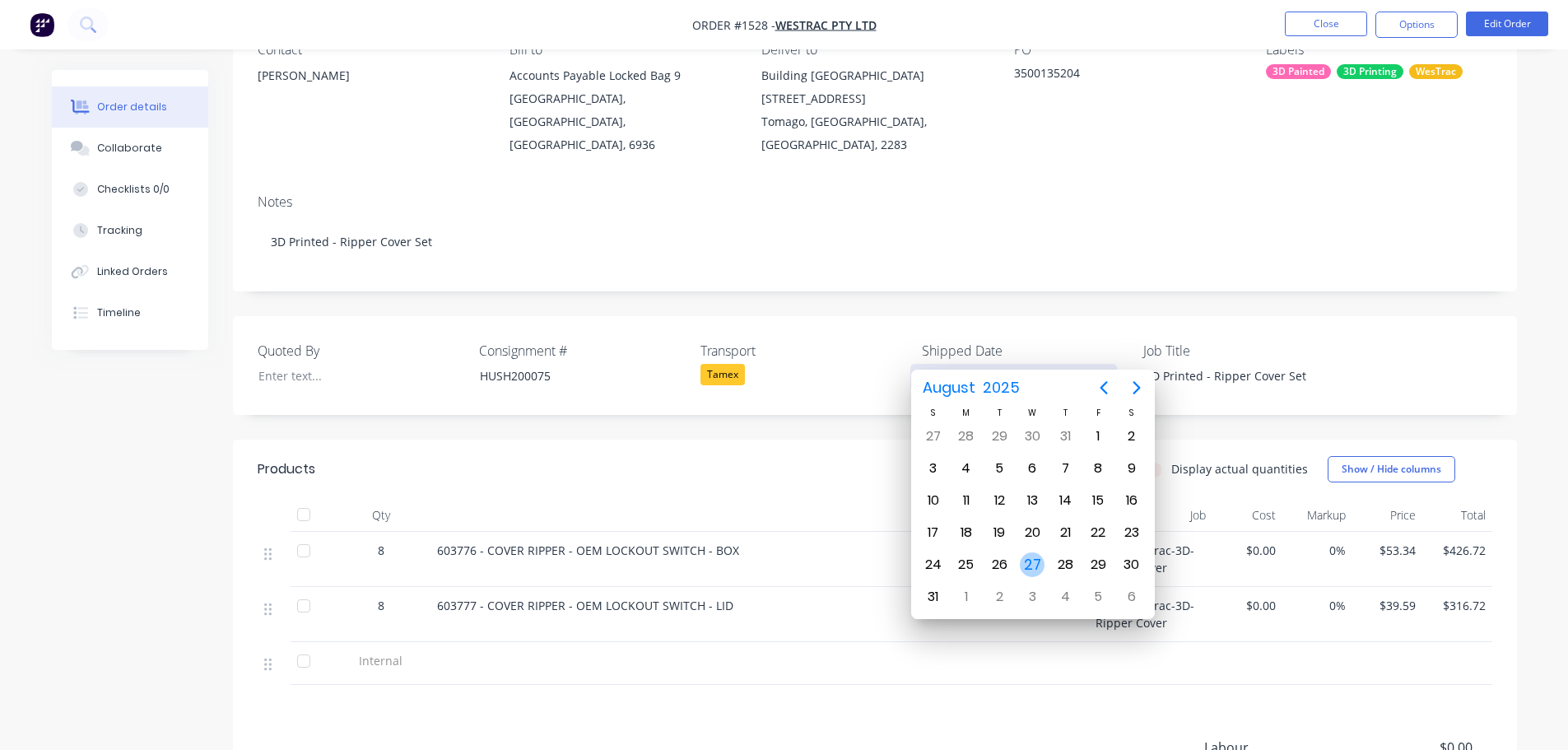
click at [1029, 563] on div "27" at bounding box center [1032, 565] width 25 height 25
type input "27/08/2025"
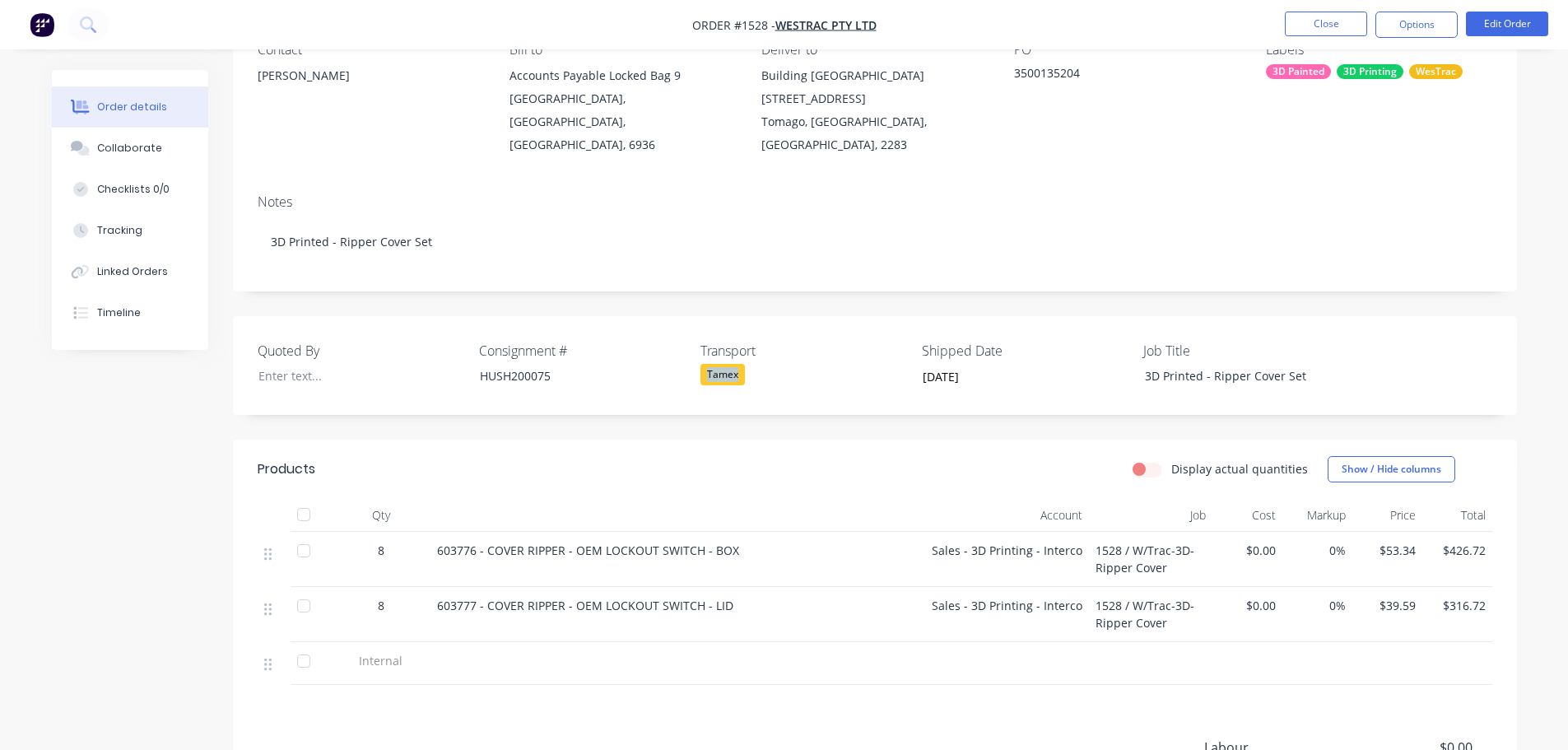
drag, startPoint x: 745, startPoint y: 348, endPoint x: 700, endPoint y: 350, distance: 45.0
click at [701, 364] on div "Tamex" at bounding box center [803, 375] width 206 height 22
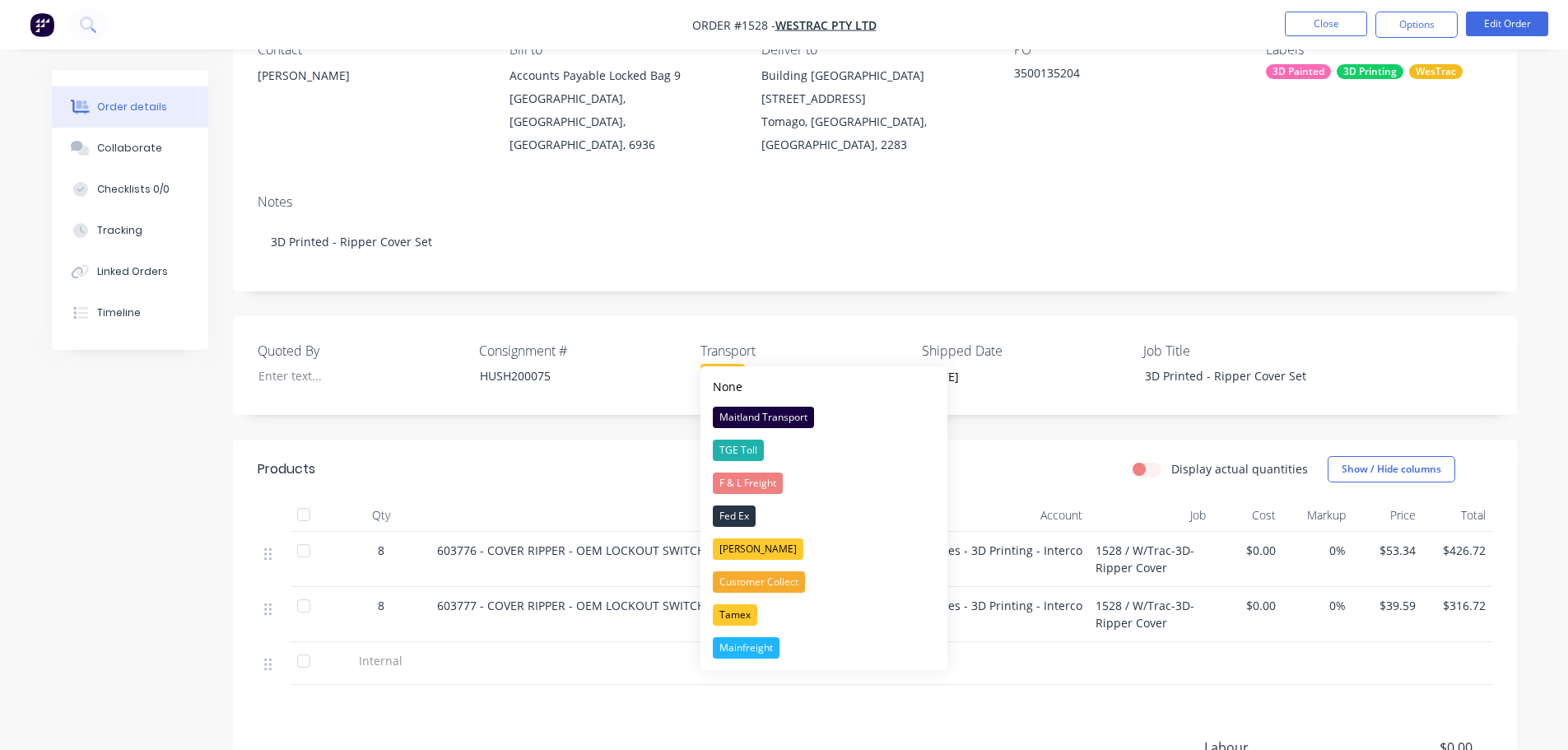
copy div "Tamex"
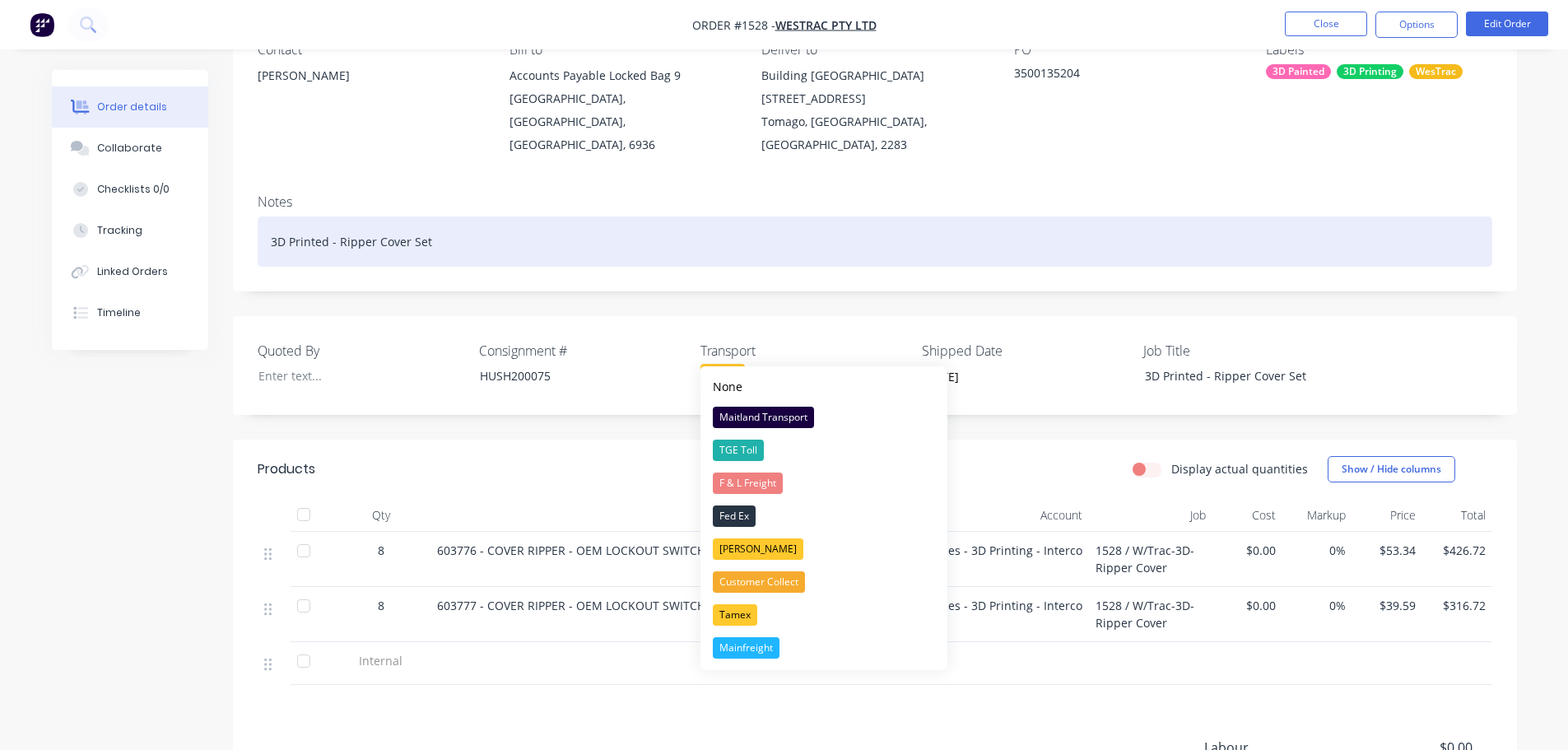
click at [450, 234] on div "3D Printed - Ripper Cover Set" at bounding box center [874, 242] width 1235 height 50
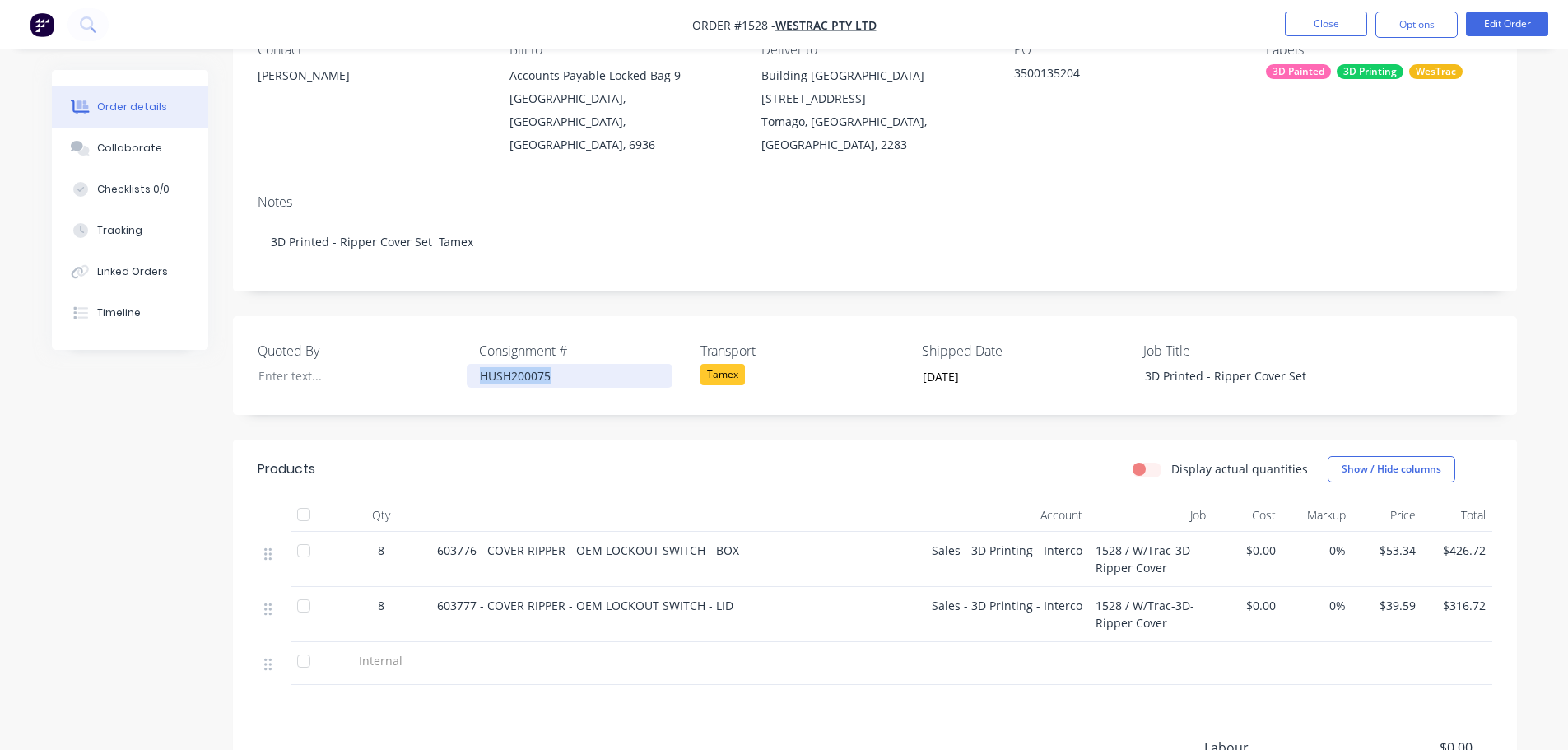
drag, startPoint x: 553, startPoint y: 360, endPoint x: 458, endPoint y: 362, distance: 95.0
click at [458, 362] on div "Quoted By Consignment # HUSH200075 Transport Tamex Shipped Date 27/08/2025 Job …" at bounding box center [875, 365] width 1284 height 99
copy div "HUSH200075"
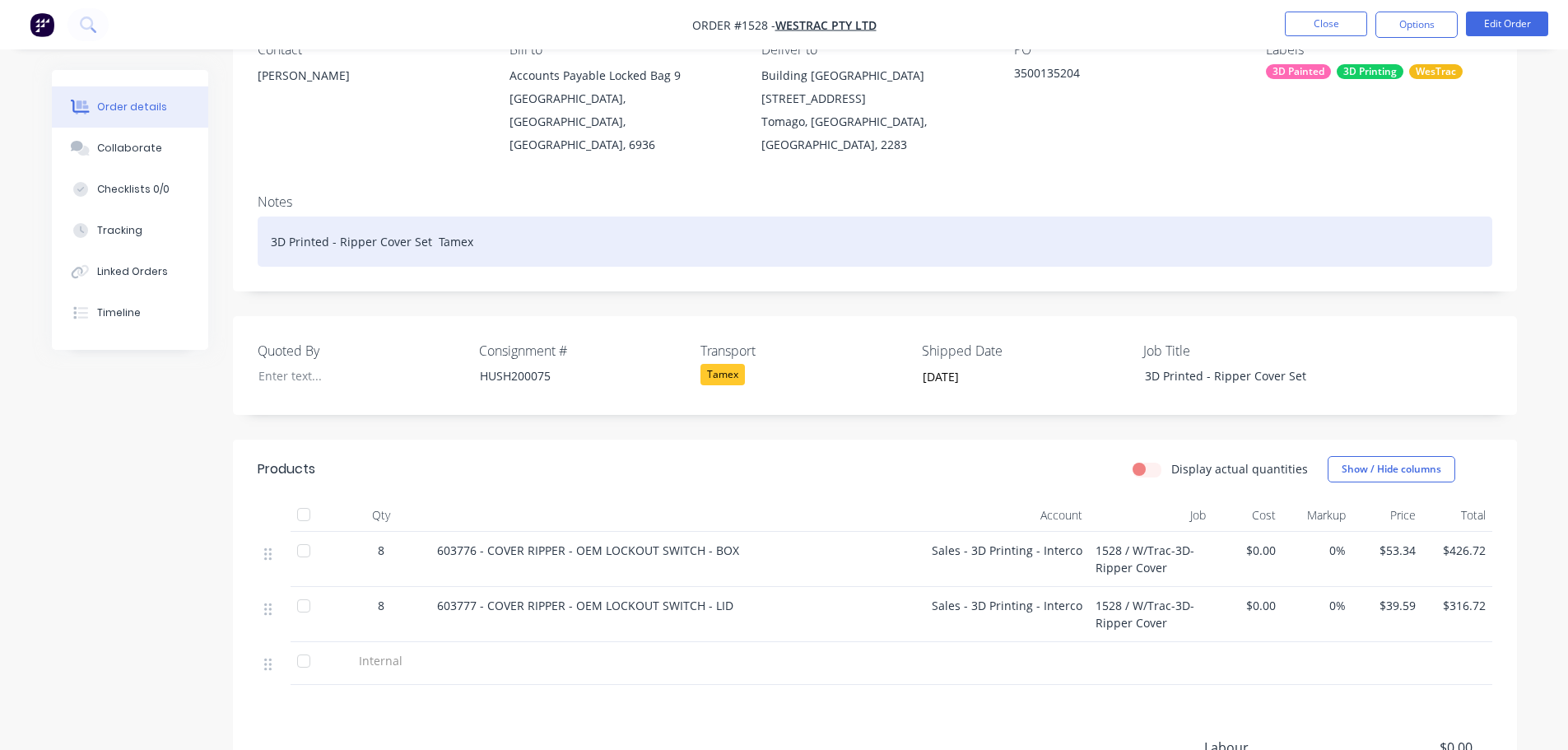
click at [485, 223] on div "3D Printed - Ripper Cover Set Tamex" at bounding box center [874, 242] width 1235 height 50
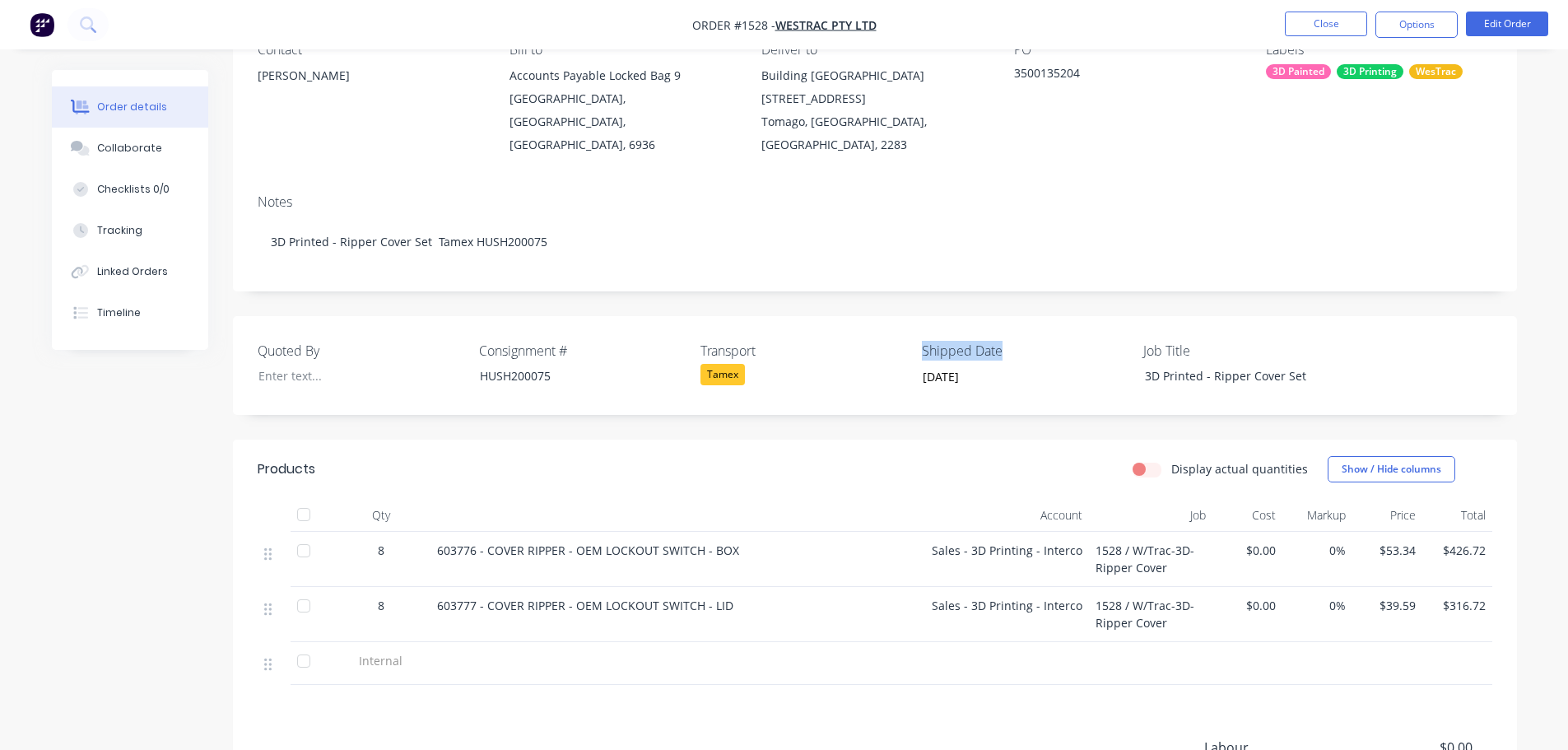
drag, startPoint x: 1009, startPoint y: 326, endPoint x: 917, endPoint y: 332, distance: 92.2
click at [917, 332] on div "Quoted By Consignment # HUSH200075 Transport Tamex Shipped Date 27/08/2025 Job …" at bounding box center [875, 365] width 1284 height 99
copy label "Shipped Date"
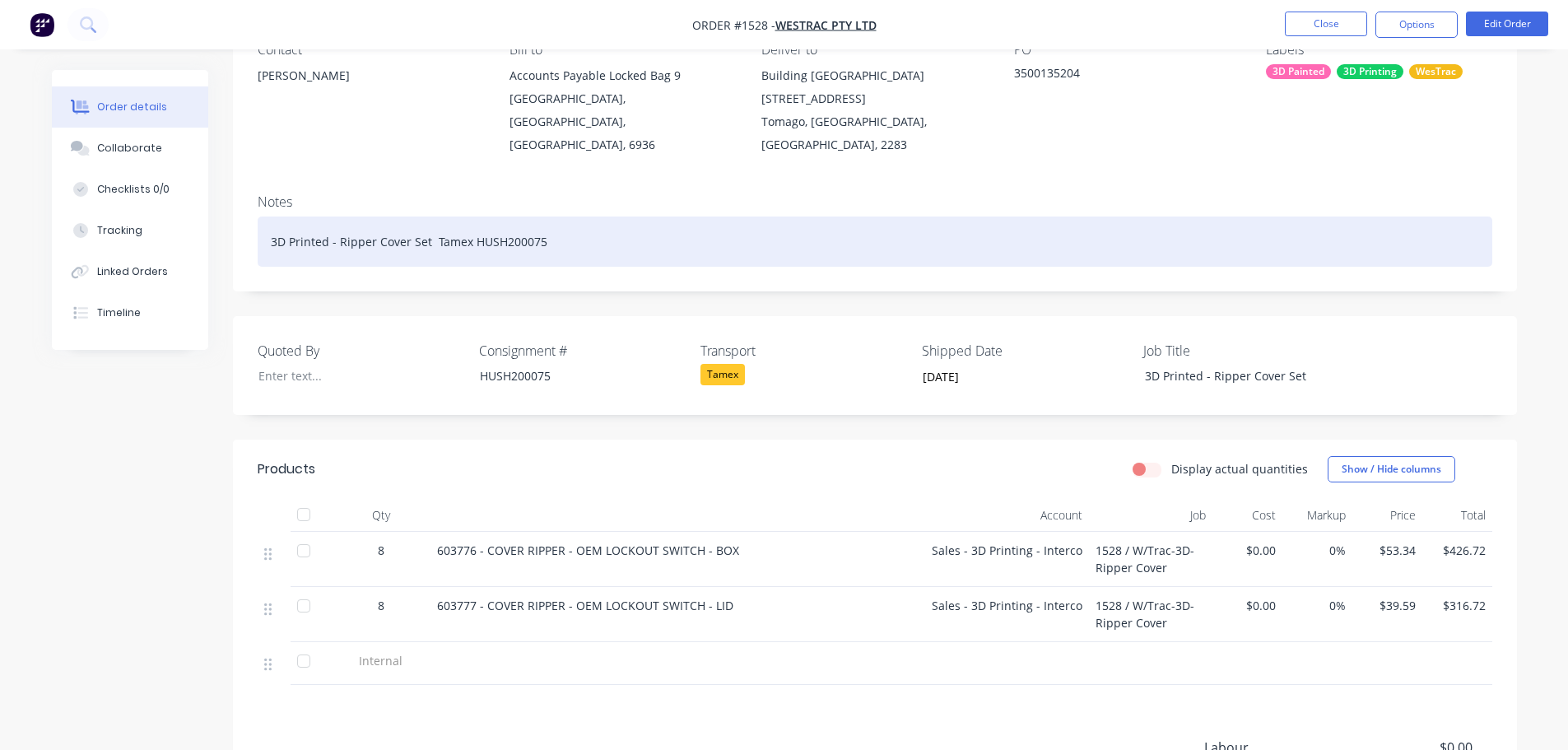
click at [554, 217] on div "3D Printed - Ripper Cover Set Tamex HUSH200075" at bounding box center [874, 242] width 1235 height 50
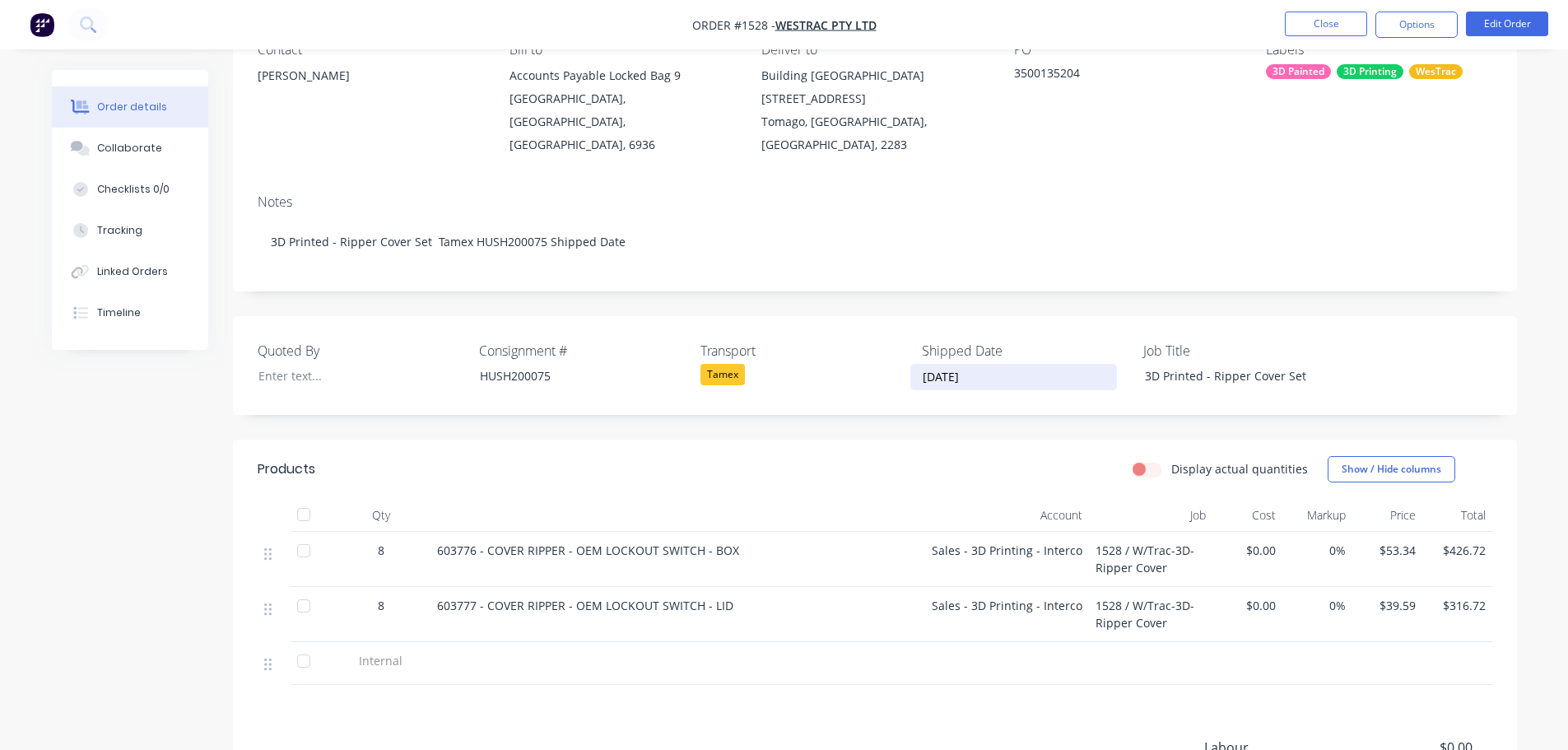
drag, startPoint x: 987, startPoint y: 352, endPoint x: 890, endPoint y: 358, distance: 97.2
click at [890, 358] on div "Quoted By Consignment # HUSH200075 Transport Tamex Shipped Date 27/08/2025 Job …" at bounding box center [875, 365] width 1284 height 99
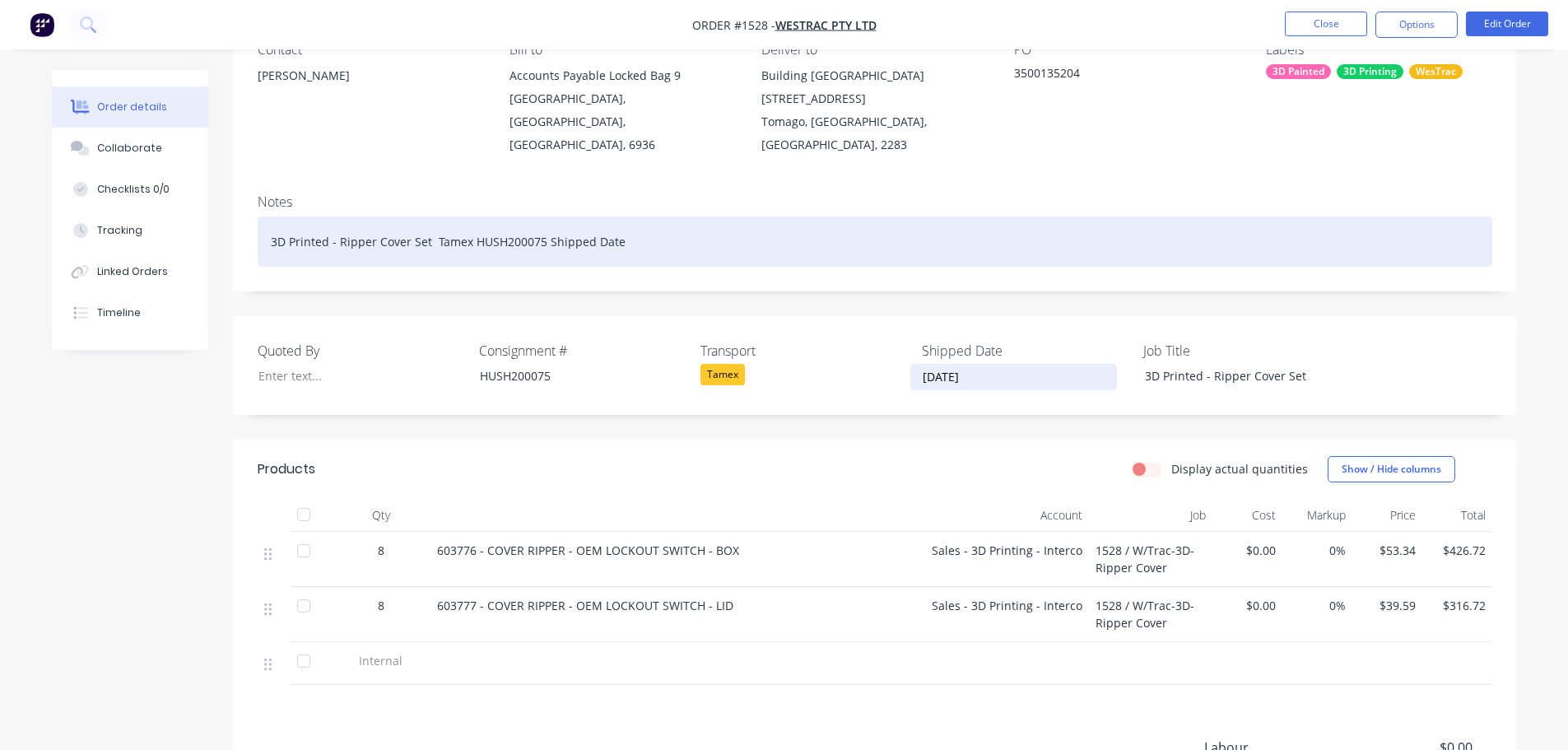
click at [645, 217] on div "3D Printed - Ripper Cover Set Tamex HUSH200075 Shipped Date" at bounding box center [874, 242] width 1235 height 50
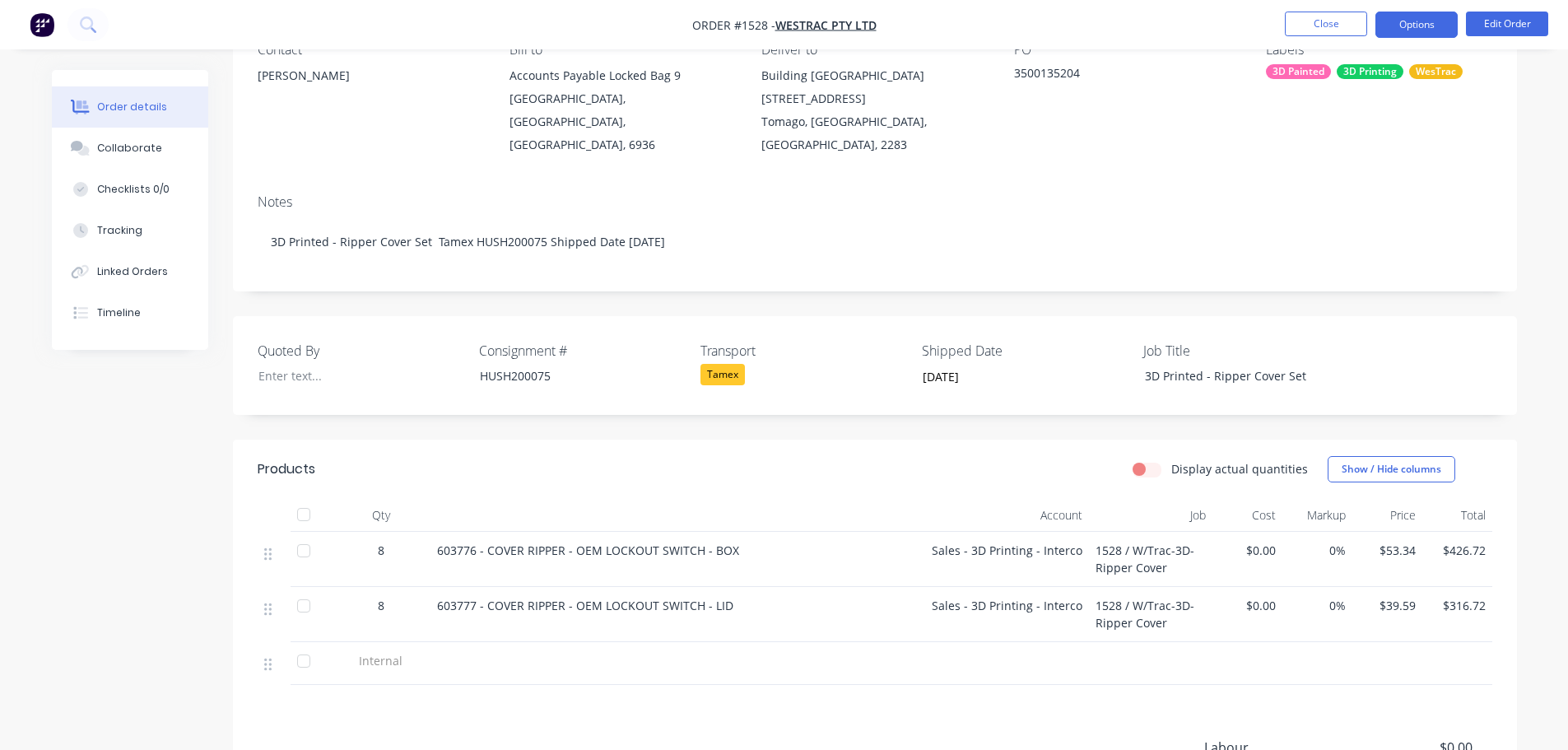
click at [1427, 29] on button "Options" at bounding box center [1417, 24] width 83 height 27
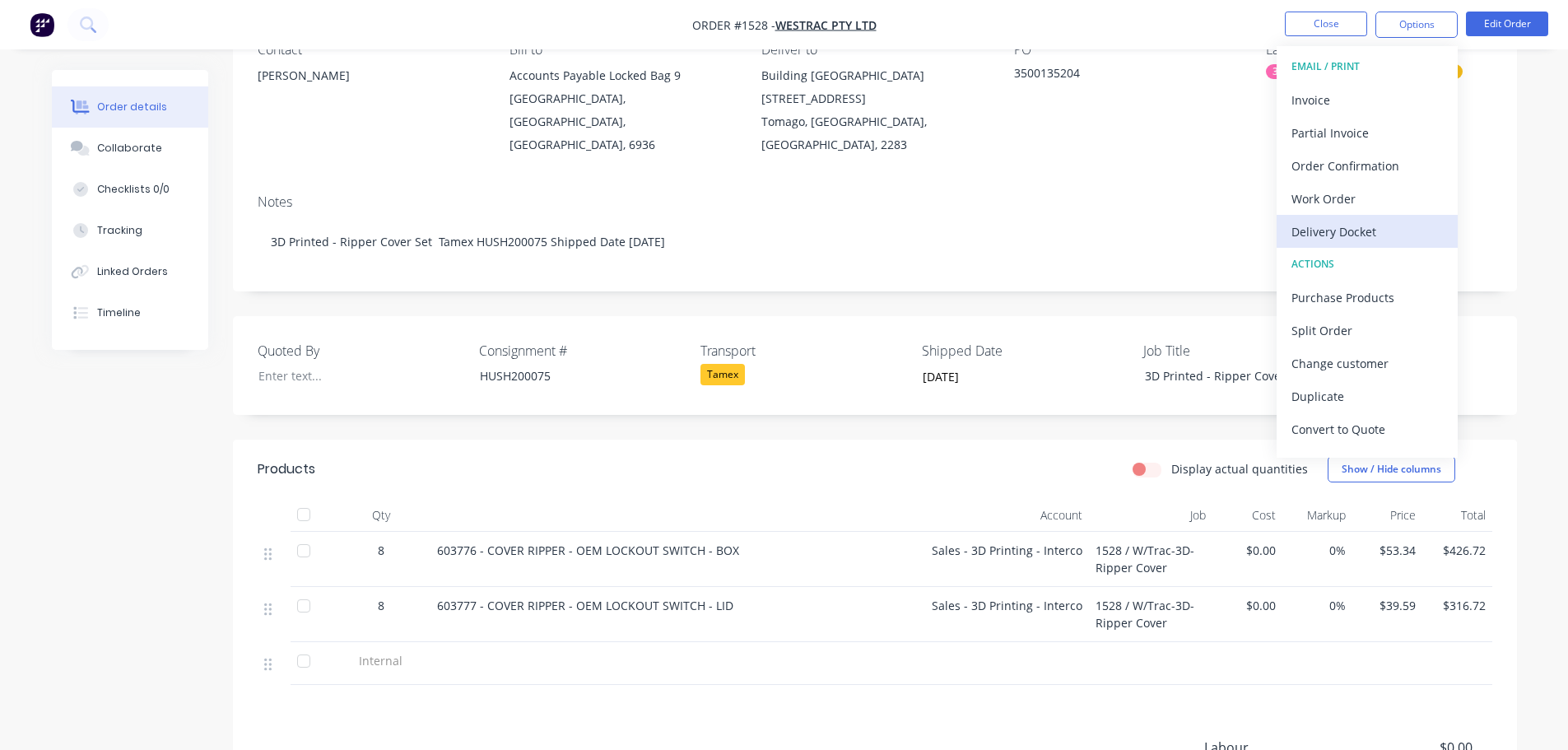
click at [1357, 224] on div "Delivery Docket" at bounding box center [1367, 232] width 151 height 24
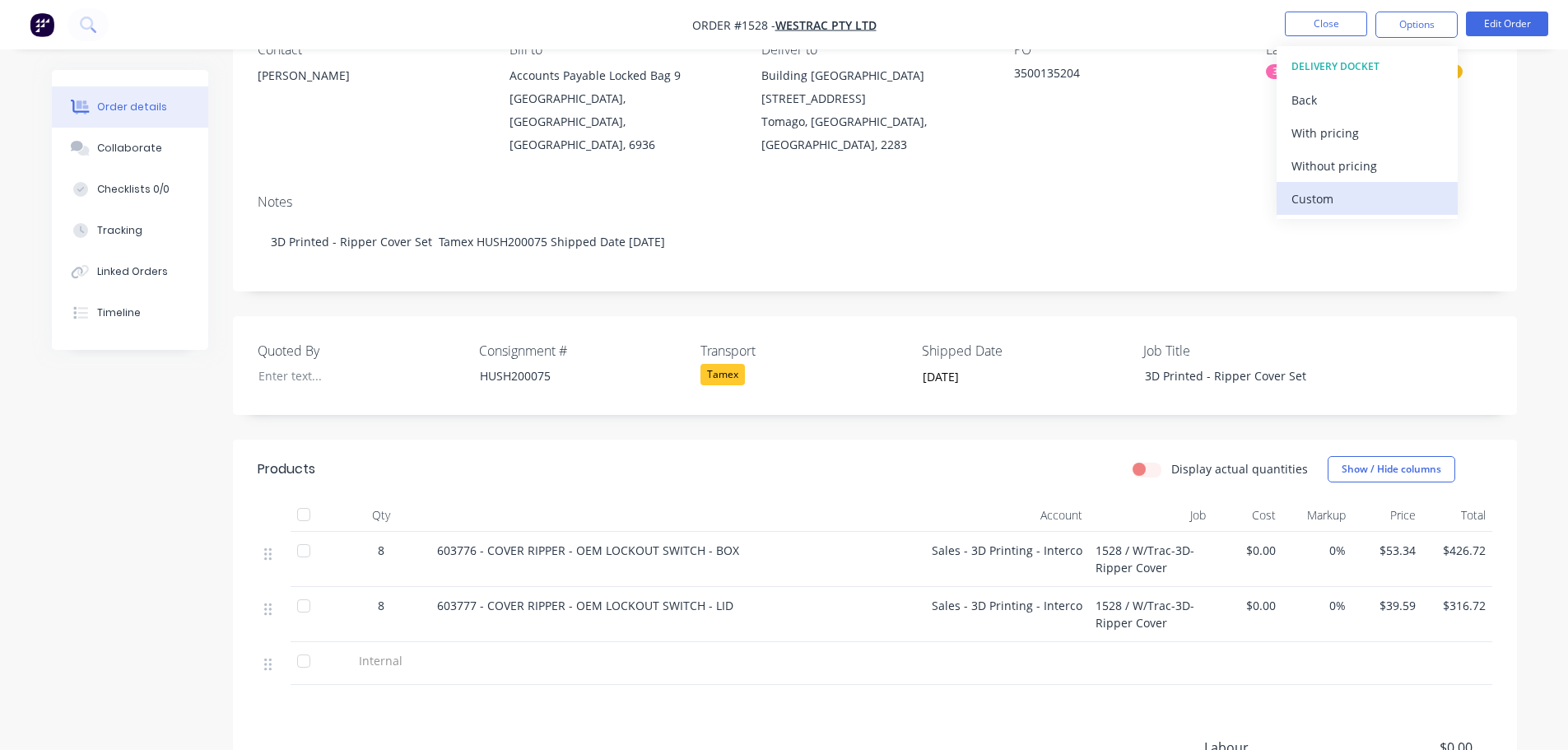
click at [1355, 191] on div "Custom" at bounding box center [1367, 199] width 151 height 24
click at [1359, 168] on div "Without pricing" at bounding box center [1367, 166] width 151 height 24
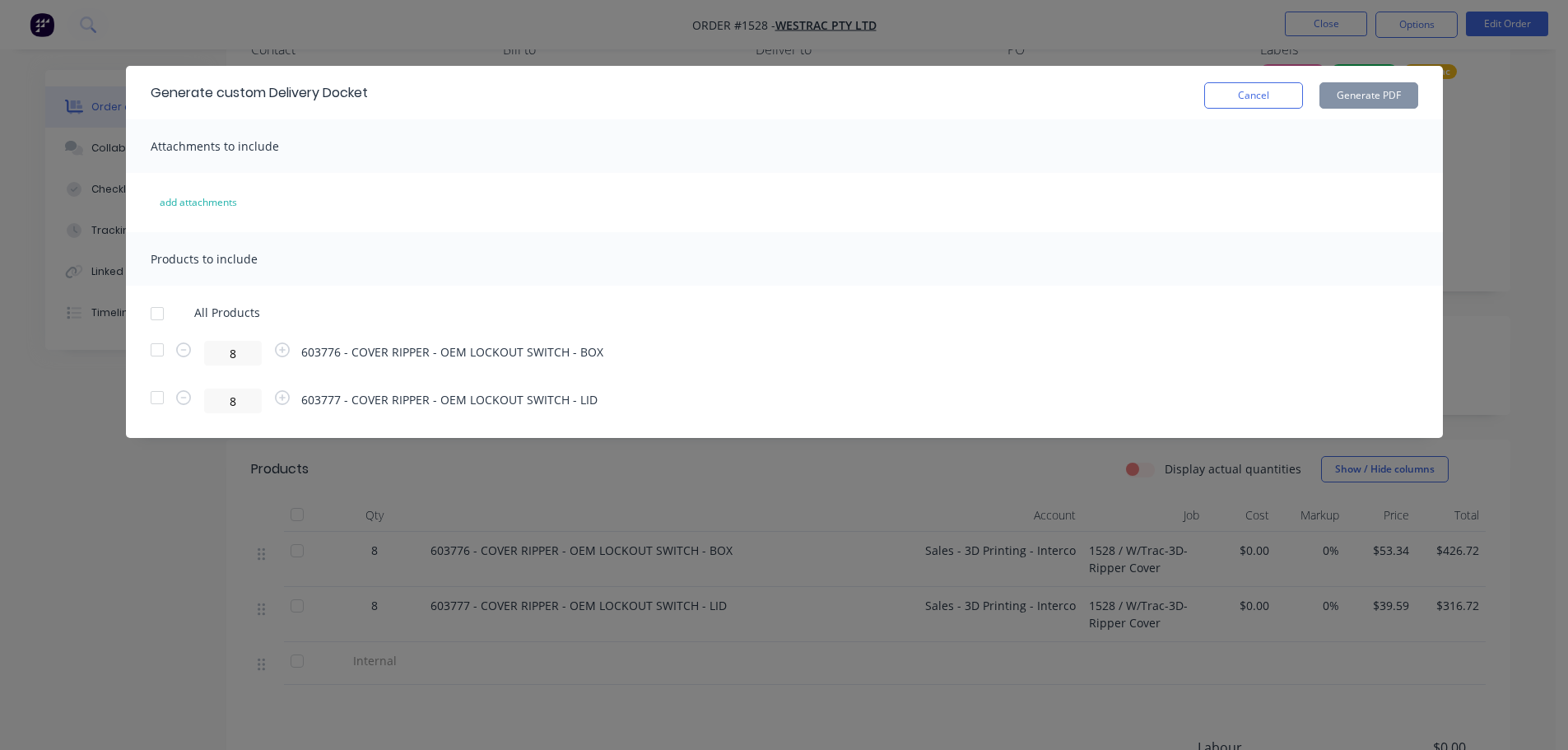
click at [155, 313] on div at bounding box center [157, 313] width 33 height 33
click at [1368, 93] on button "Generate PDF" at bounding box center [1368, 96] width 99 height 27
click at [1260, 100] on button "Cancel" at bounding box center [1253, 96] width 99 height 27
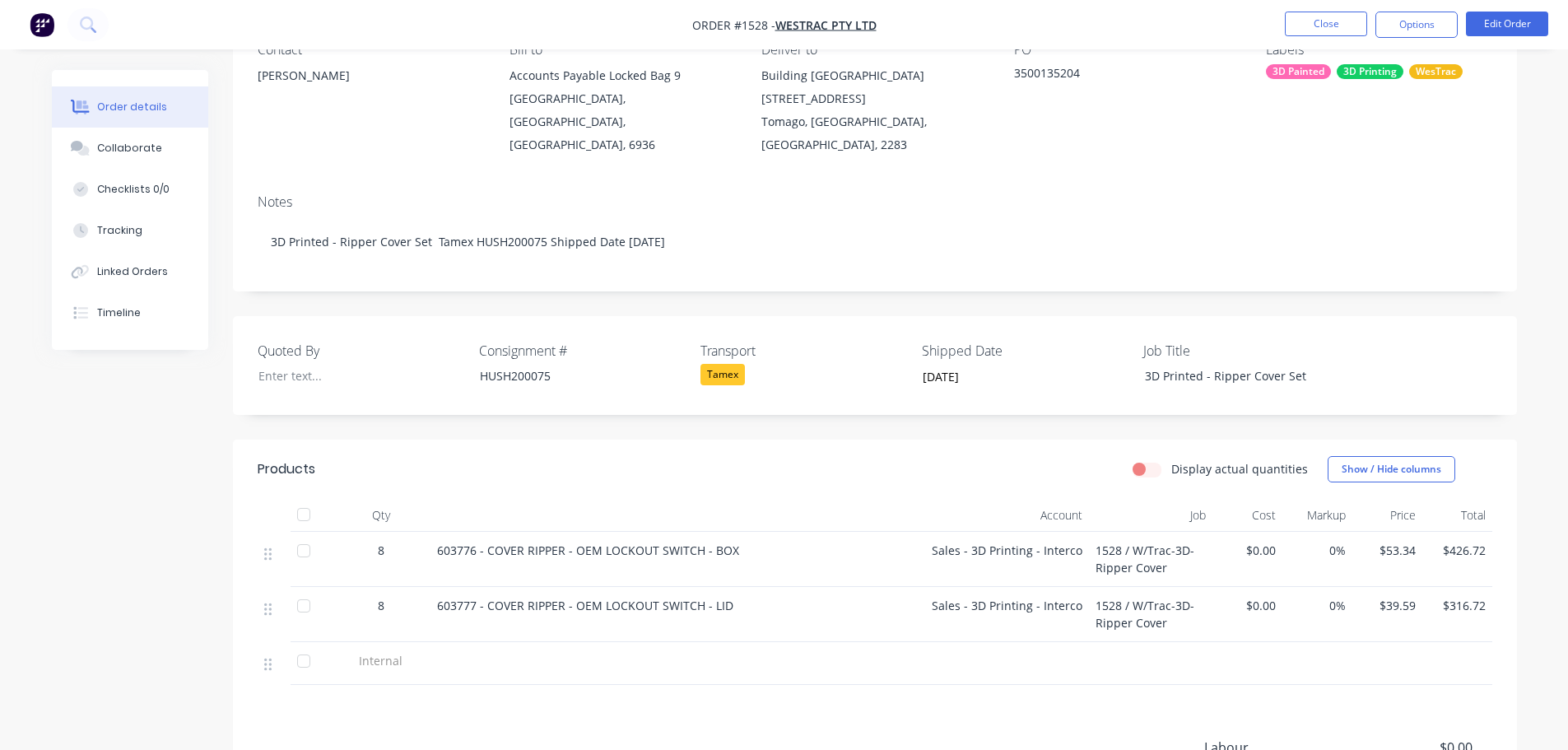
click at [305, 499] on div at bounding box center [304, 515] width 33 height 33
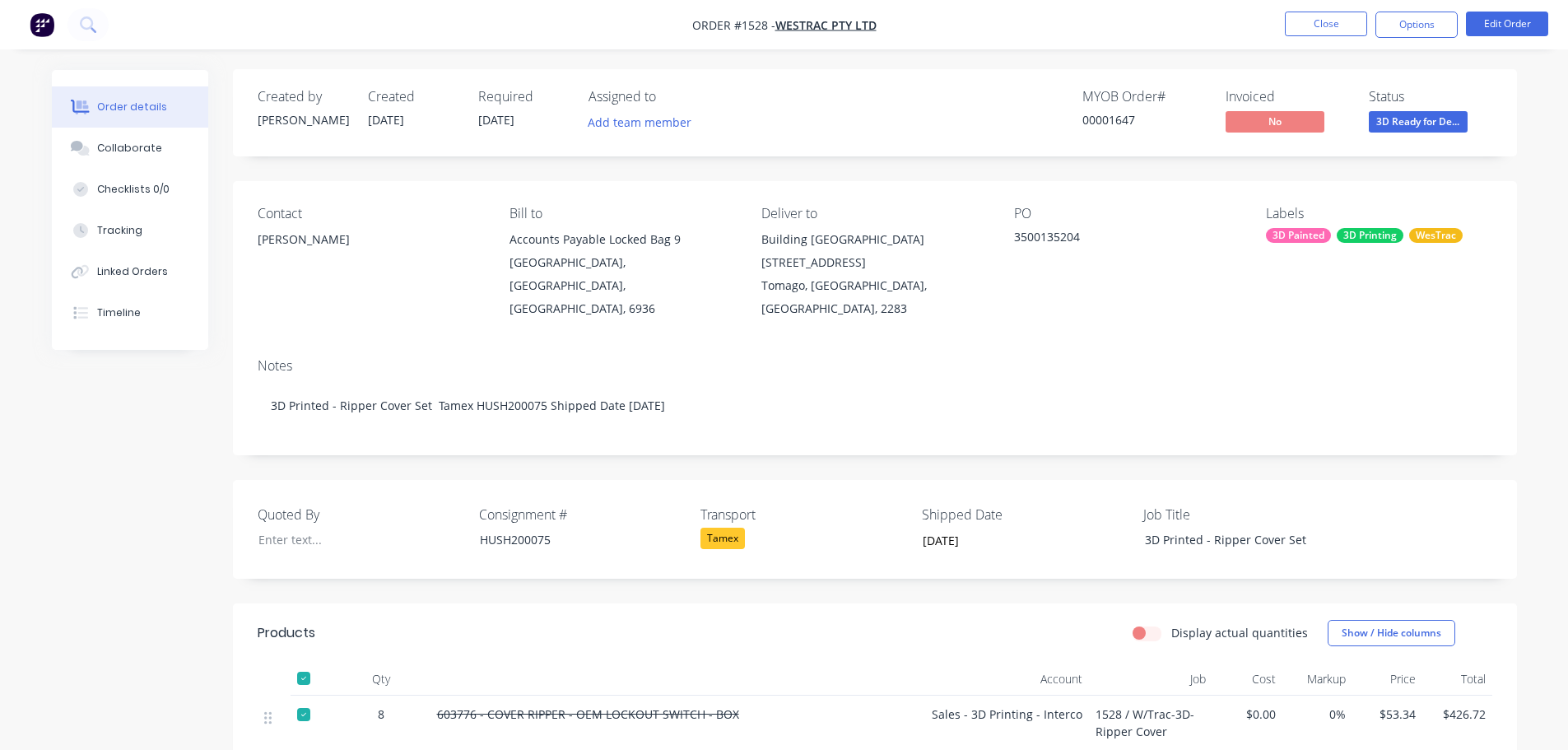
scroll to position [0, 0]
click at [1419, 118] on span "3D Ready for De..." at bounding box center [1418, 122] width 99 height 21
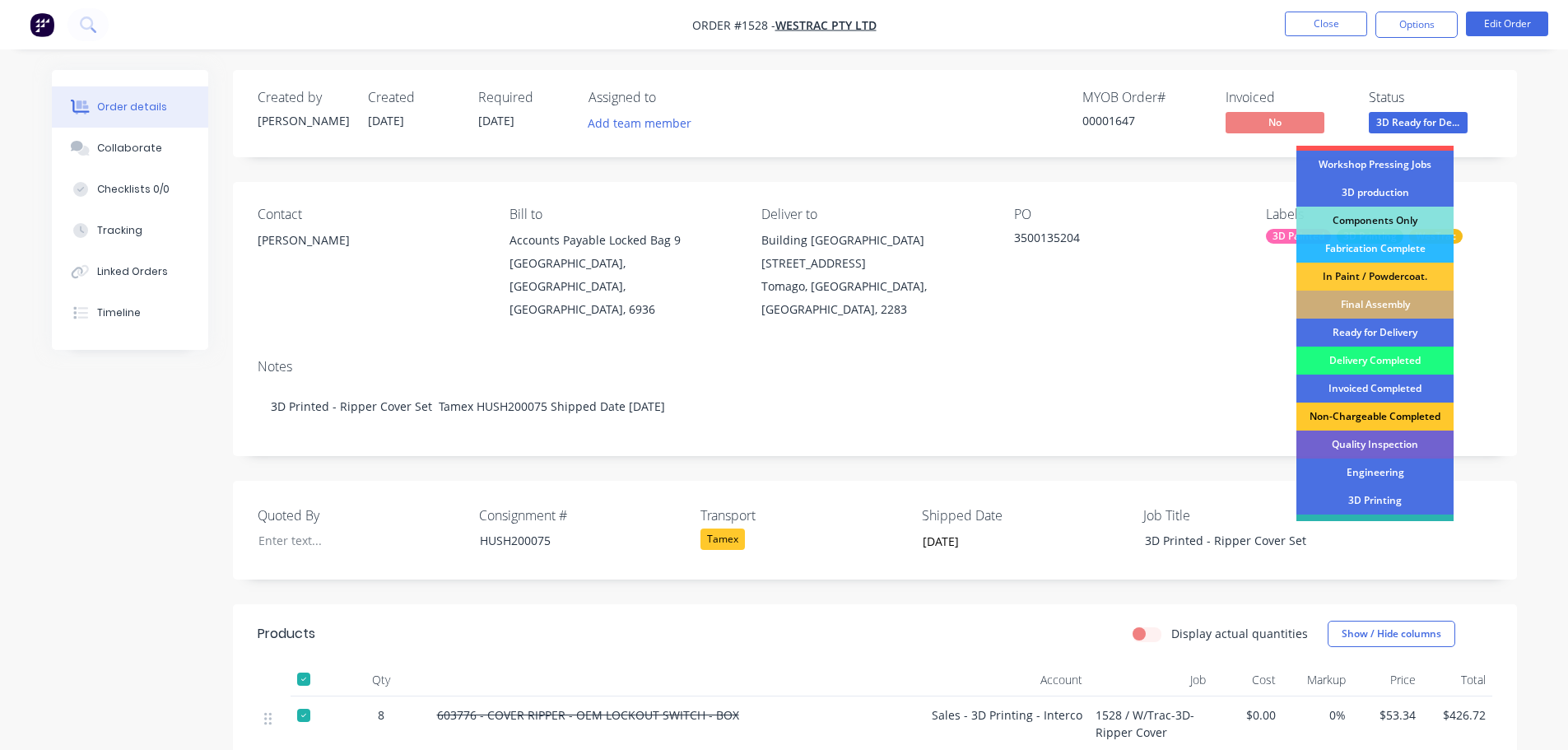
scroll to position [164, 0]
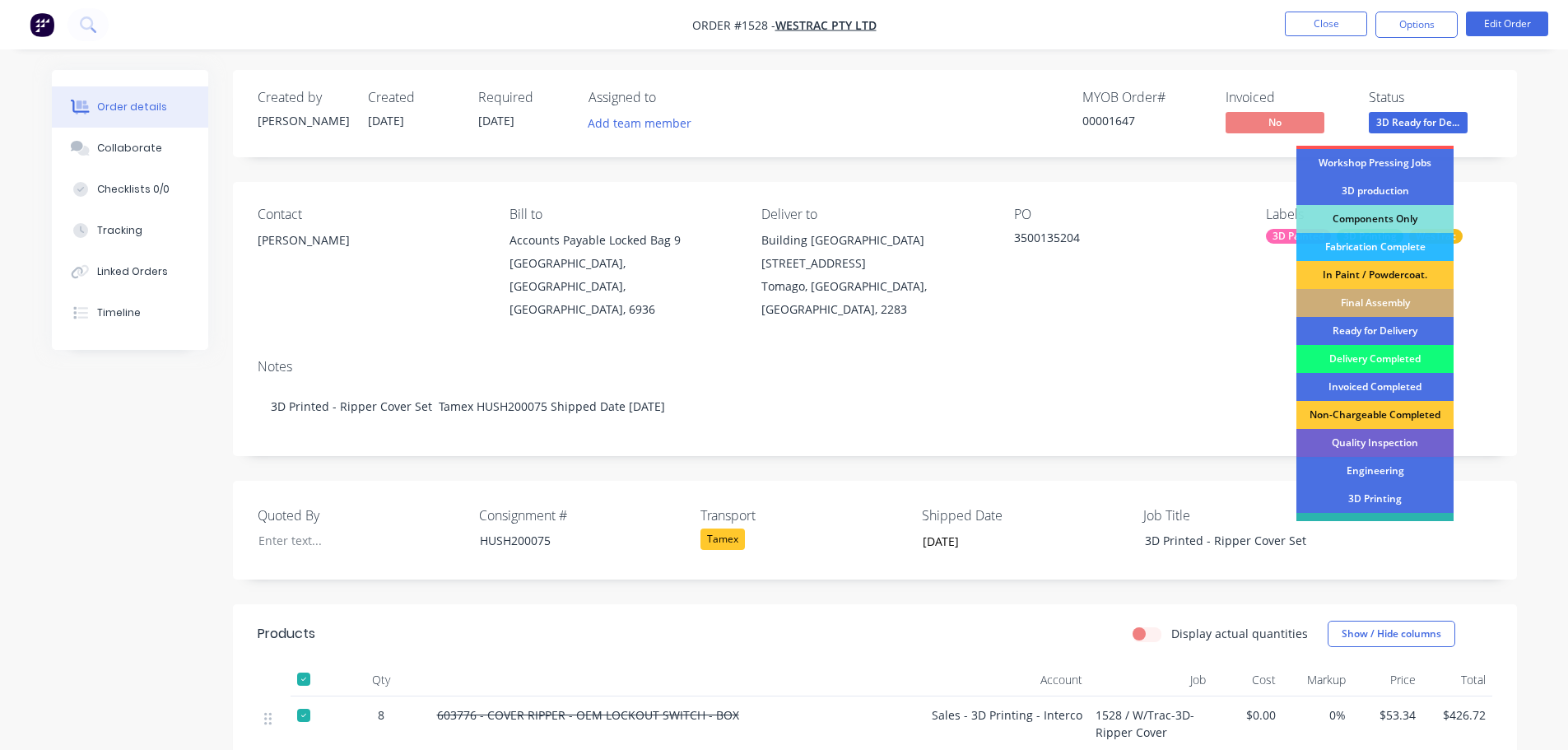
click at [1394, 363] on div "Delivery Completed" at bounding box center [1374, 359] width 157 height 28
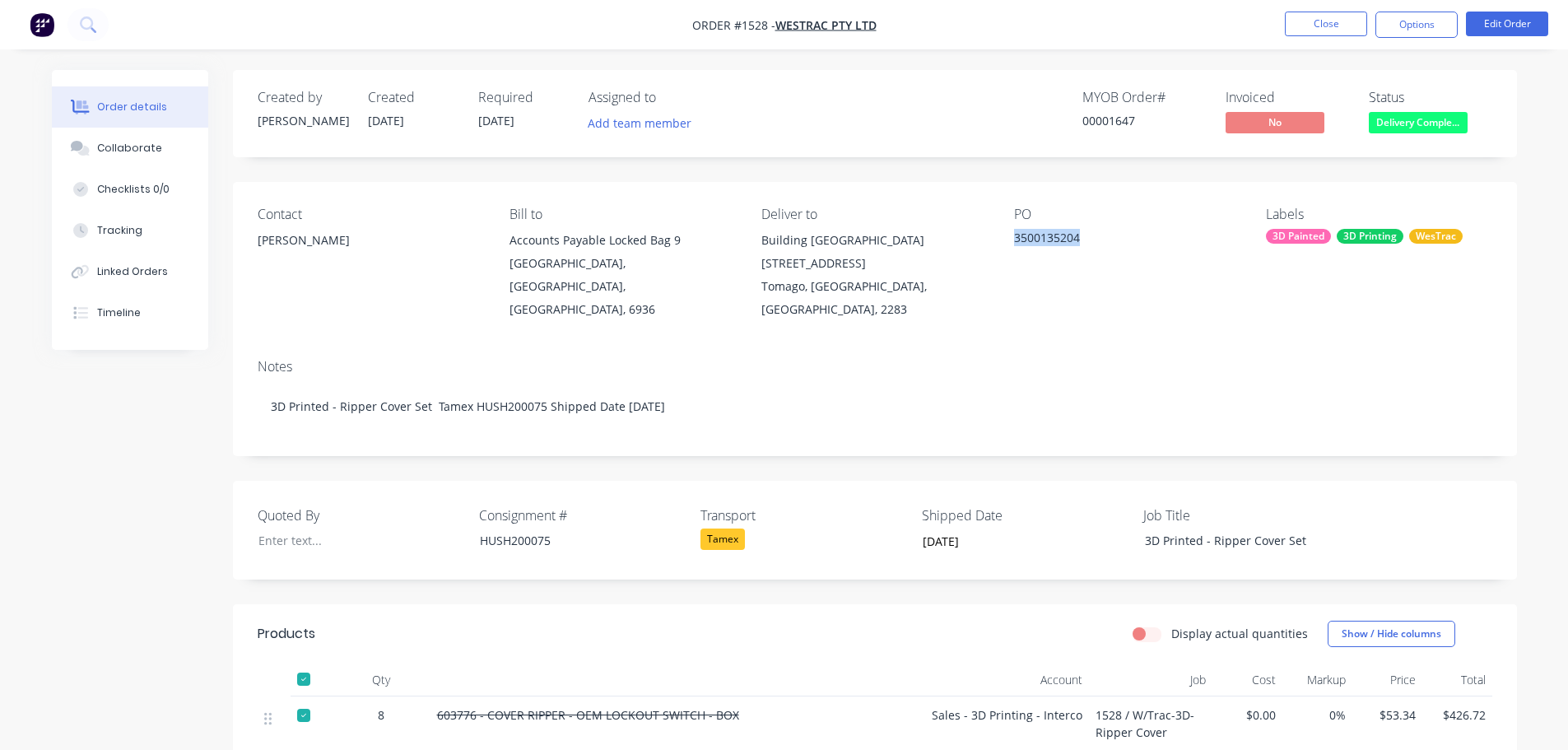
drag, startPoint x: 1088, startPoint y: 242, endPoint x: 1013, endPoint y: 235, distance: 75.3
click at [1014, 235] on div "3500135204" at bounding box center [1116, 240] width 206 height 23
copy div "3500135204"
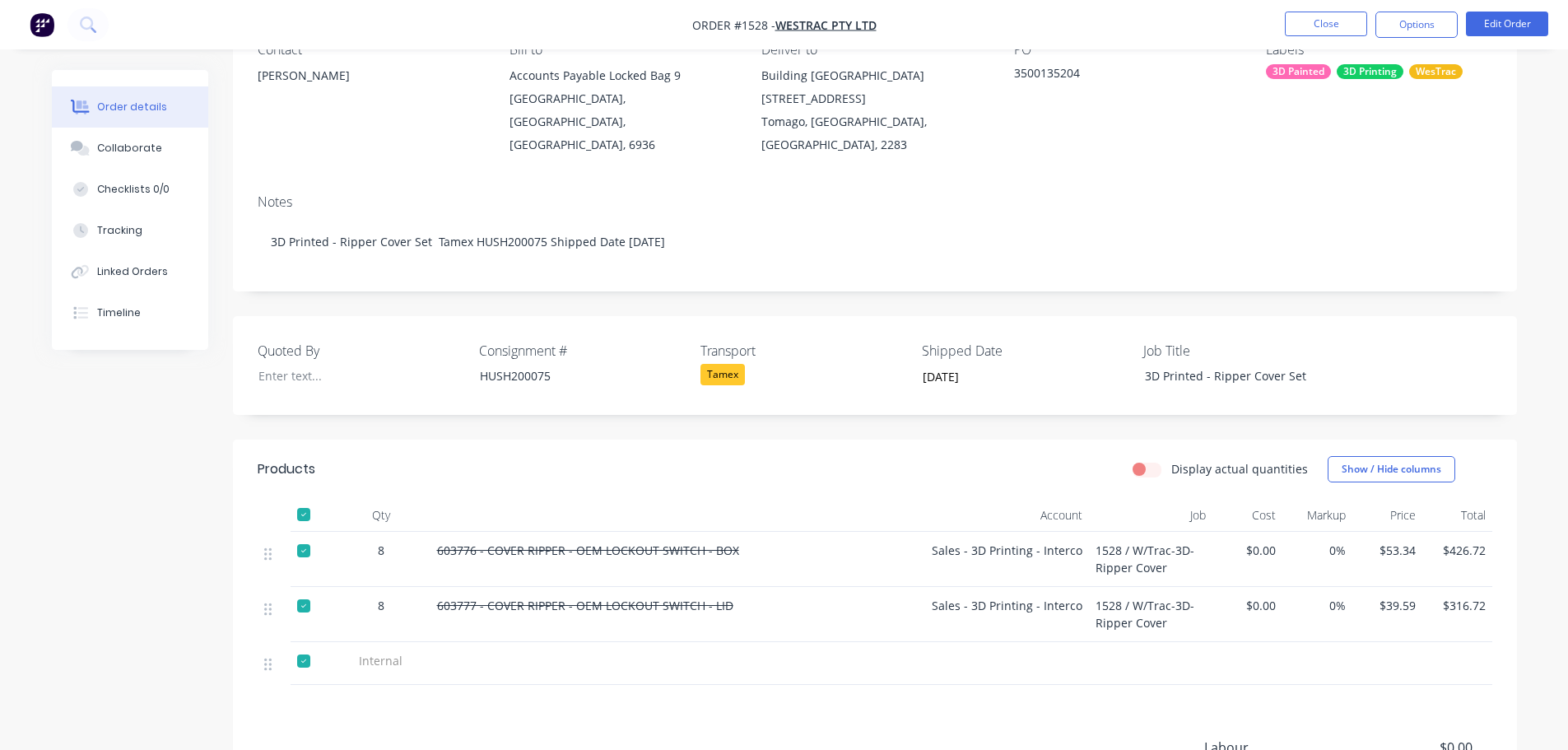
click at [528, 546] on div "603776 - COVER RIPPER - OEM LOCKOUT SWITCH - BOX" at bounding box center [677, 560] width 494 height 55
click at [310, 535] on div at bounding box center [304, 551] width 33 height 33
drag, startPoint x: 741, startPoint y: 528, endPoint x: 439, endPoint y: 526, distance: 302.0
click at [439, 542] on div "603776 - COVER RIPPER - OEM LOCKOUT SWITCH - BOX" at bounding box center [677, 550] width 481 height 17
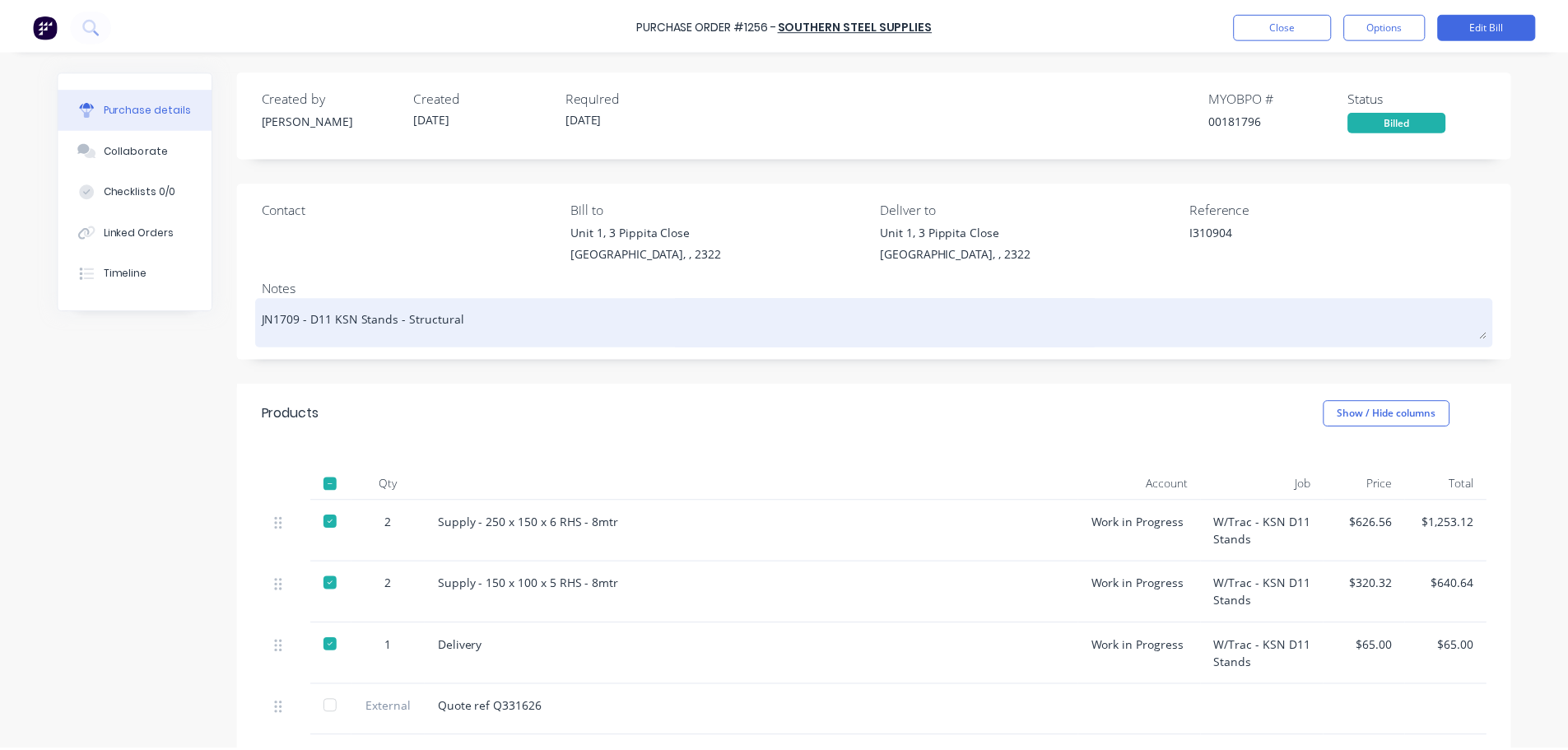
scroll to position [164, 0]
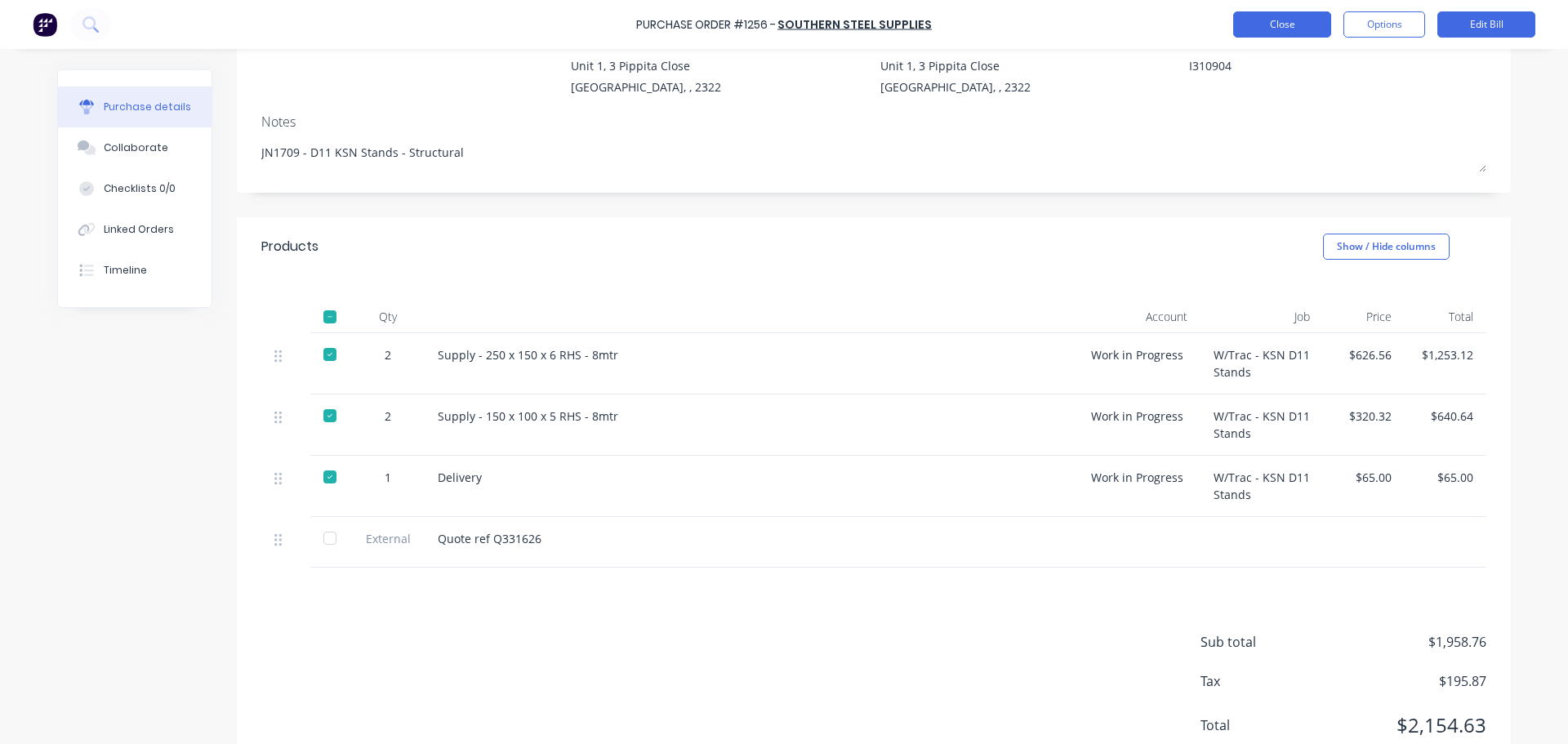
click at [1296, 18] on button "Close" at bounding box center [1282, 24] width 98 height 26
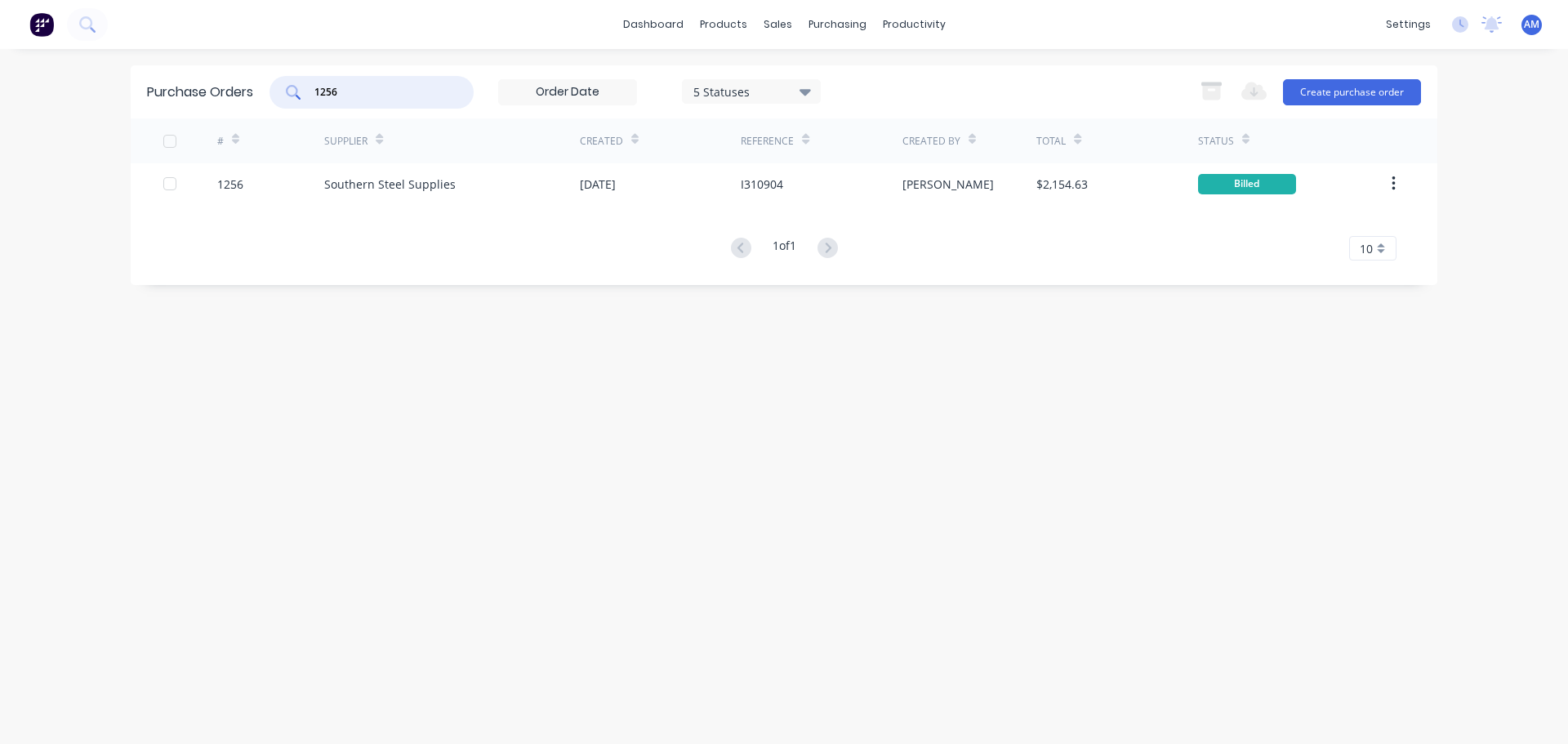
drag, startPoint x: 361, startPoint y: 93, endPoint x: 313, endPoint y: 97, distance: 48.2
click at [319, 96] on input "1256" at bounding box center [380, 92] width 136 height 16
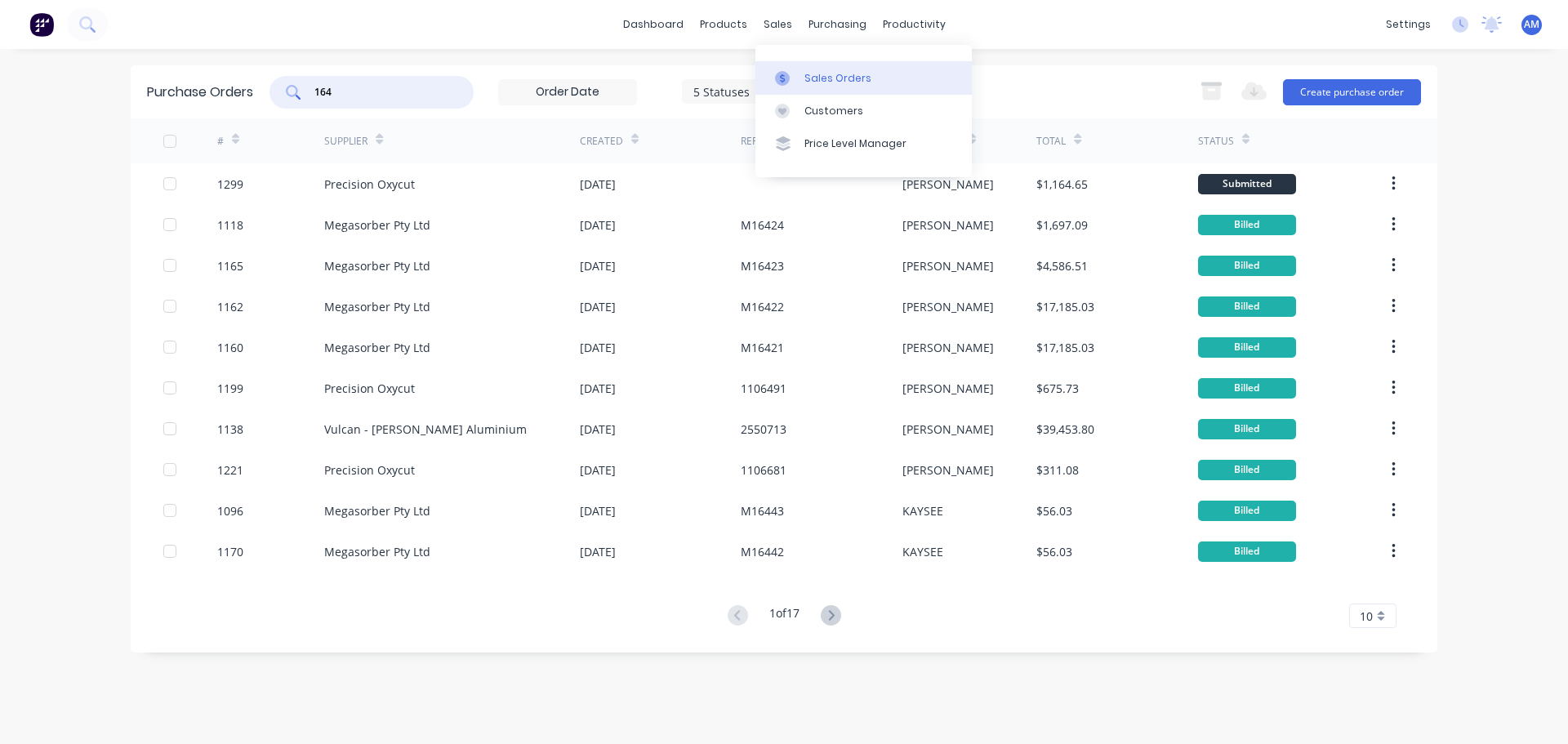
type input "164"
click at [821, 74] on div "Sales Orders" at bounding box center [838, 78] width 67 height 15
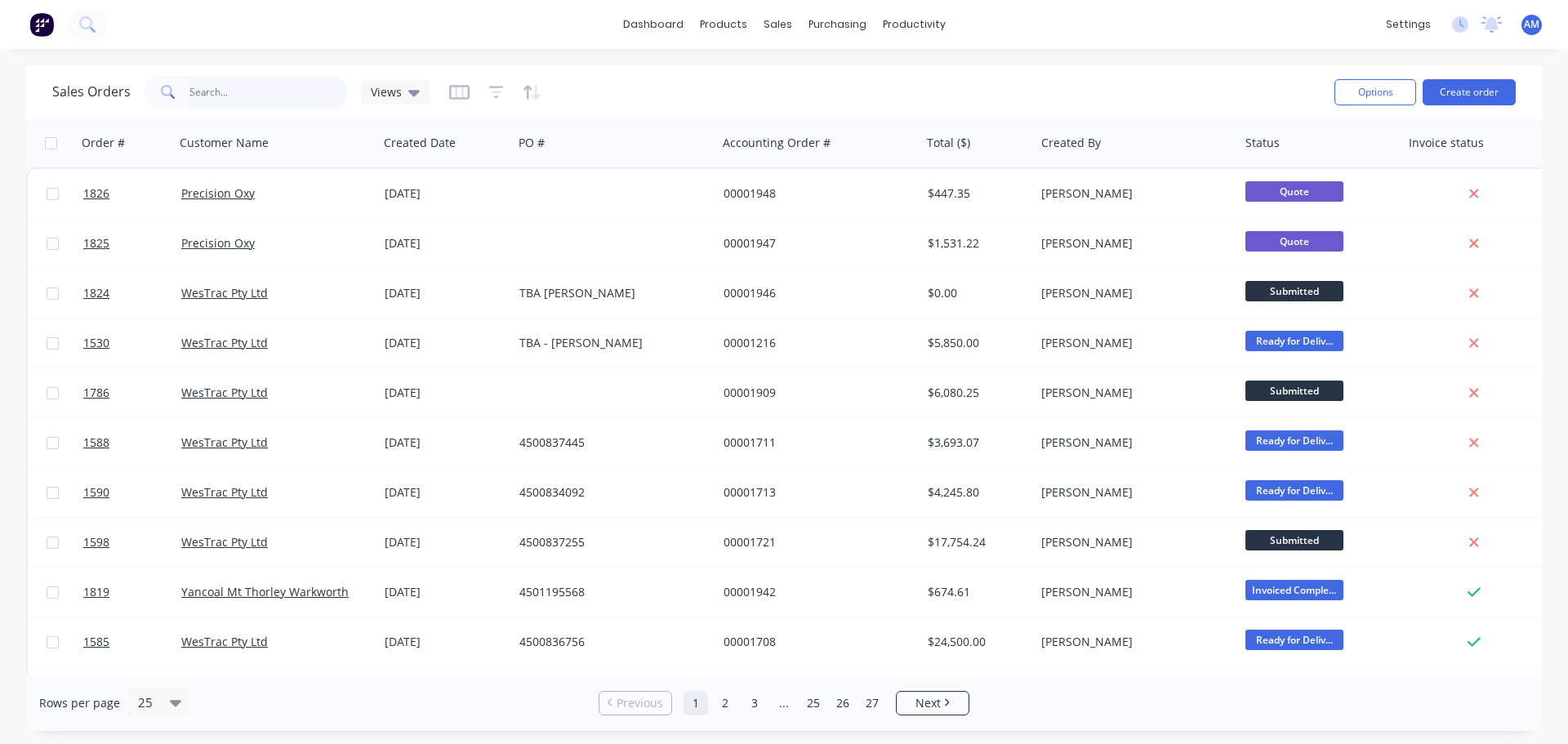
drag, startPoint x: 225, startPoint y: 100, endPoint x: 214, endPoint y: 98, distance: 11.2
click at [225, 99] on input "text" at bounding box center [269, 92] width 160 height 32
type input "1640"
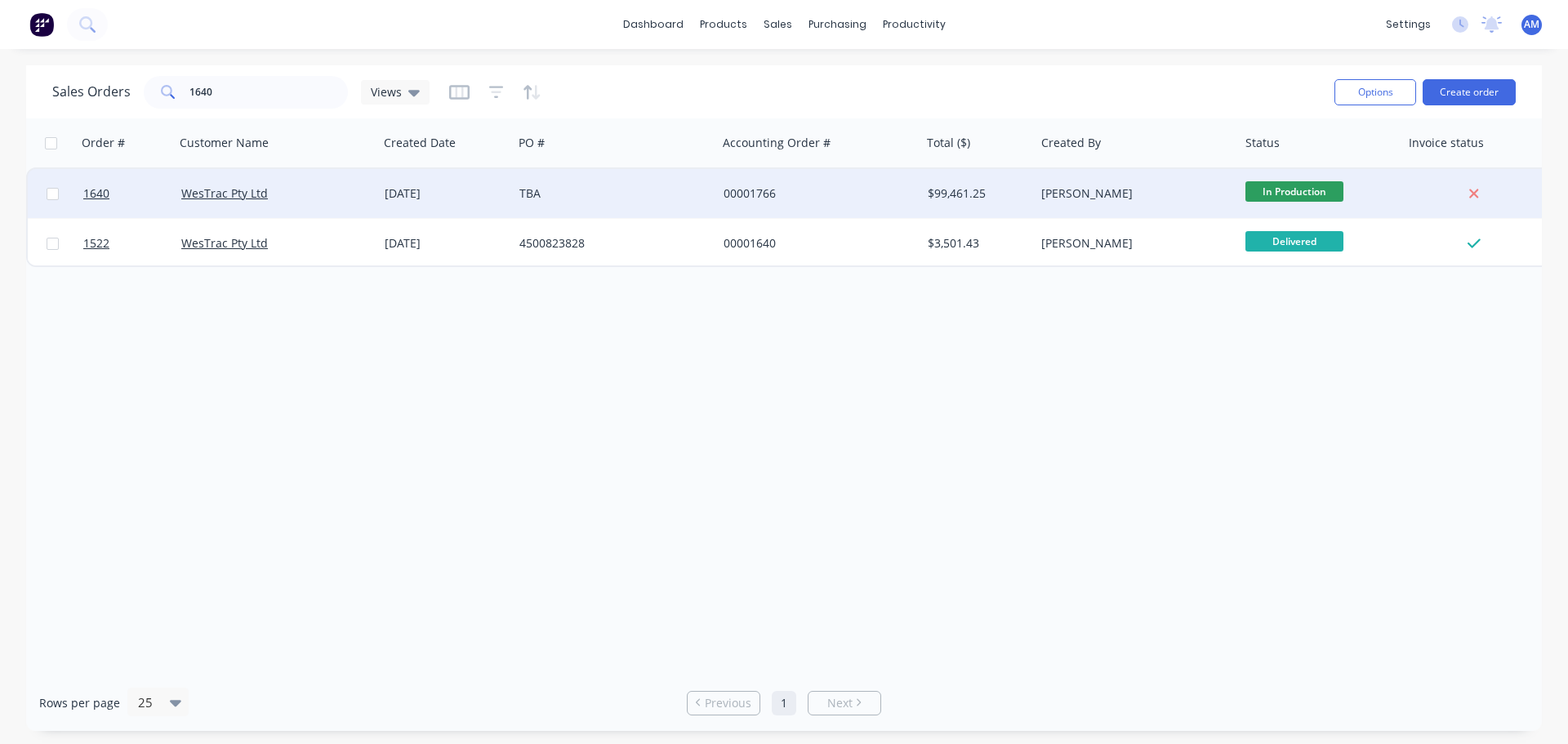
click at [421, 194] on div "24 Jul 2025" at bounding box center [445, 193] width 122 height 16
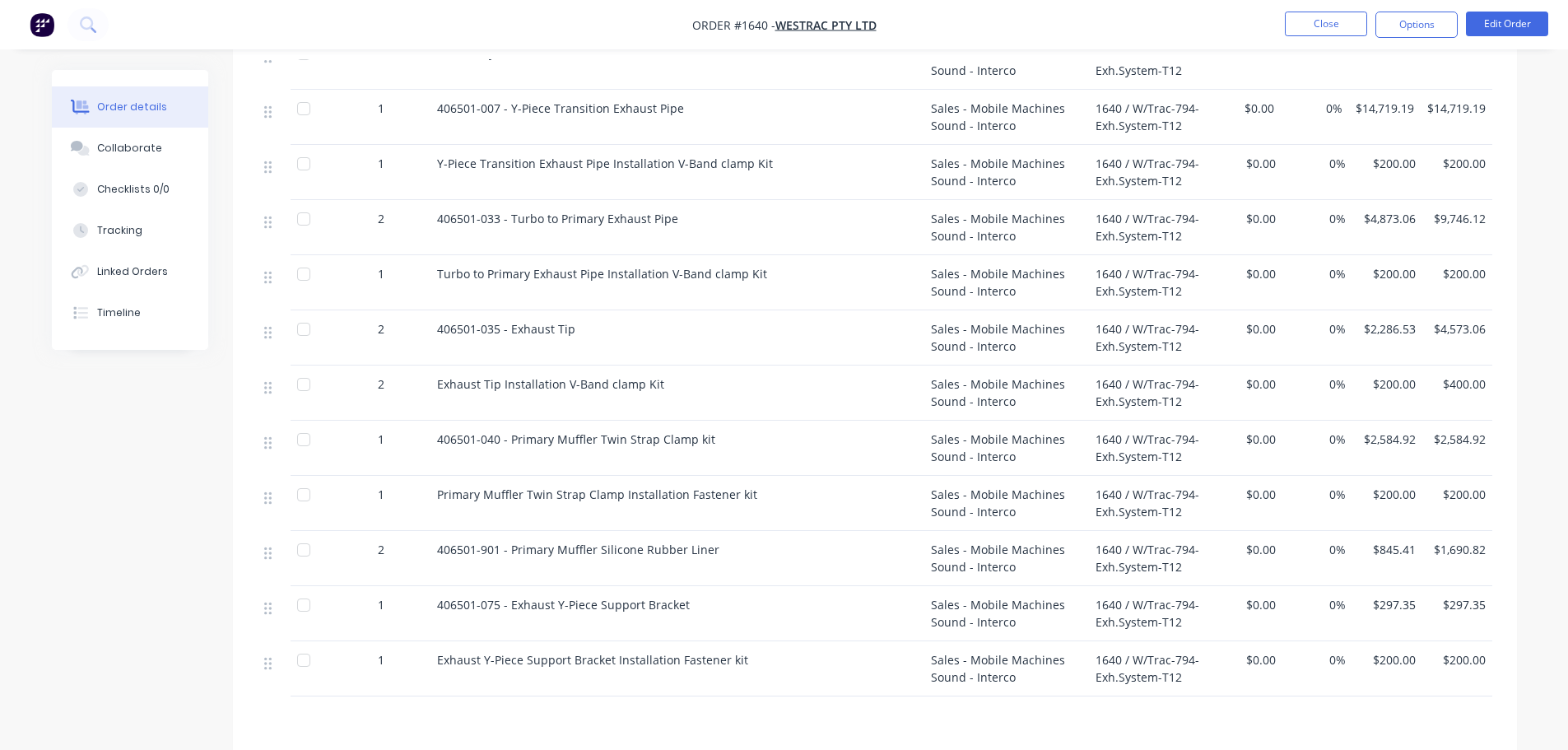
scroll to position [989, 0]
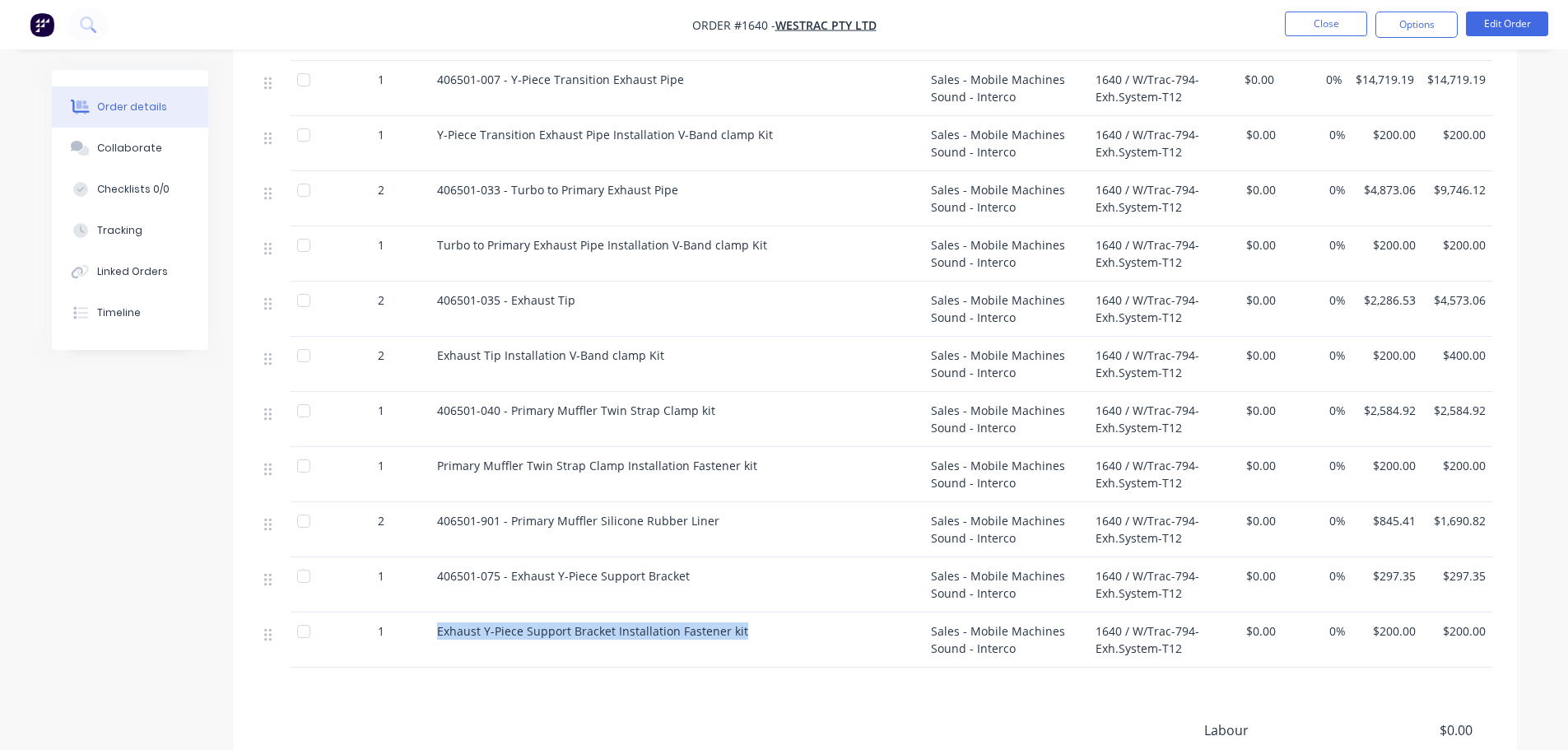
drag, startPoint x: 739, startPoint y: 606, endPoint x: 437, endPoint y: 617, distance: 302.2
click at [437, 617] on div "Exhaust Y-Piece Support Bracket Installation Fastener kit" at bounding box center [677, 641] width 494 height 55
copy span "Exhaust Y-Piece Support Bracket Installation Fastener kit"
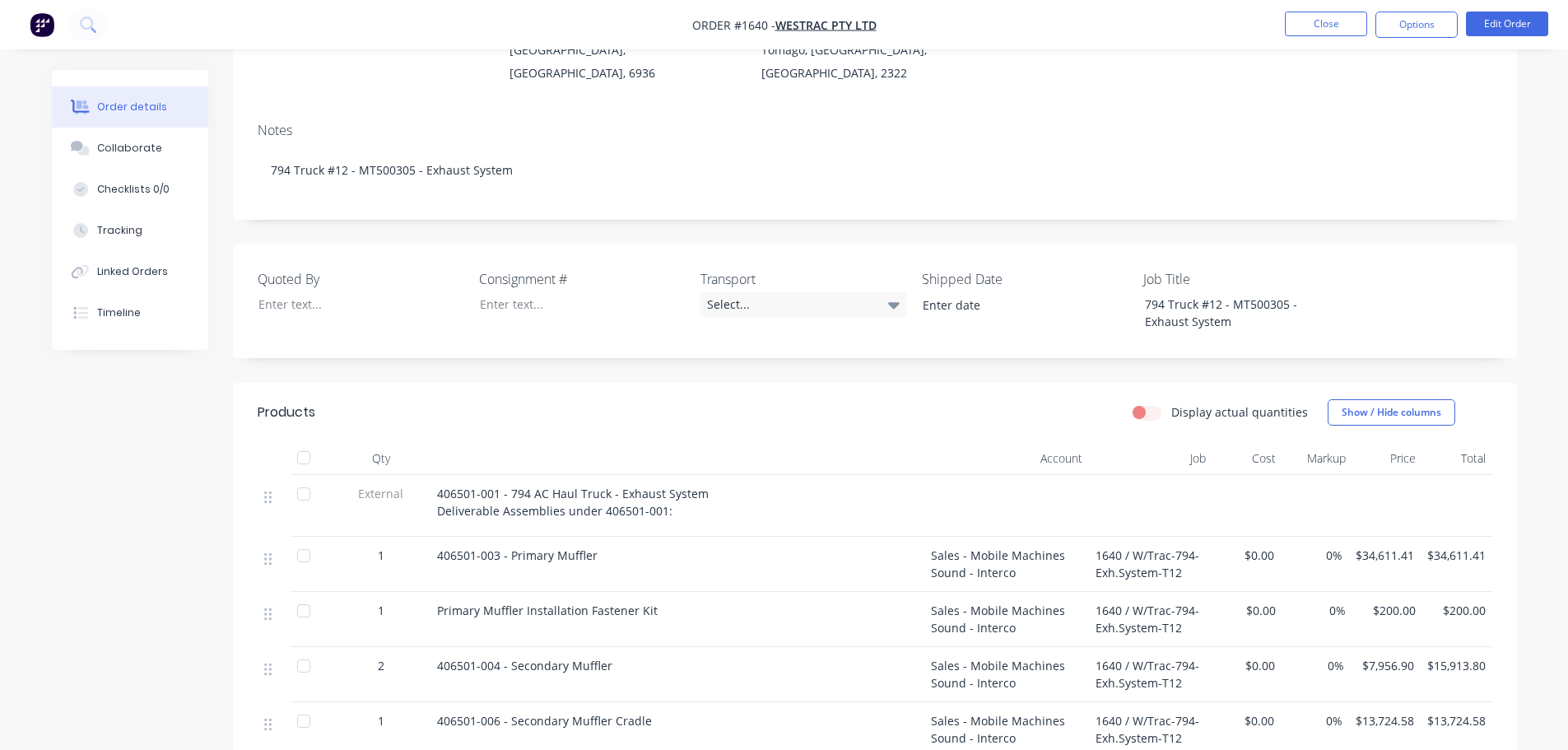
scroll to position [83, 0]
